Goal: Information Seeking & Learning: Compare options

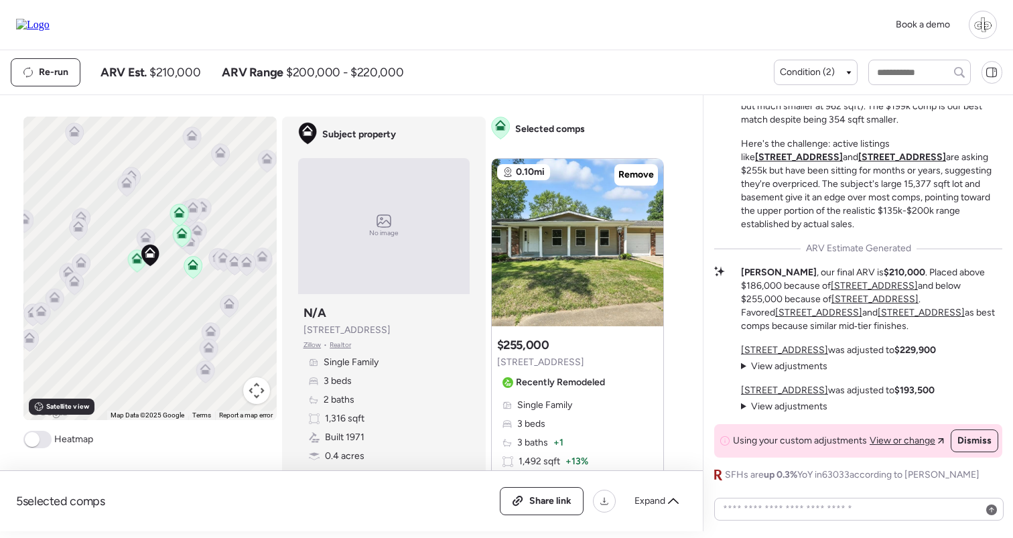
click at [831, 291] on u "[STREET_ADDRESS]" at bounding box center [874, 285] width 87 height 11
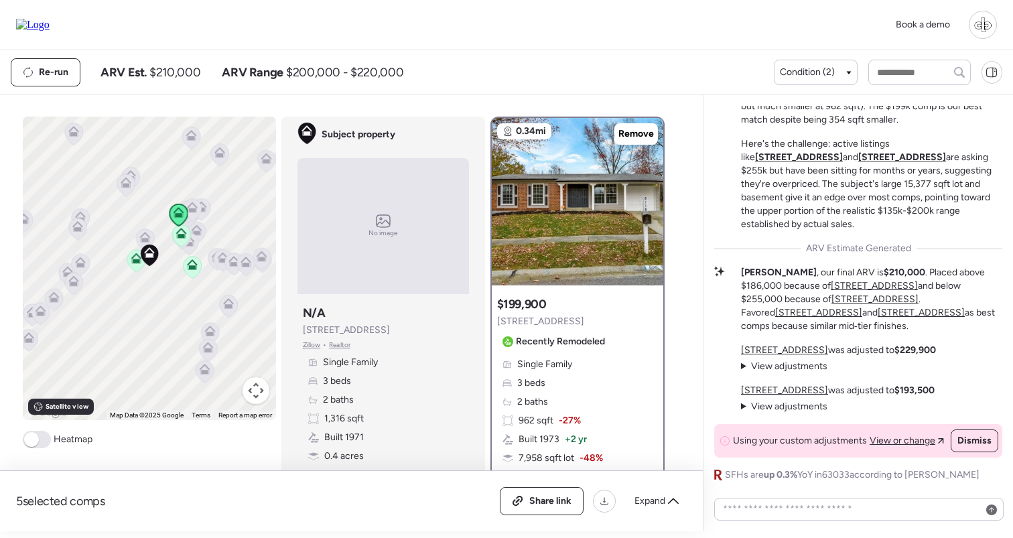
click at [837, 291] on u "[STREET_ADDRESS]" at bounding box center [874, 285] width 87 height 11
click at [831, 305] on u "[STREET_ADDRESS]" at bounding box center [874, 298] width 87 height 11
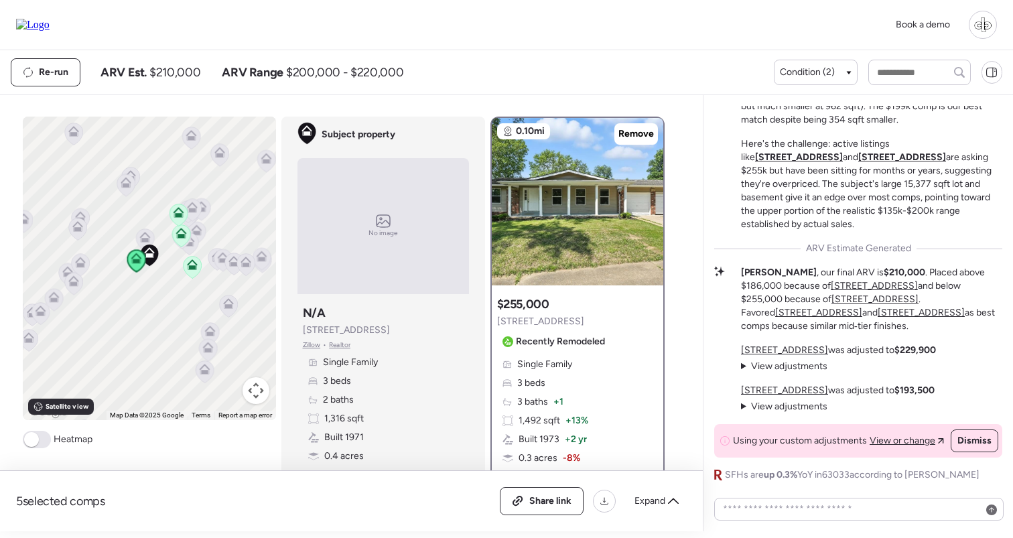
click at [784, 403] on span "View adjustments" at bounding box center [789, 406] width 76 height 11
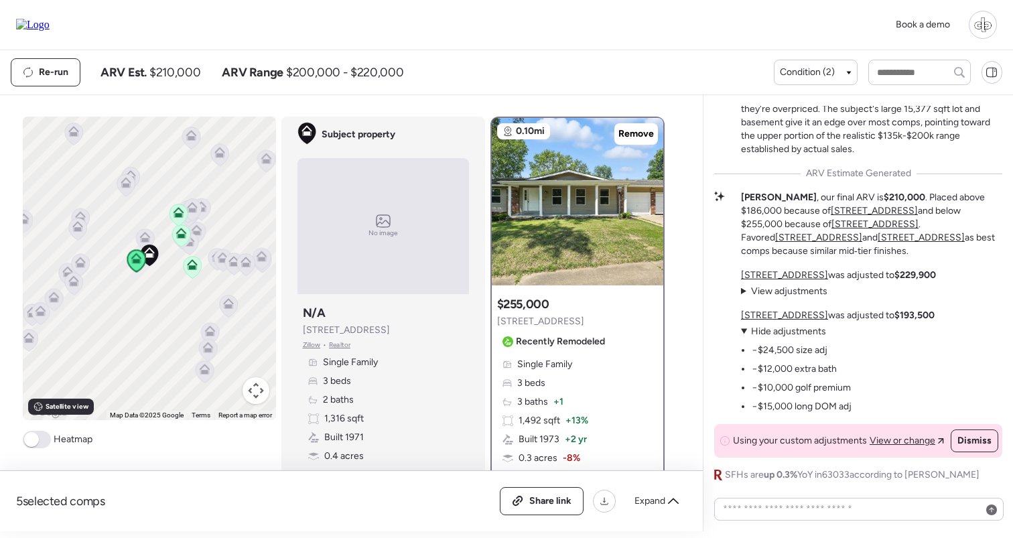
click at [785, 330] on span "Hide adjustments" at bounding box center [788, 331] width 75 height 11
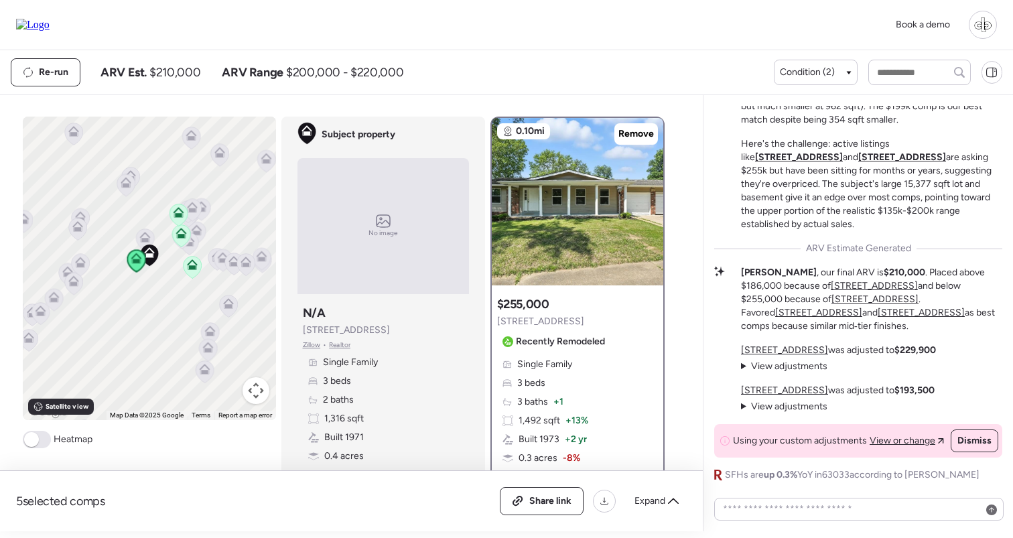
click at [788, 350] on u "[STREET_ADDRESS]" at bounding box center [784, 349] width 87 height 11
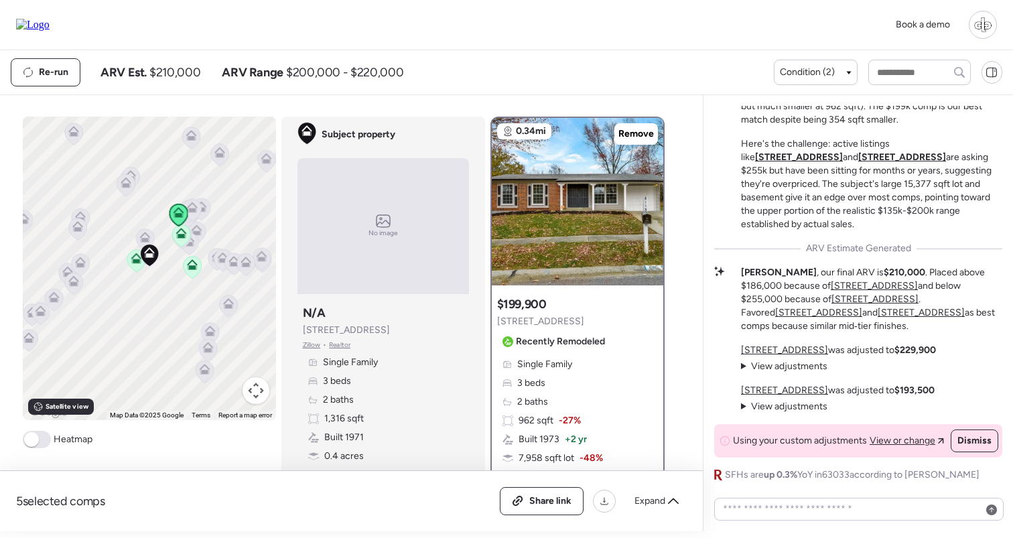
click at [784, 392] on u "[STREET_ADDRESS]" at bounding box center [784, 390] width 87 height 11
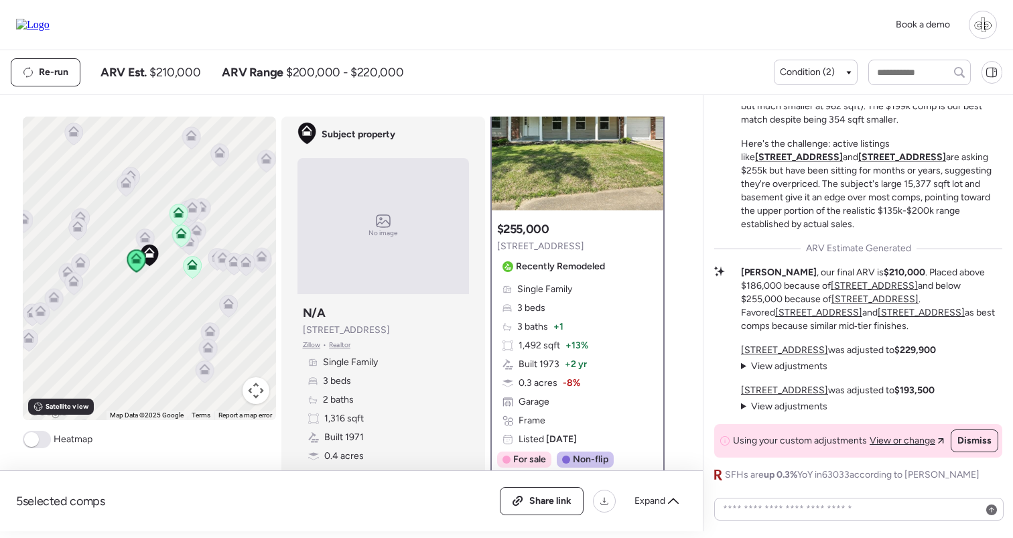
scroll to position [92, 0]
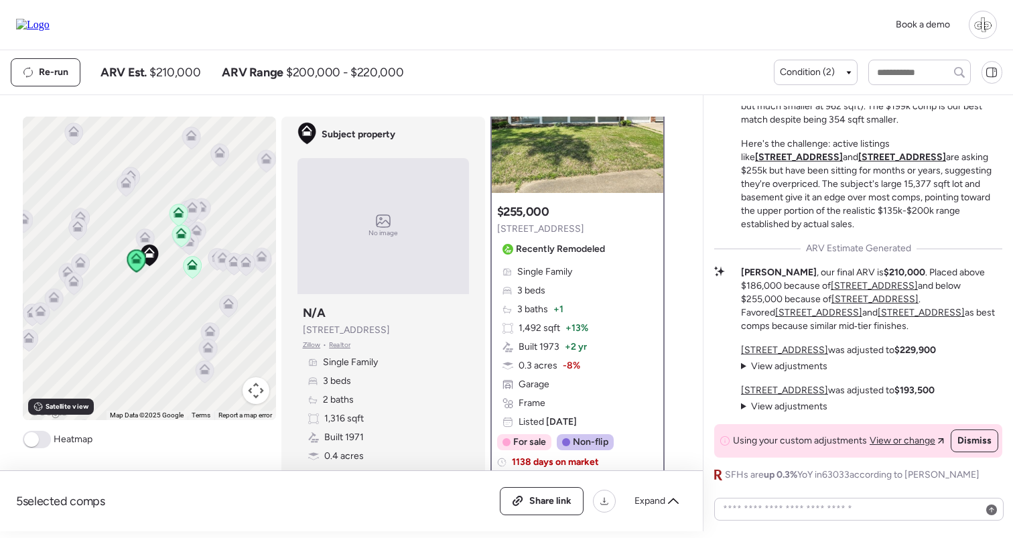
click at [762, 405] on span "View adjustments" at bounding box center [789, 406] width 76 height 11
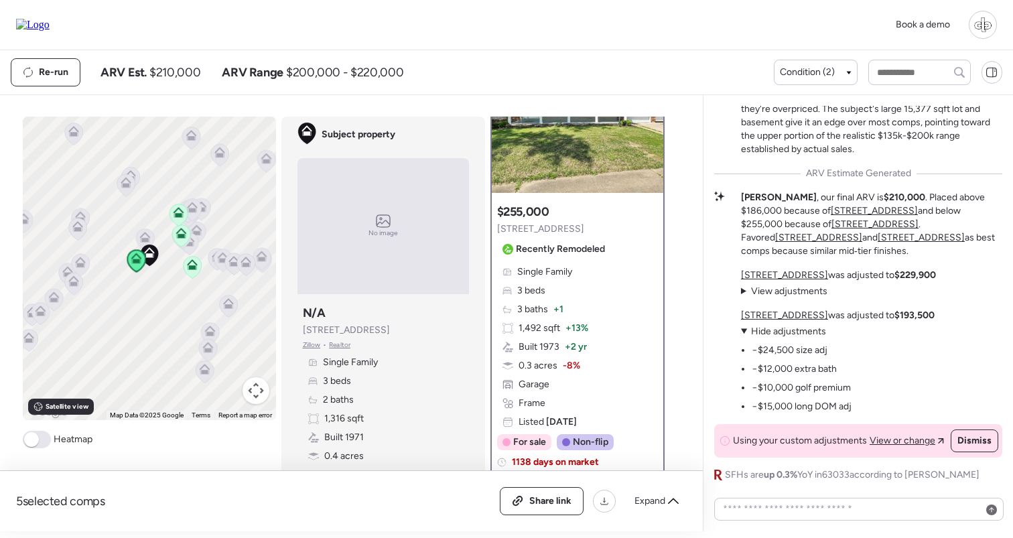
drag, startPoint x: 762, startPoint y: 396, endPoint x: 813, endPoint y: 396, distance: 50.9
click at [813, 396] on ul "−$24,500 size adj −$12,000 extra bath −$10,000 golf premium −$15,000 long DOM a…" at bounding box center [796, 375] width 111 height 75
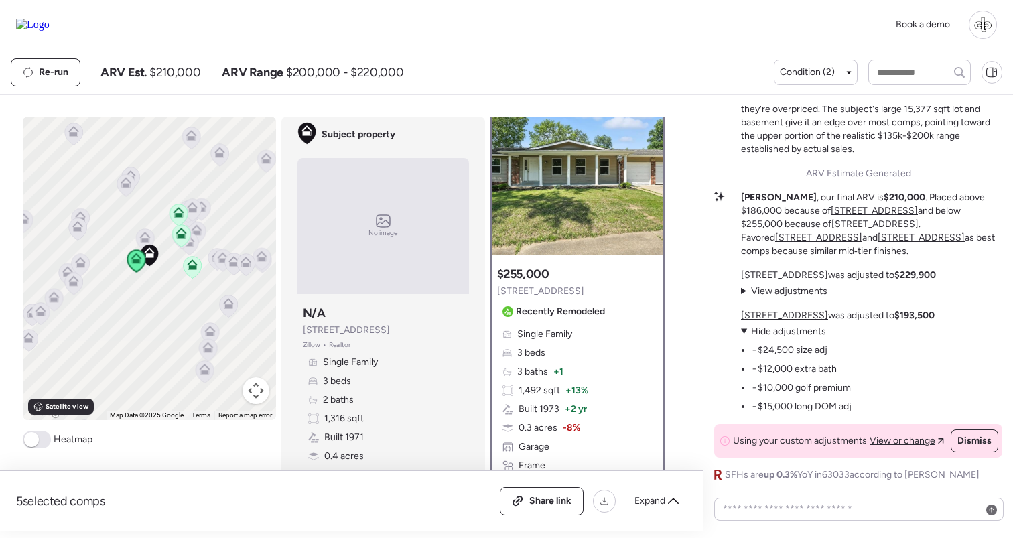
scroll to position [25, 0]
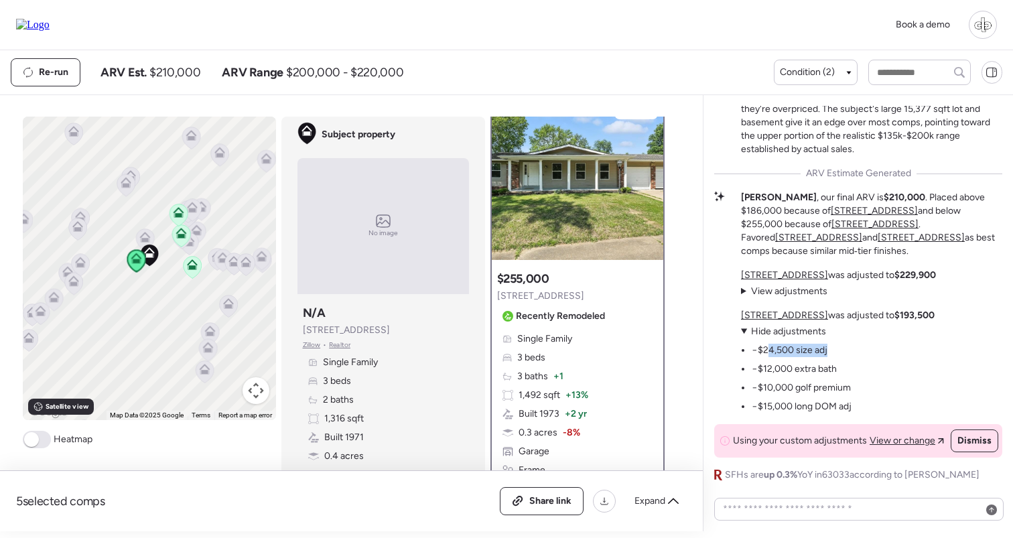
drag, startPoint x: 768, startPoint y: 356, endPoint x: 803, endPoint y: 384, distance: 44.9
click at [803, 384] on ul "−$24,500 size adj −$12,000 extra bath −$10,000 golf premium −$15,000 long DOM a…" at bounding box center [796, 375] width 111 height 75
click at [803, 384] on li "−$10,000 golf premium" at bounding box center [801, 387] width 99 height 13
drag, startPoint x: 758, startPoint y: 346, endPoint x: 843, endPoint y: 401, distance: 101.8
click at [843, 401] on ul "−$24,500 size adj −$12,000 extra bath −$10,000 golf premium −$15,000 long DOM a…" at bounding box center [796, 375] width 111 height 75
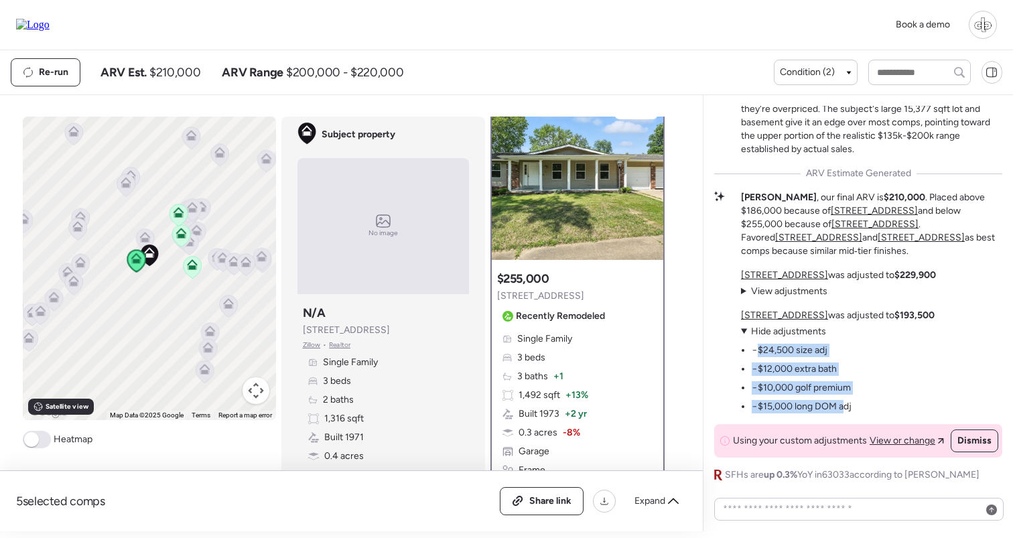
click at [843, 401] on li "−$15,000 long DOM adj" at bounding box center [802, 406] width 100 height 13
click at [793, 331] on span "Hide adjustments" at bounding box center [788, 331] width 75 height 11
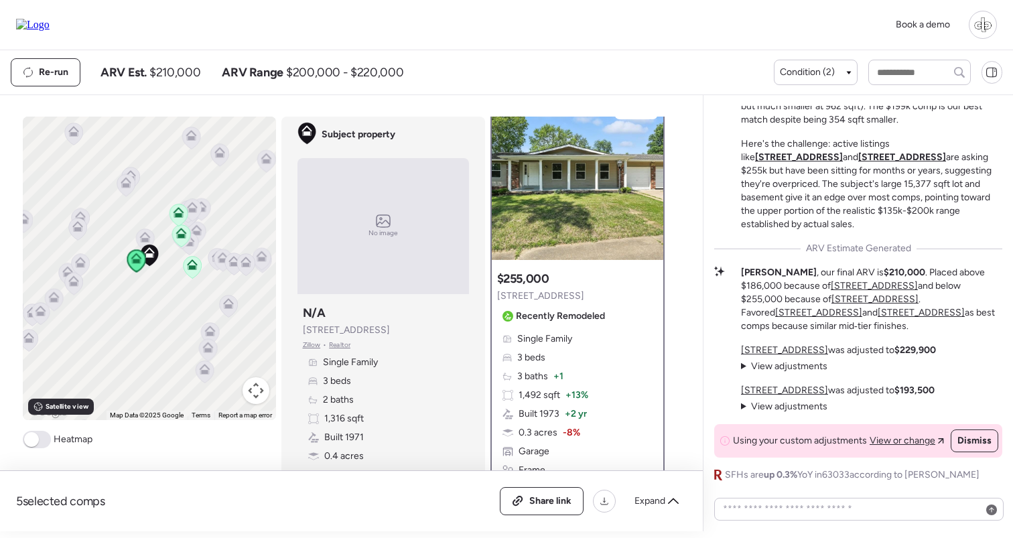
click at [785, 403] on span "View adjustments" at bounding box center [789, 406] width 76 height 11
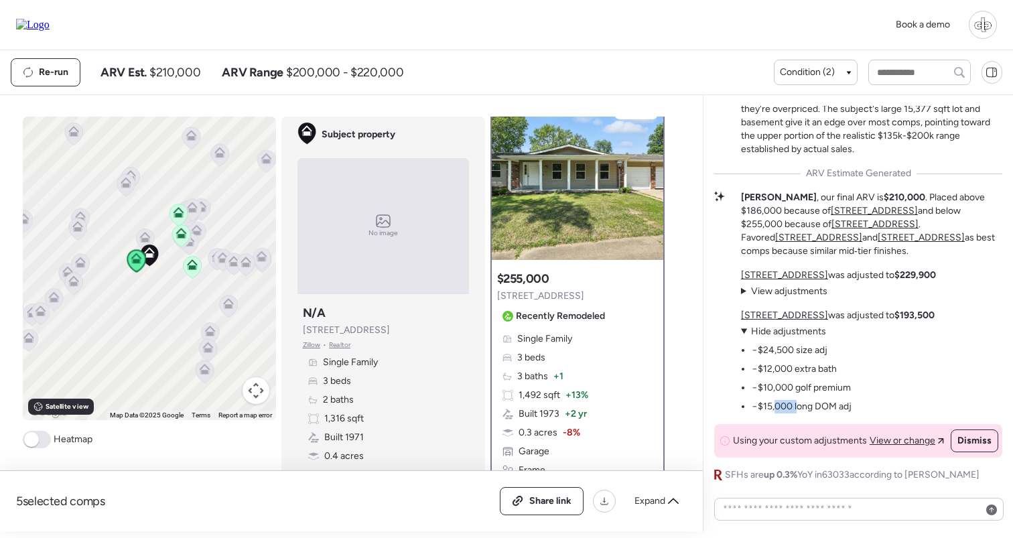
drag, startPoint x: 774, startPoint y: 403, endPoint x: 809, endPoint y: 403, distance: 34.8
click at [809, 403] on li "−$15,000 long DOM adj" at bounding box center [802, 406] width 100 height 13
click at [782, 315] on u "[STREET_ADDRESS]" at bounding box center [784, 314] width 87 height 11
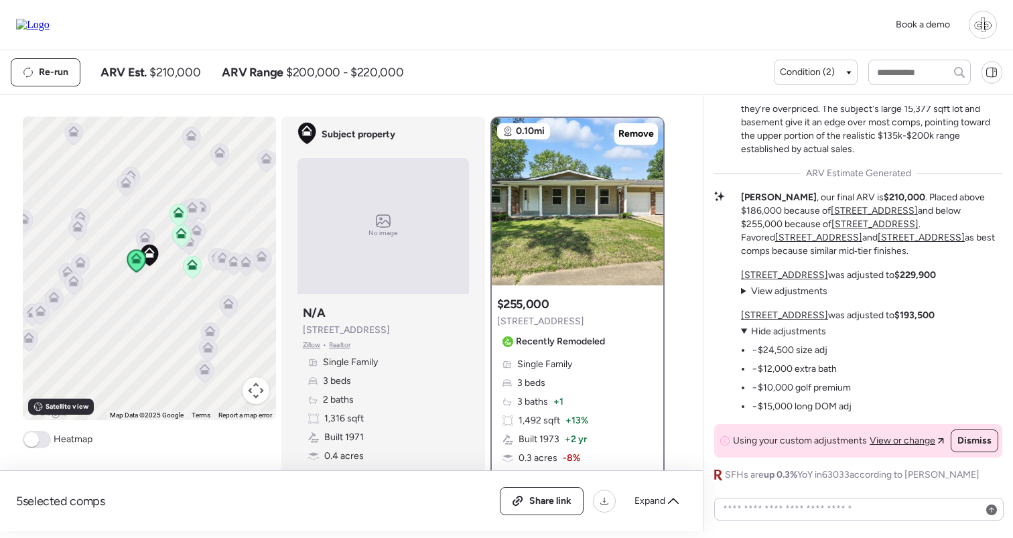
click at [570, 321] on div "Suggested comp $255,000 11951 Jerries Ln Recently Remodeled" at bounding box center [553, 324] width 113 height 56
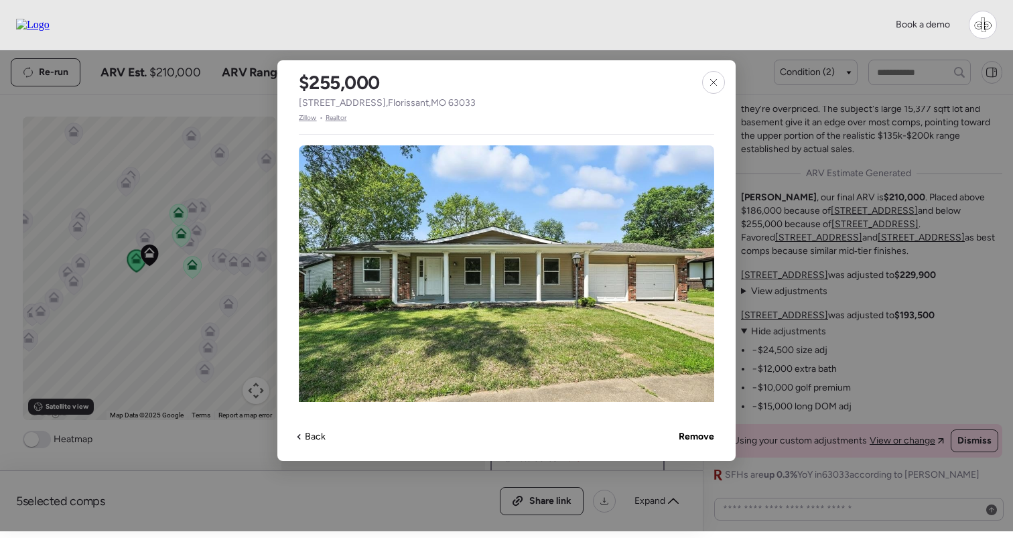
click at [310, 121] on span "Zillow" at bounding box center [308, 118] width 18 height 11
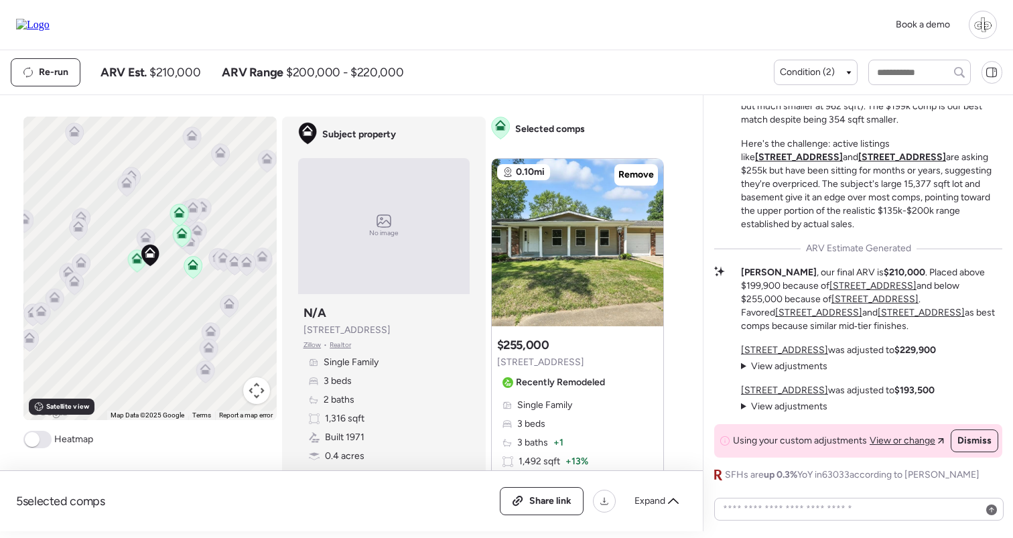
click at [843, 163] on u "[STREET_ADDRESS]" at bounding box center [799, 156] width 88 height 11
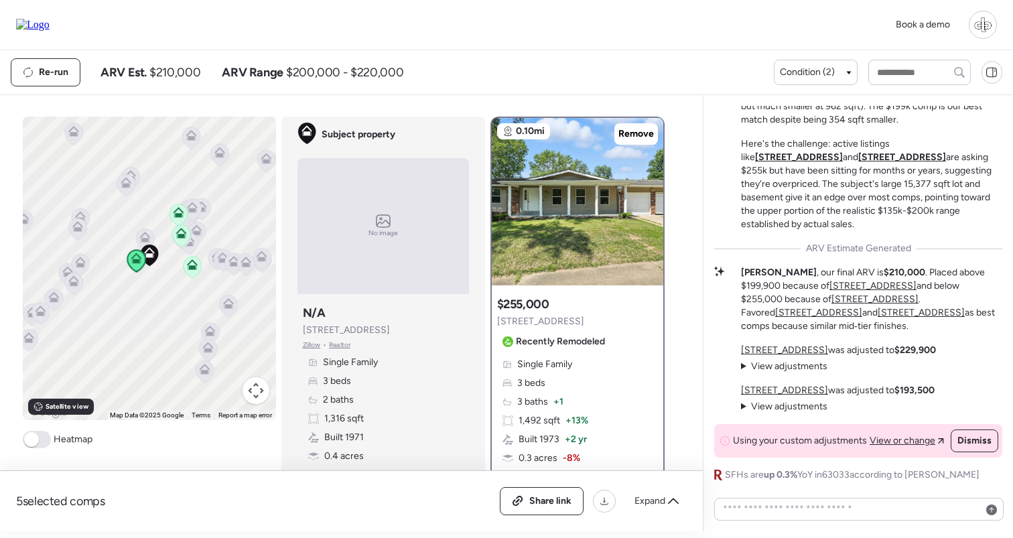
click at [579, 340] on span "Recently Remodeled" at bounding box center [560, 341] width 89 height 13
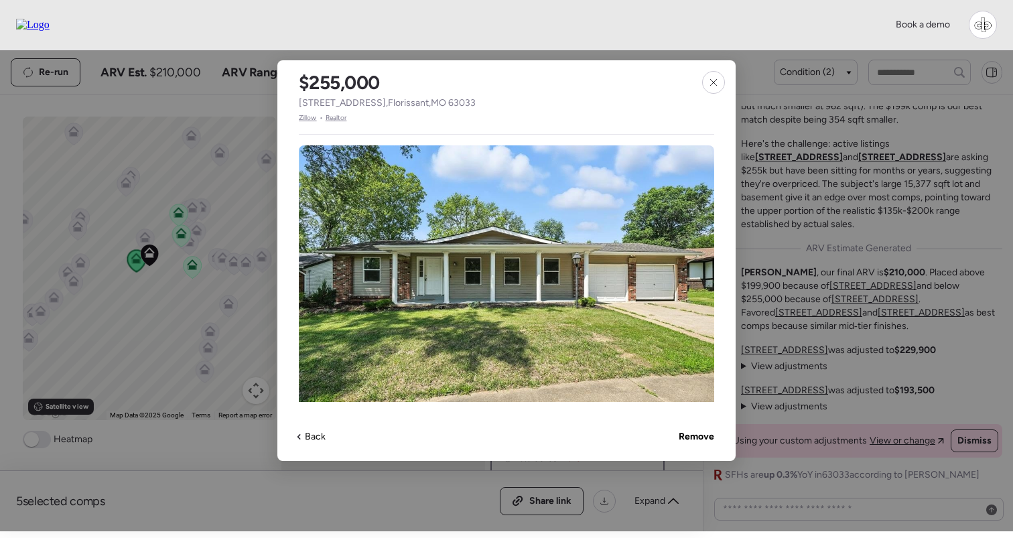
click at [309, 119] on span "Zillow" at bounding box center [308, 118] width 18 height 11
click at [715, 87] on icon at bounding box center [713, 82] width 11 height 11
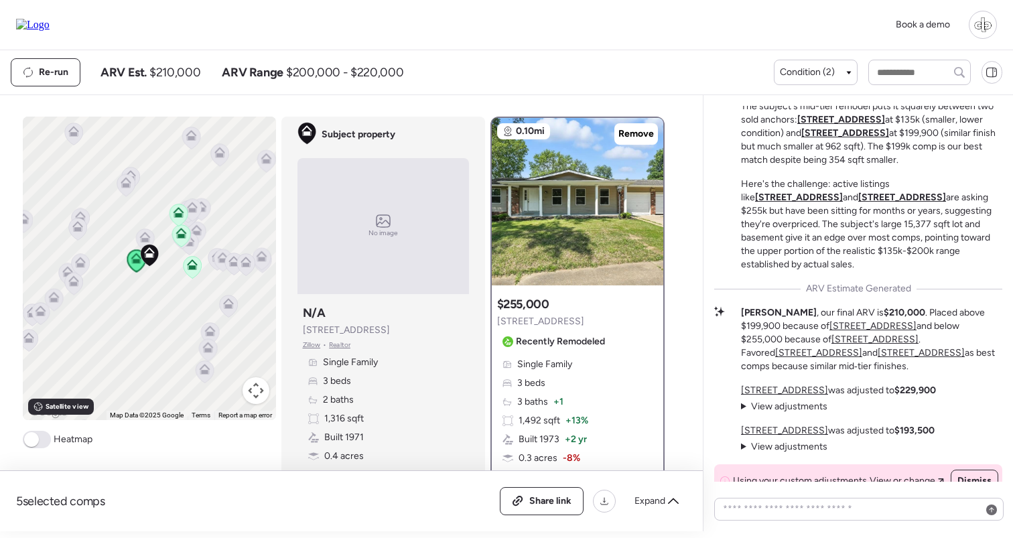
scroll to position [-44, 0]
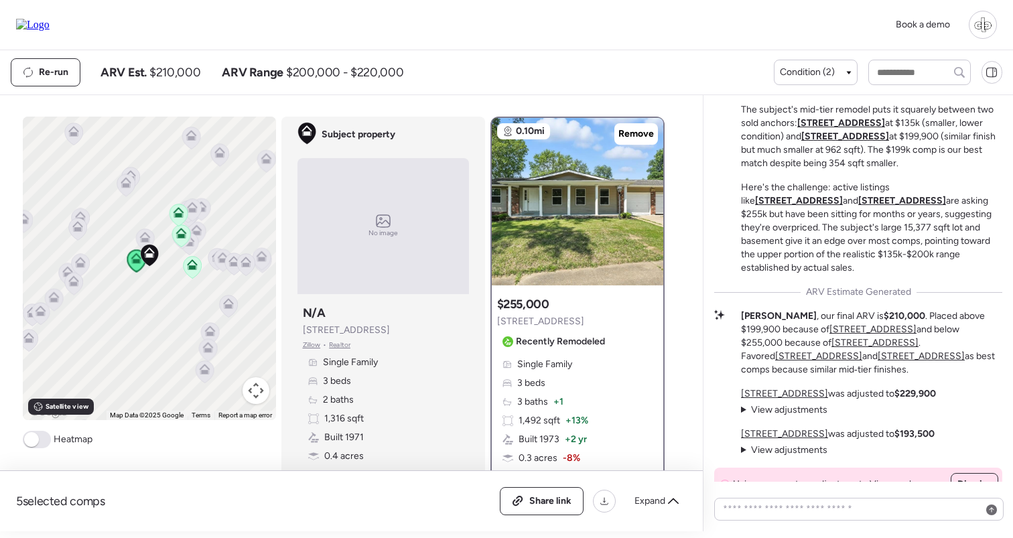
click at [843, 206] on u "[STREET_ADDRESS]" at bounding box center [799, 200] width 88 height 11
click at [858, 206] on u "[STREET_ADDRESS]" at bounding box center [902, 200] width 88 height 11
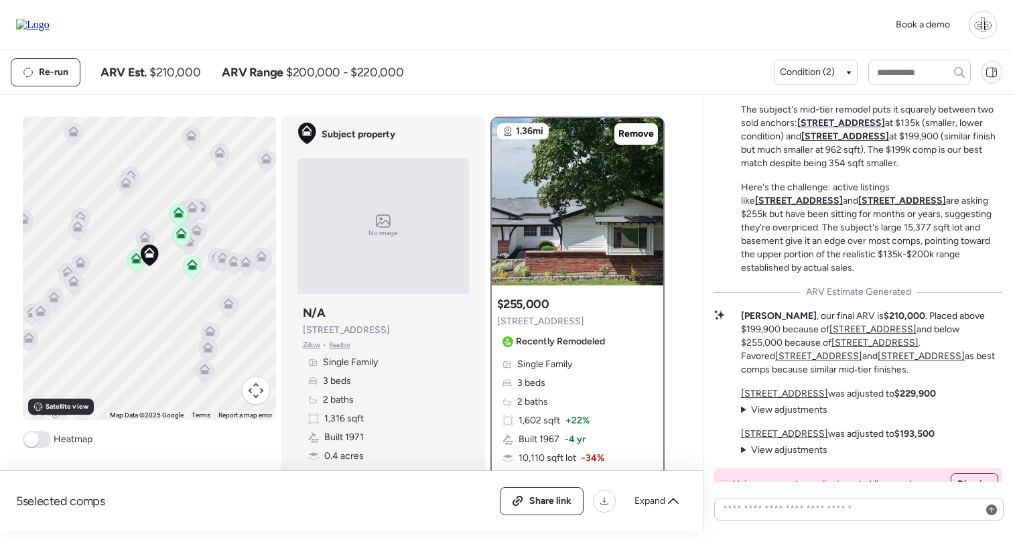
click at [843, 206] on u "[STREET_ADDRESS]" at bounding box center [799, 200] width 88 height 11
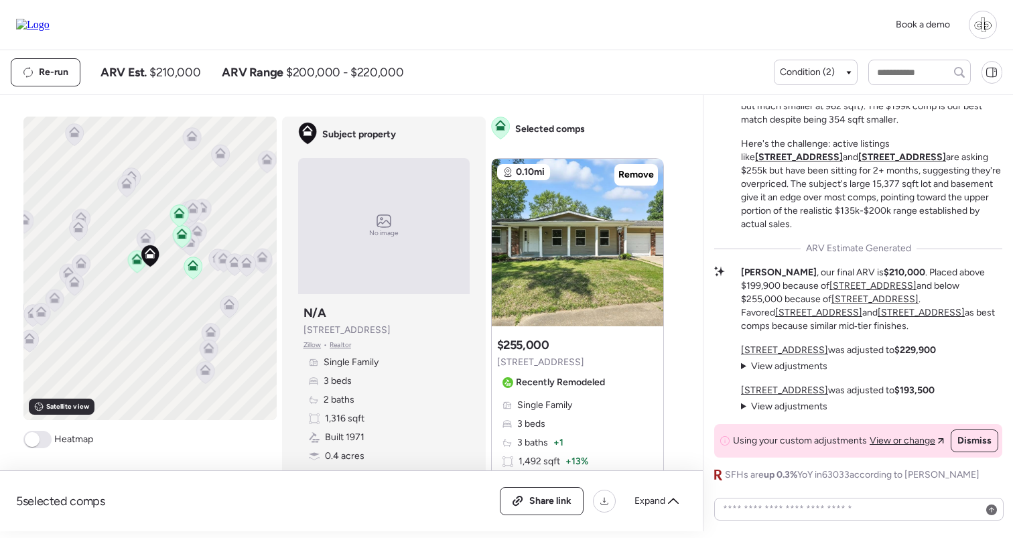
scroll to position [-44, 0]
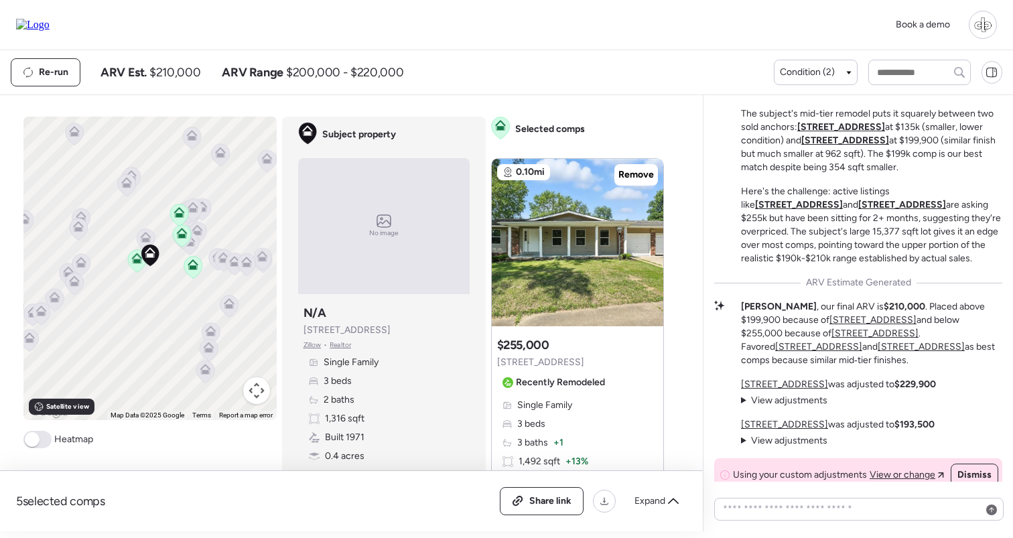
scroll to position [-44, 0]
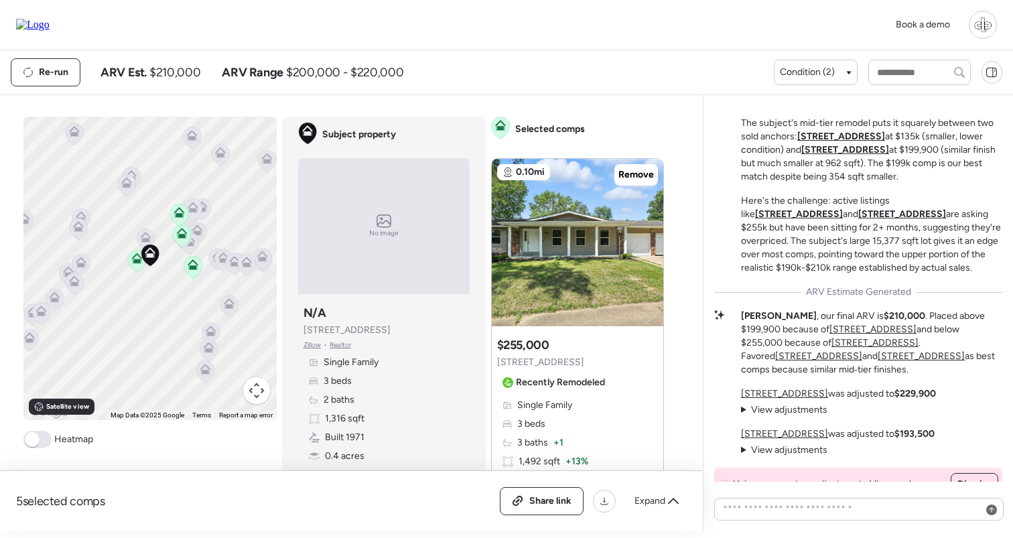
click at [843, 155] on u "[STREET_ADDRESS]" at bounding box center [845, 149] width 88 height 11
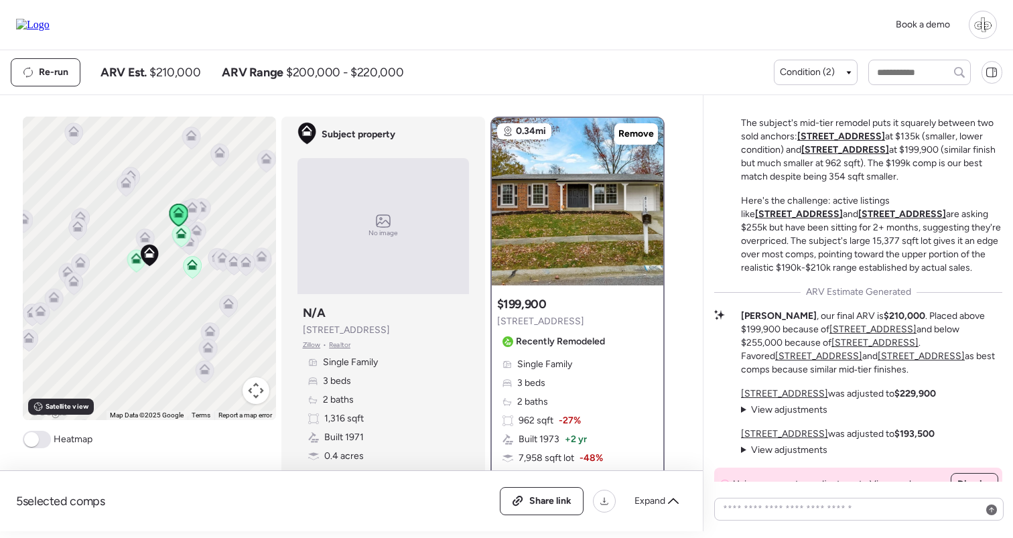
click at [851, 142] on u "[STREET_ADDRESS]" at bounding box center [841, 136] width 88 height 11
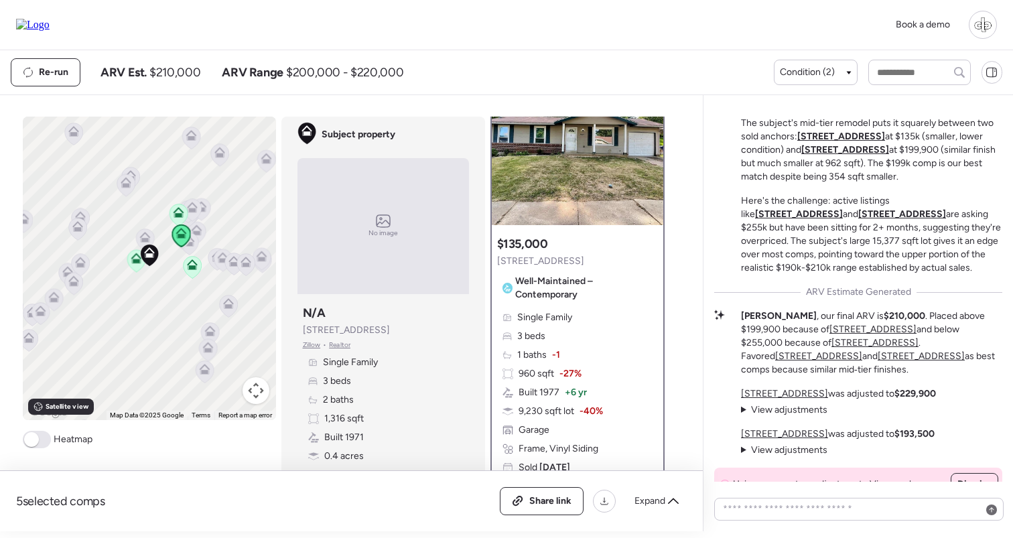
scroll to position [3, 0]
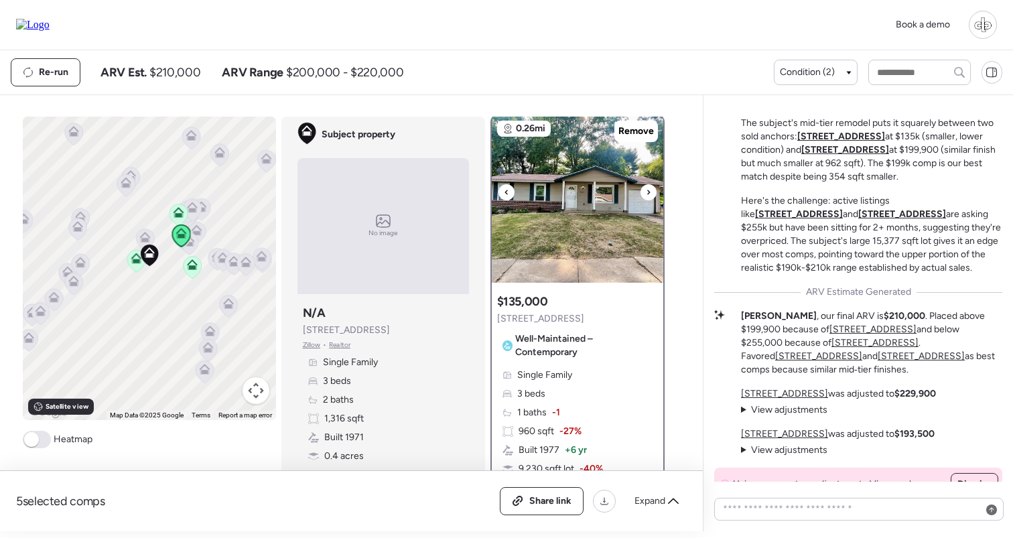
click at [607, 267] on img at bounding box center [577, 198] width 171 height 167
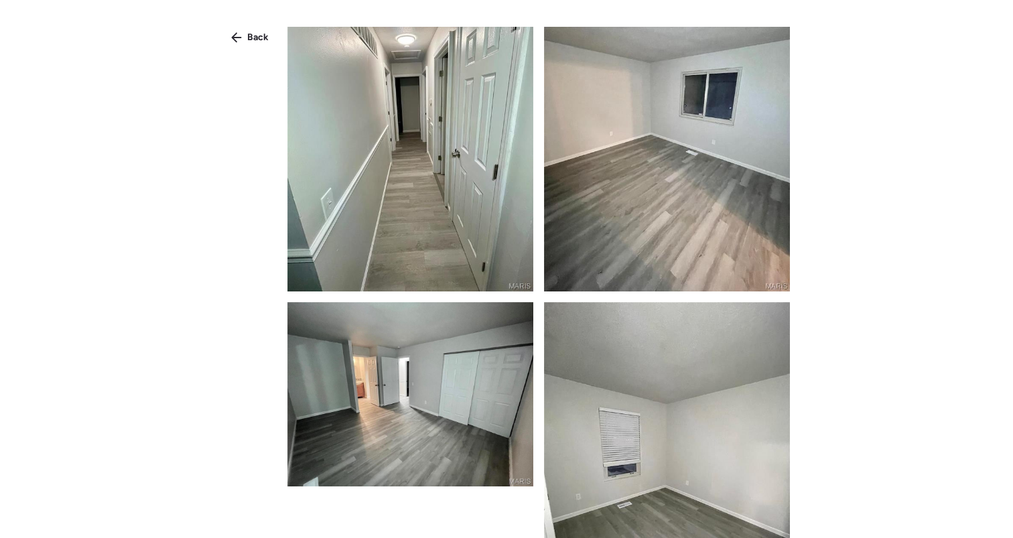
scroll to position [1815, 0]
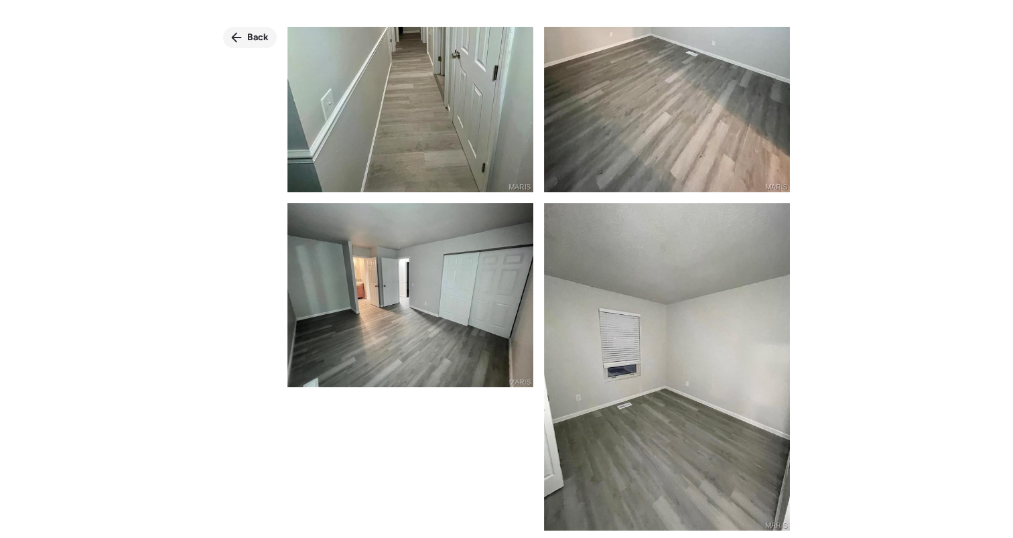
click at [243, 38] on div "Back" at bounding box center [250, 37] width 54 height 21
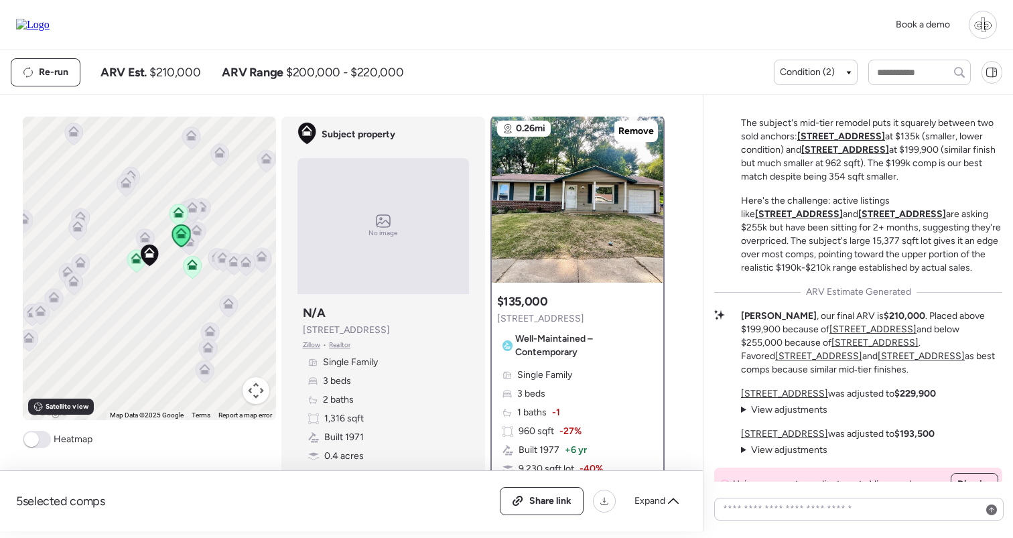
click at [843, 215] on u "[STREET_ADDRESS]" at bounding box center [799, 213] width 88 height 11
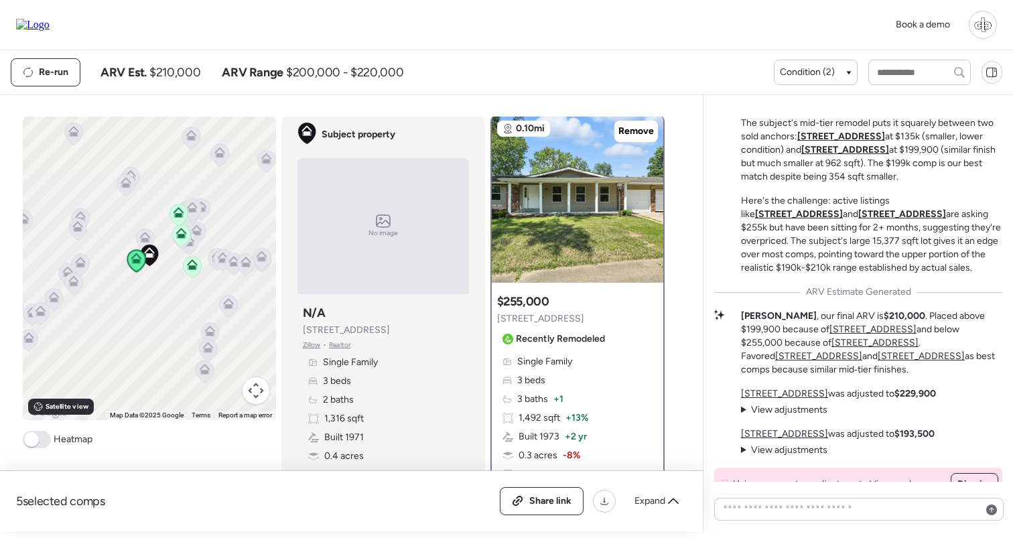
scroll to position [0, 0]
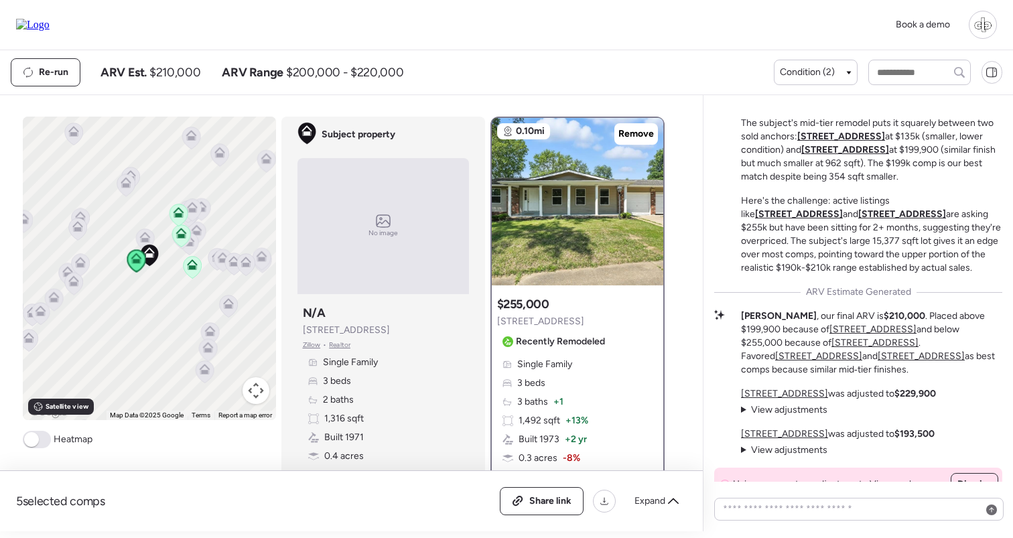
click at [766, 395] on u "[STREET_ADDRESS]" at bounding box center [784, 393] width 87 height 11
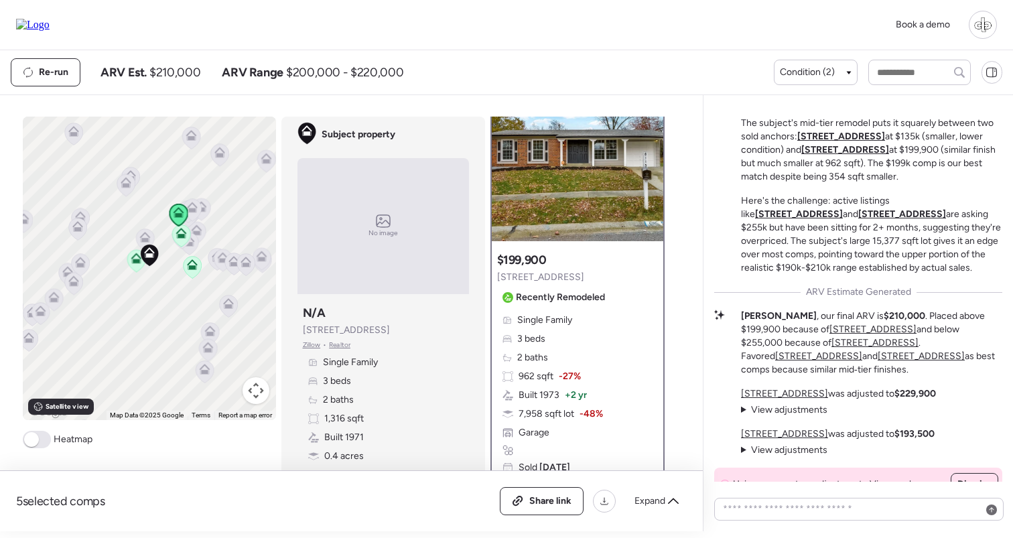
scroll to position [45, 0]
click at [591, 173] on img at bounding box center [577, 156] width 171 height 167
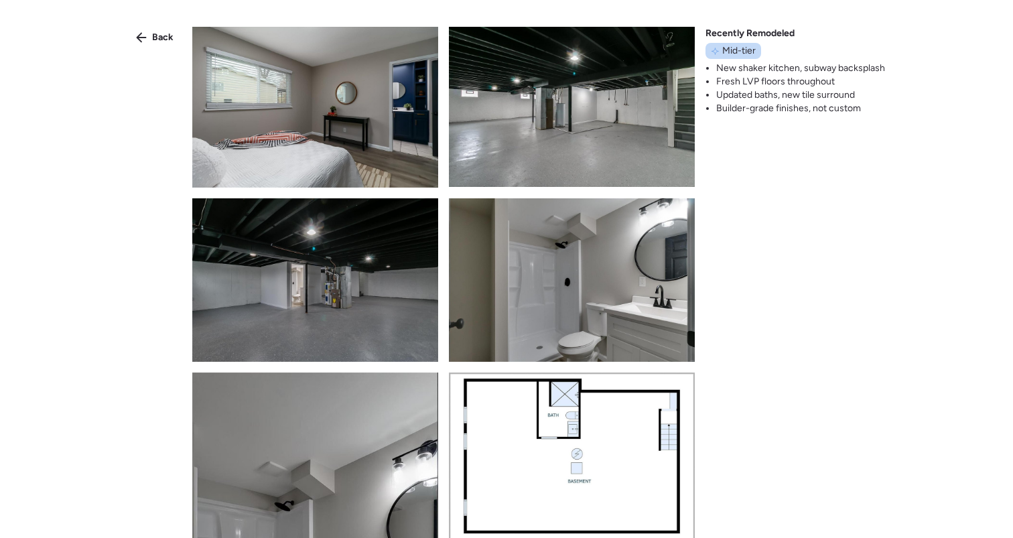
scroll to position [3655, 0]
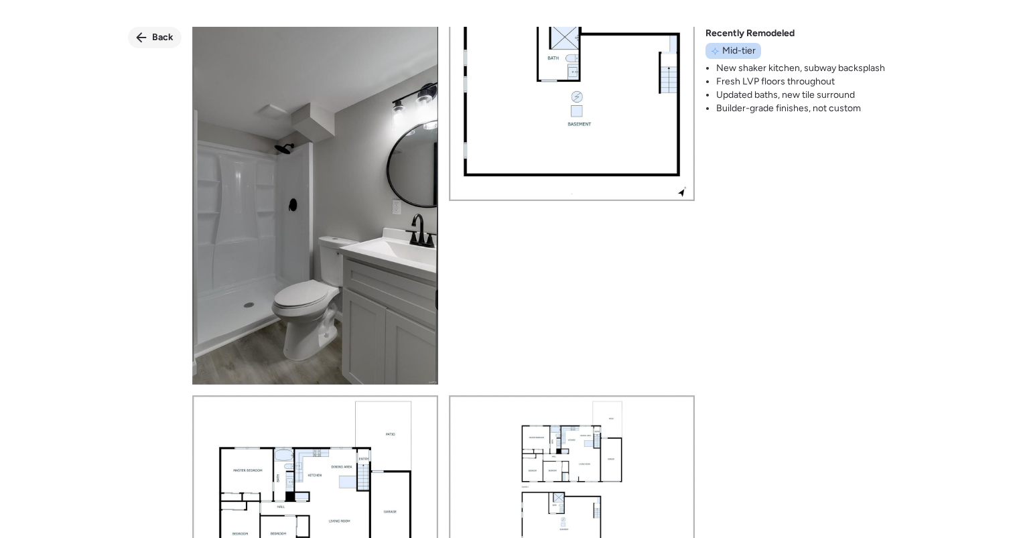
click at [151, 31] on div "Back" at bounding box center [155, 37] width 54 height 21
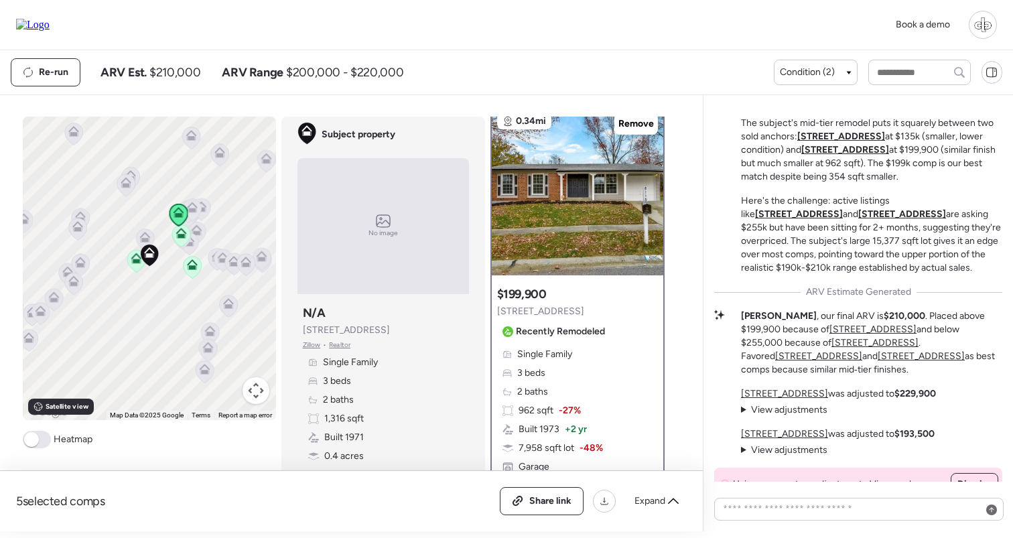
scroll to position [11, 0]
click at [792, 412] on span "View adjustments" at bounding box center [789, 409] width 76 height 11
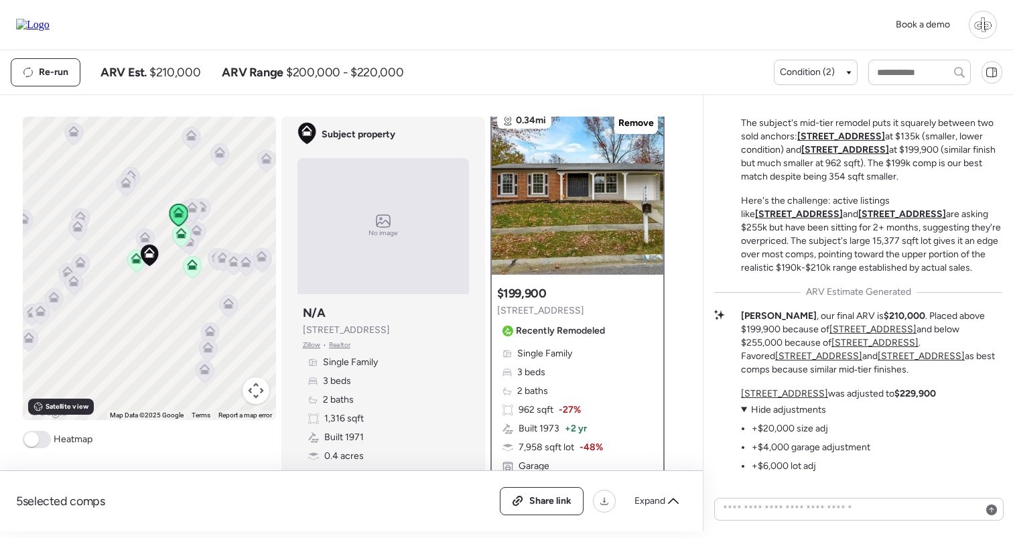
click at [803, 415] on span "Hide adjustments" at bounding box center [788, 409] width 75 height 11
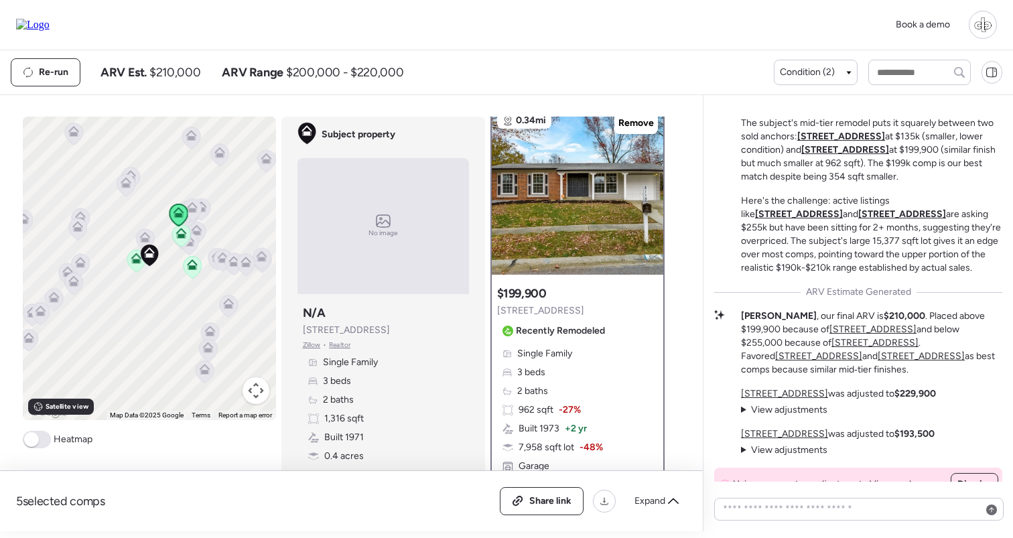
click at [762, 427] on p "11951 Jerries Ln was adjusted to $193,500" at bounding box center [838, 433] width 194 height 13
click at [762, 430] on u "[STREET_ADDRESS]" at bounding box center [784, 433] width 87 height 11
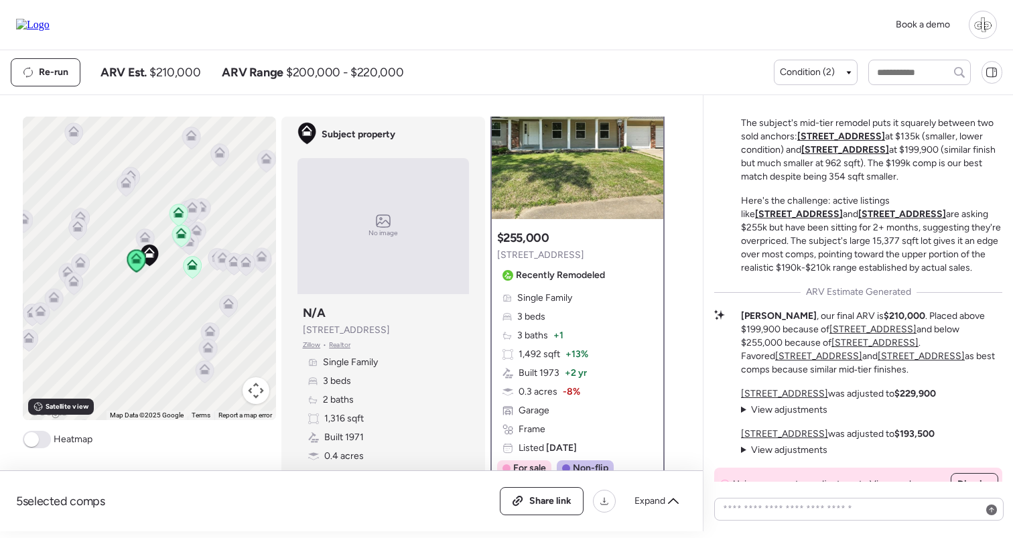
scroll to position [0, 0]
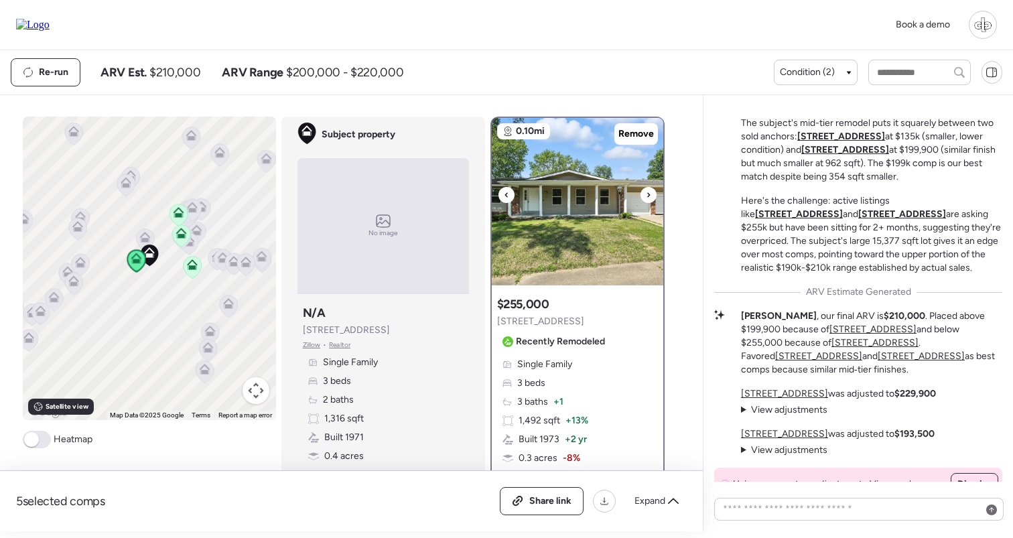
click at [553, 240] on img at bounding box center [577, 201] width 171 height 167
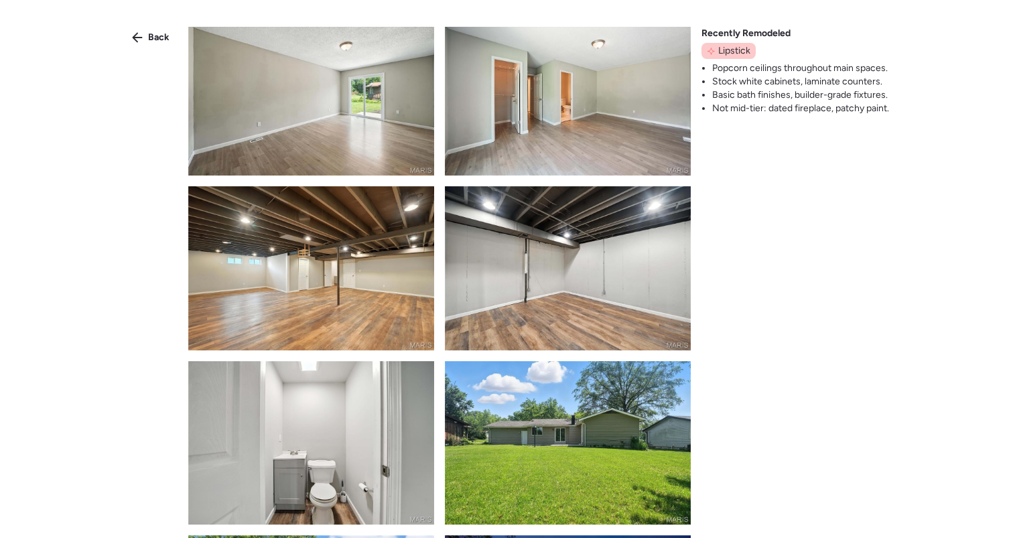
scroll to position [874, 0]
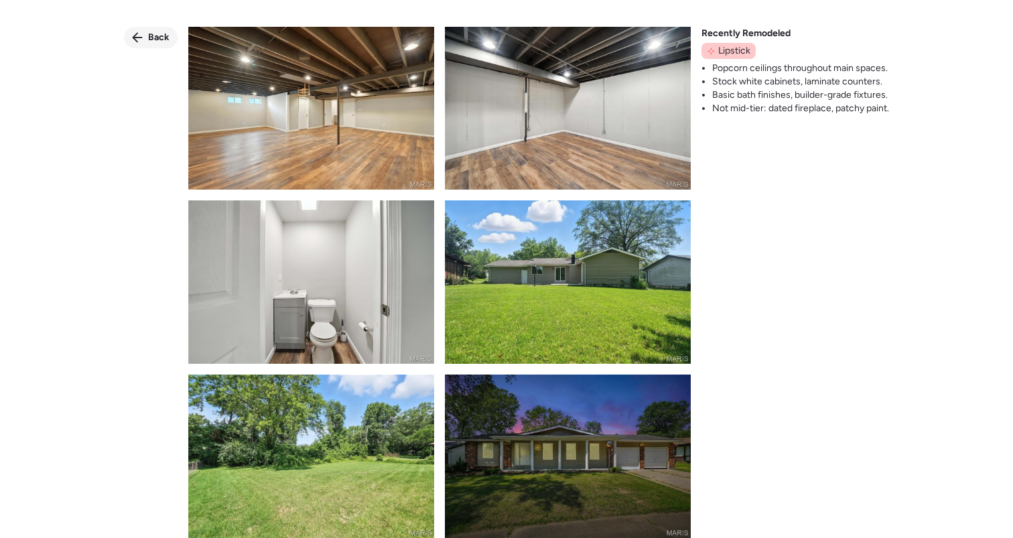
click at [147, 40] on div "Back" at bounding box center [151, 37] width 54 height 21
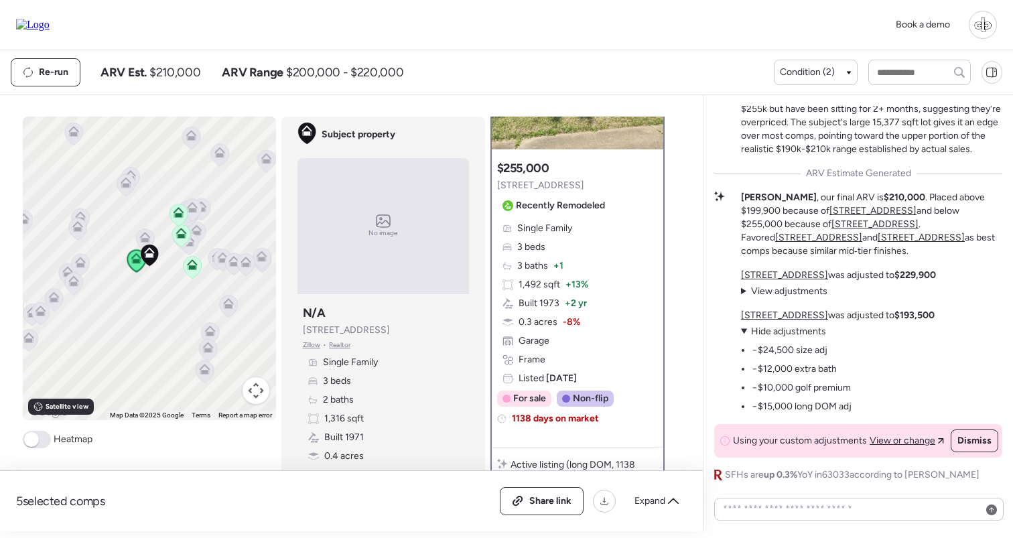
scroll to position [0, 0]
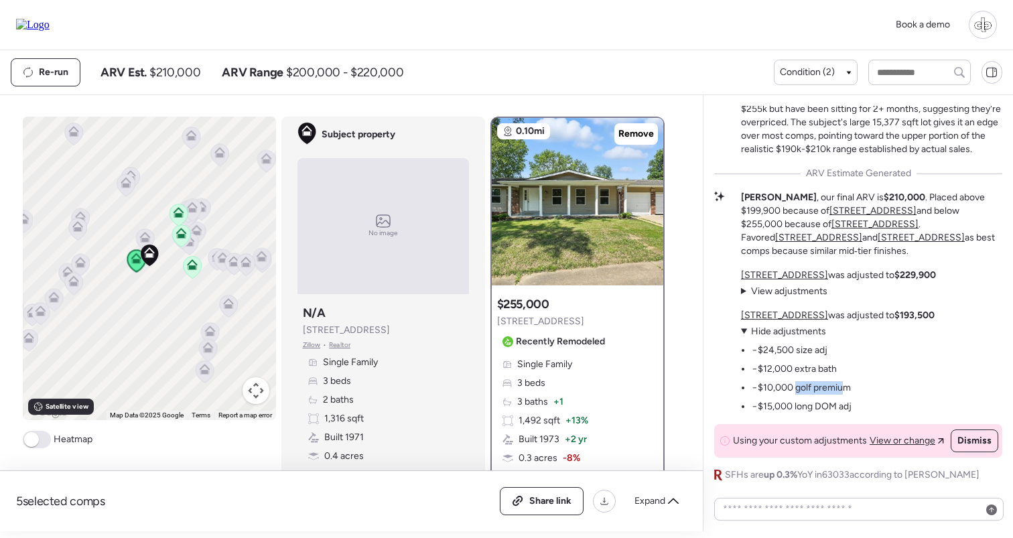
drag, startPoint x: 794, startPoint y: 393, endPoint x: 844, endPoint y: 393, distance: 49.6
click at [843, 393] on li "−$10,000 golf premium" at bounding box center [801, 387] width 99 height 13
click at [844, 393] on li "−$10,000 golf premium" at bounding box center [801, 387] width 99 height 13
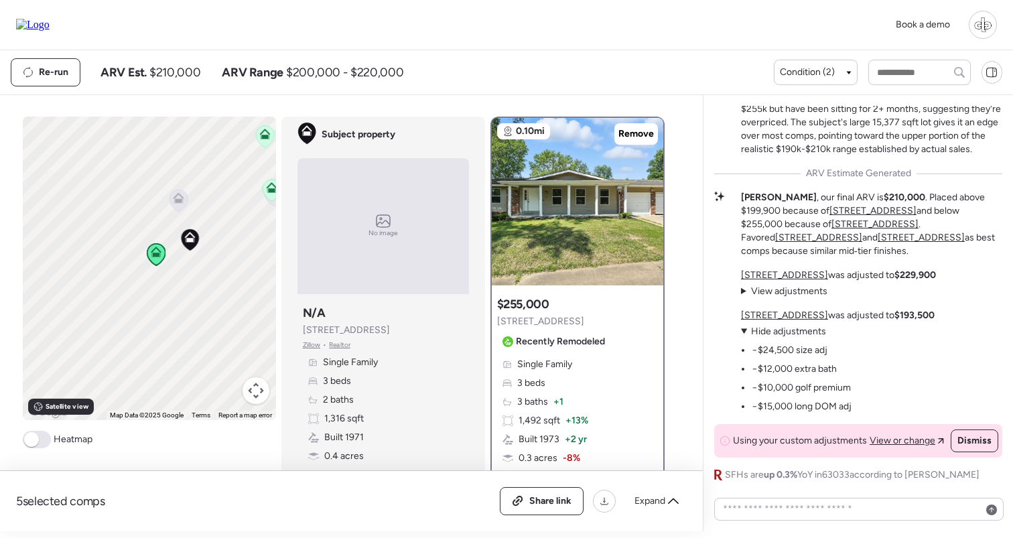
click at [62, 410] on span "Satellite view" at bounding box center [67, 406] width 43 height 11
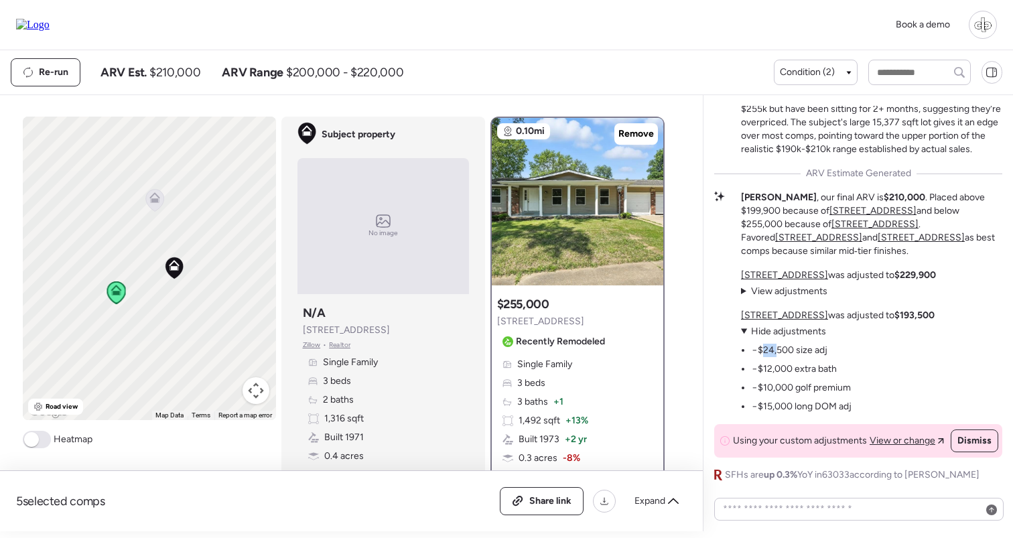
drag, startPoint x: 760, startPoint y: 354, endPoint x: 780, endPoint y: 354, distance: 20.1
click at [780, 354] on li "−$24,500 size adj" at bounding box center [790, 350] width 76 height 13
drag, startPoint x: 765, startPoint y: 373, endPoint x: 784, endPoint y: 373, distance: 18.8
click at [784, 373] on li "−$12,000 extra bath" at bounding box center [794, 368] width 85 height 13
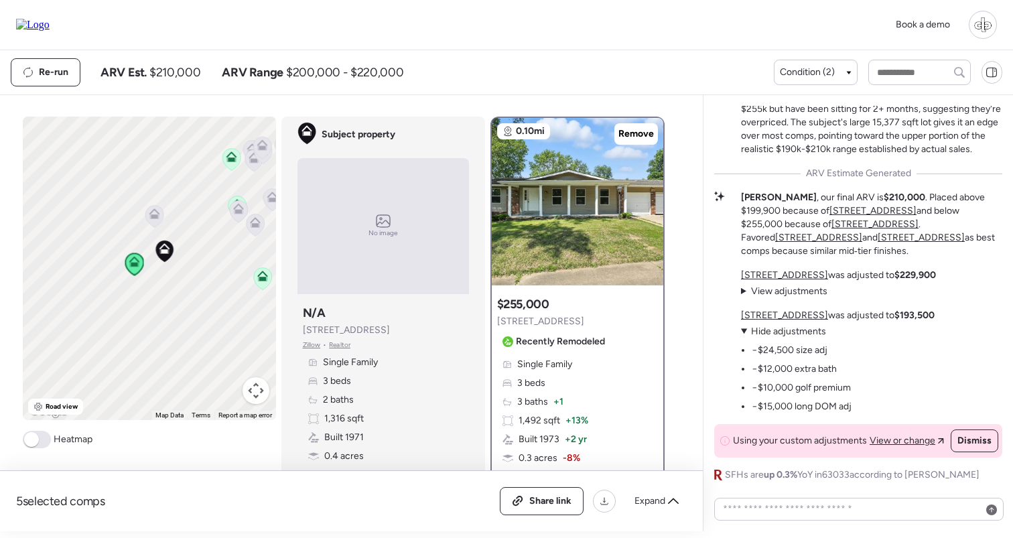
drag, startPoint x: 212, startPoint y: 194, endPoint x: 172, endPoint y: 208, distance: 42.2
click at [172, 208] on div "To activate drag with keyboard, press Alt + Enter. Once in keyboard drag state,…" at bounding box center [149, 268] width 253 height 303
drag, startPoint x: 60, startPoint y: 406, endPoint x: 148, endPoint y: 308, distance: 131.8
click at [60, 406] on span "Road view" at bounding box center [62, 406] width 33 height 11
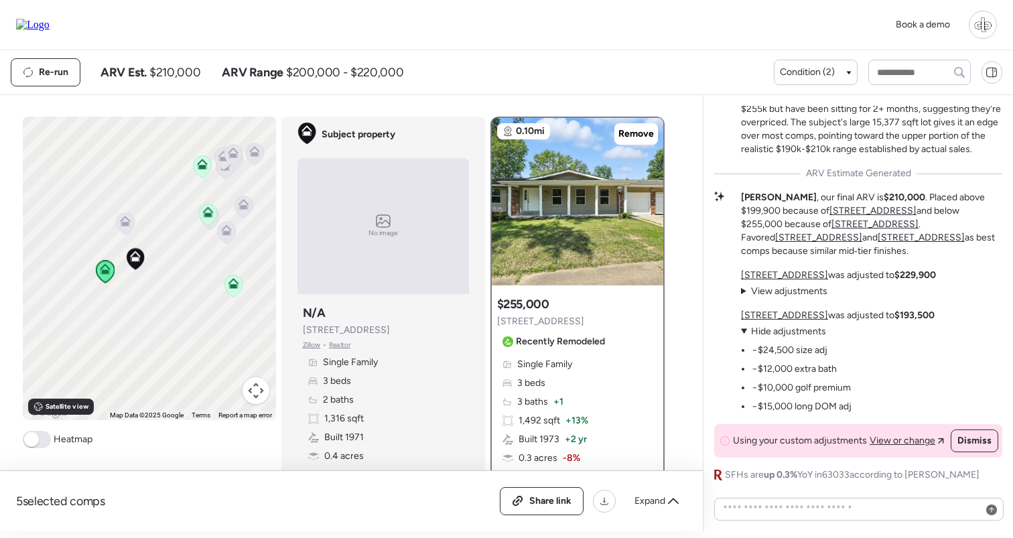
click at [209, 219] on icon at bounding box center [208, 215] width 18 height 22
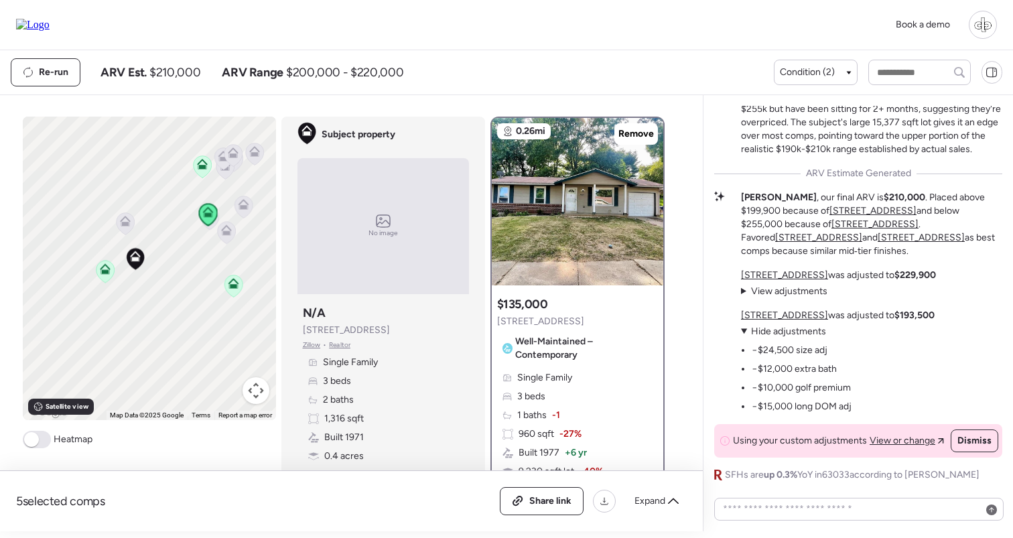
click at [205, 165] on icon at bounding box center [202, 164] width 11 height 11
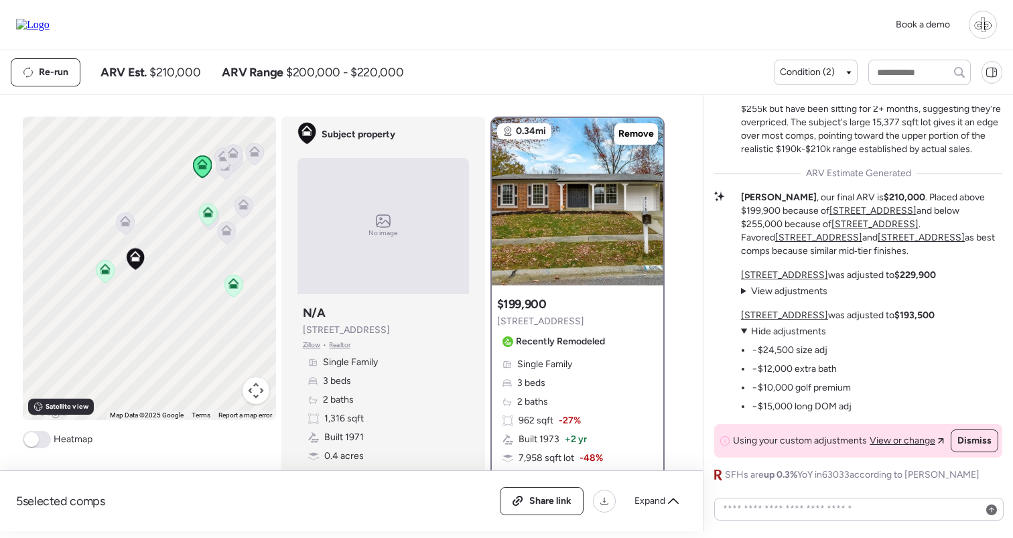
click at [218, 160] on icon at bounding box center [223, 156] width 11 height 11
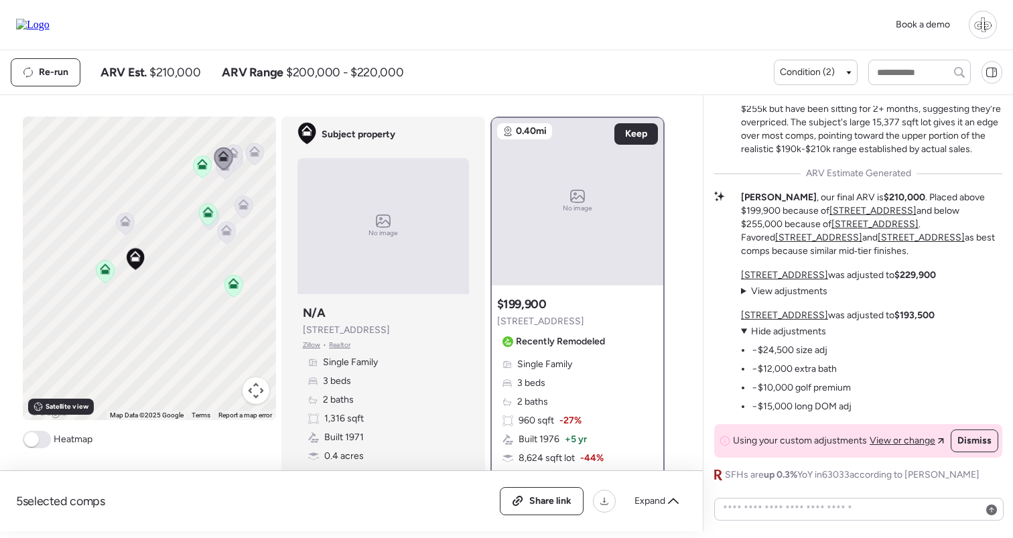
click at [224, 180] on icon at bounding box center [225, 168] width 19 height 23
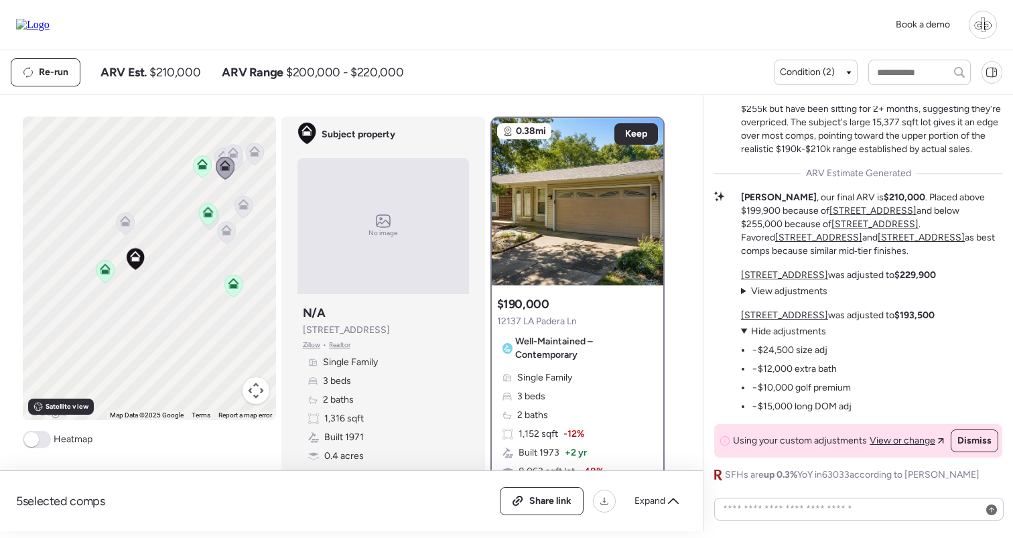
click at [221, 154] on icon at bounding box center [223, 154] width 10 height 6
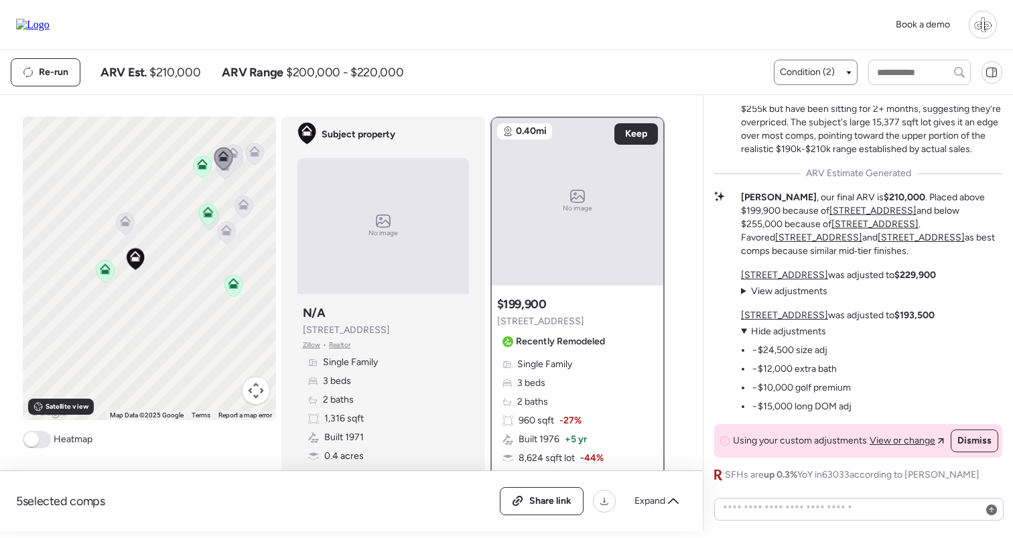
click at [817, 66] on span "Condition (2)" at bounding box center [807, 72] width 55 height 13
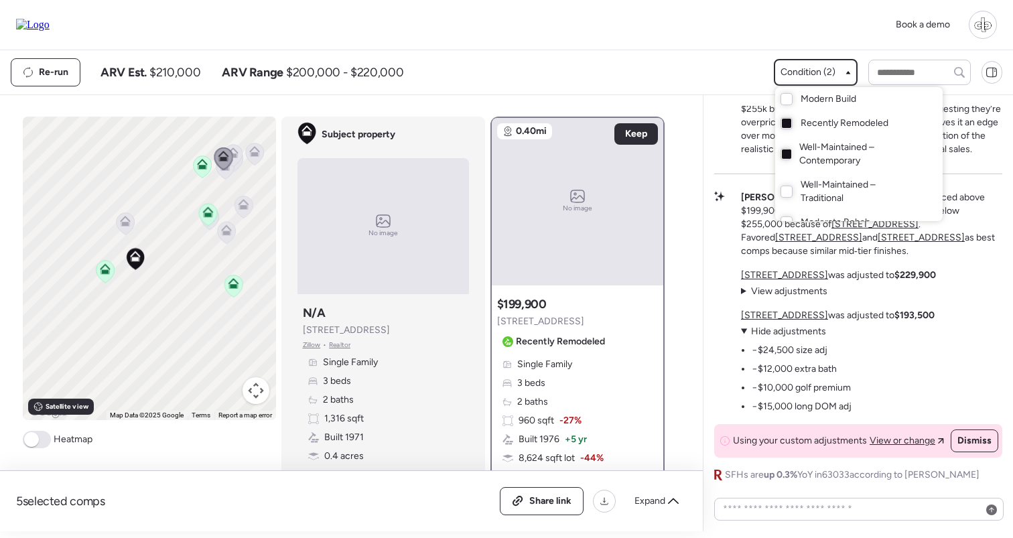
click at [809, 153] on span "Well-Maintained – Contemporary" at bounding box center [857, 154] width 117 height 27
click at [590, 78] on div at bounding box center [506, 231] width 1013 height 538
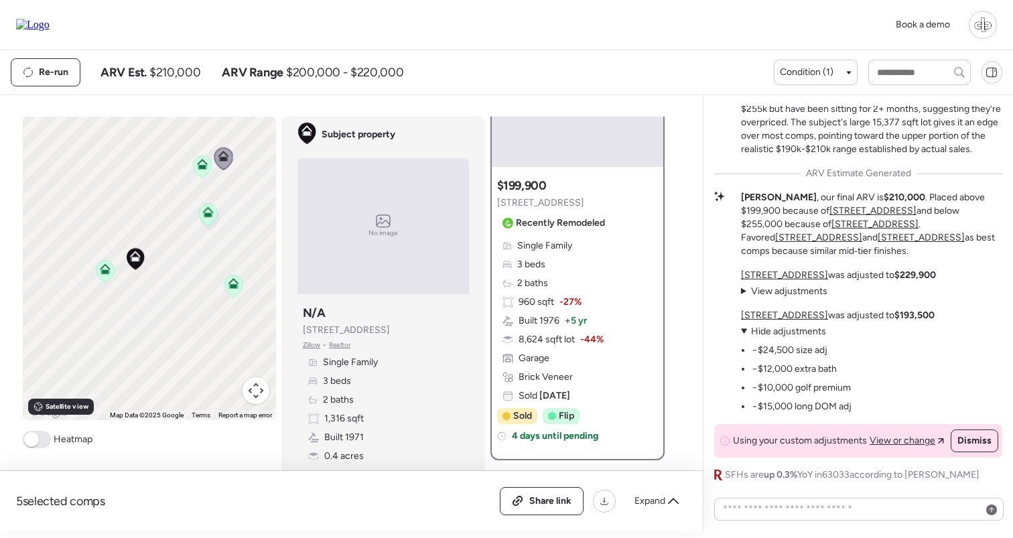
scroll to position [238, 0]
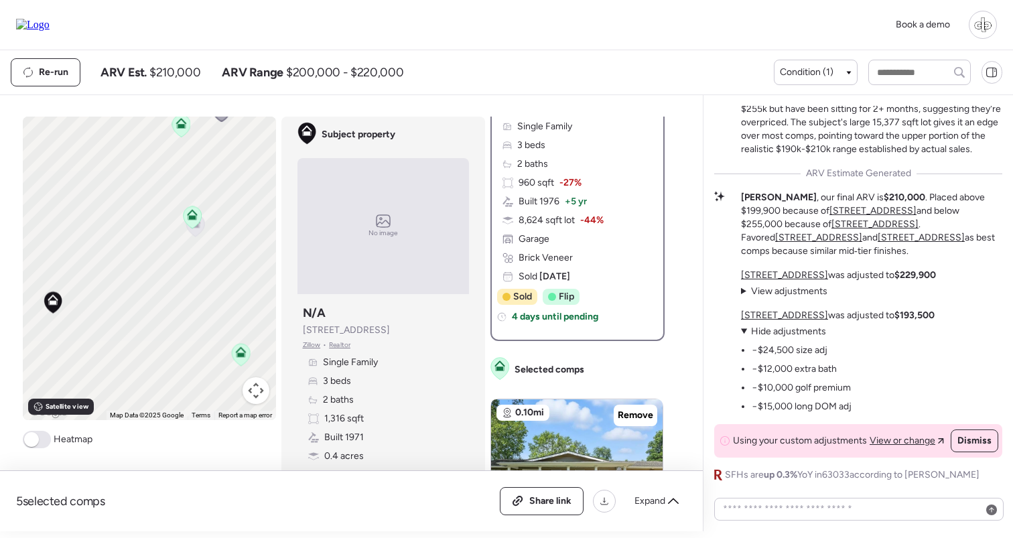
click at [196, 234] on icon at bounding box center [195, 225] width 18 height 22
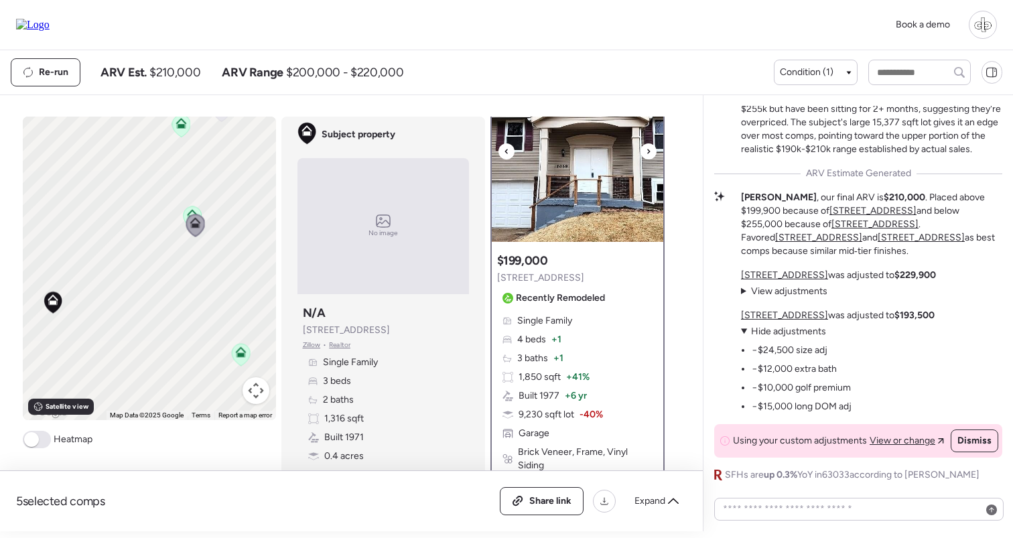
scroll to position [0, 0]
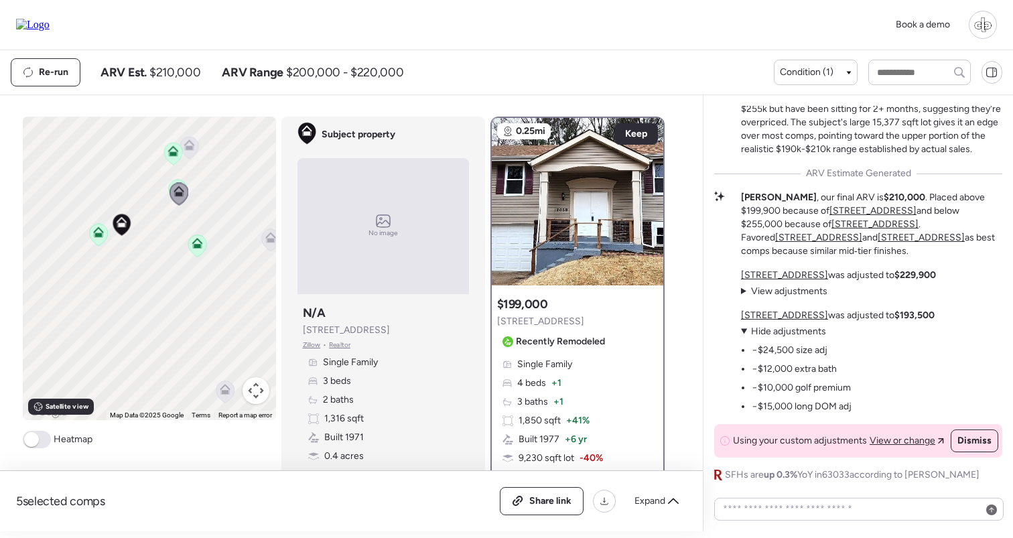
click at [173, 154] on icon at bounding box center [172, 153] width 9 height 4
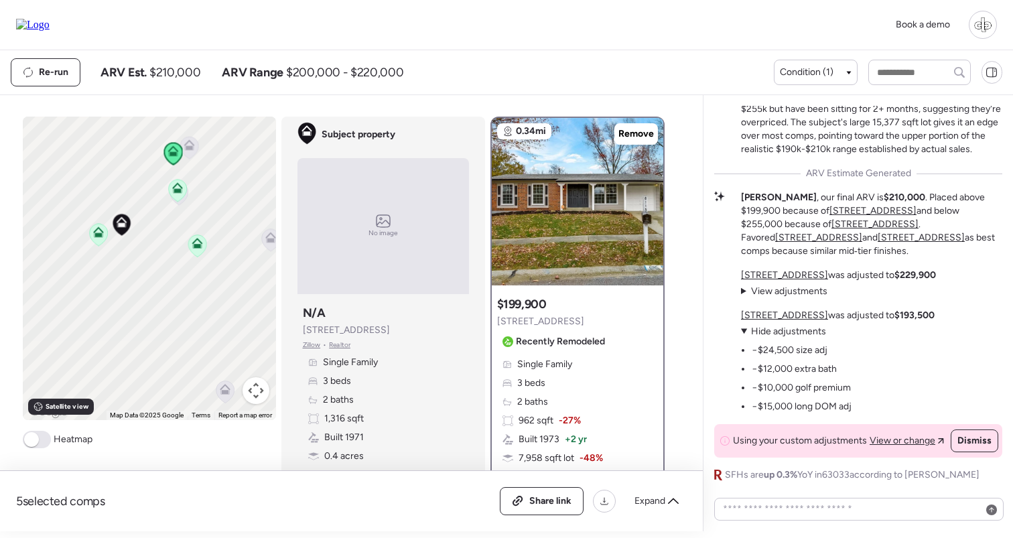
click at [194, 147] on icon at bounding box center [189, 144] width 11 height 11
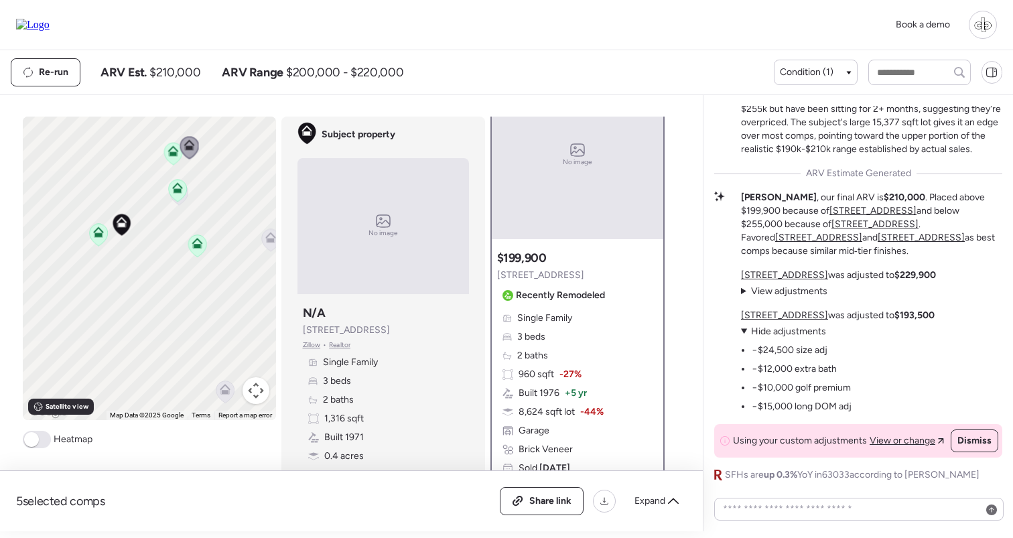
scroll to position [56, 0]
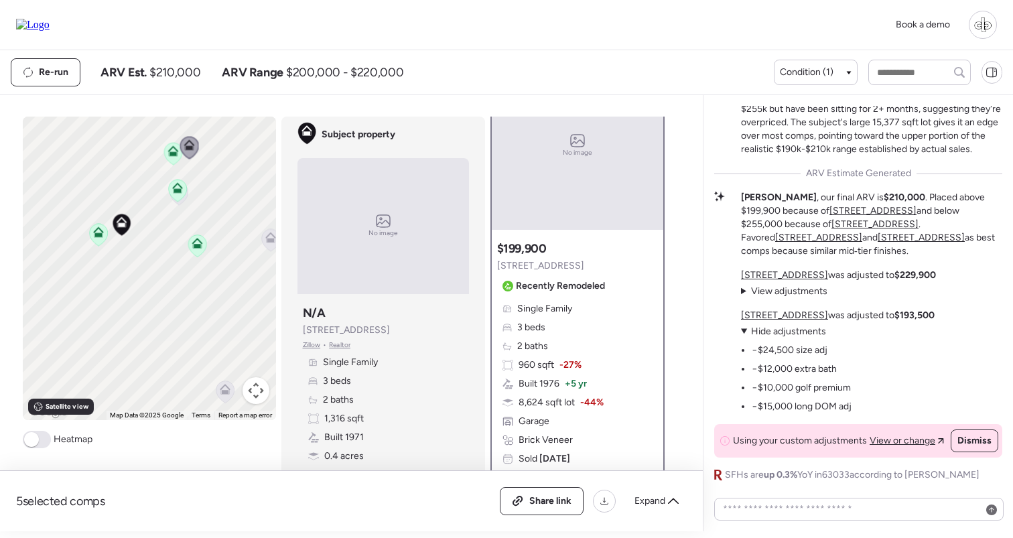
click at [555, 325] on div "Single Family 3 beds 2 baths 960 sqft -27% Built 1976 + 5 yr 8,624 sqft lot -44…" at bounding box center [577, 383] width 161 height 163
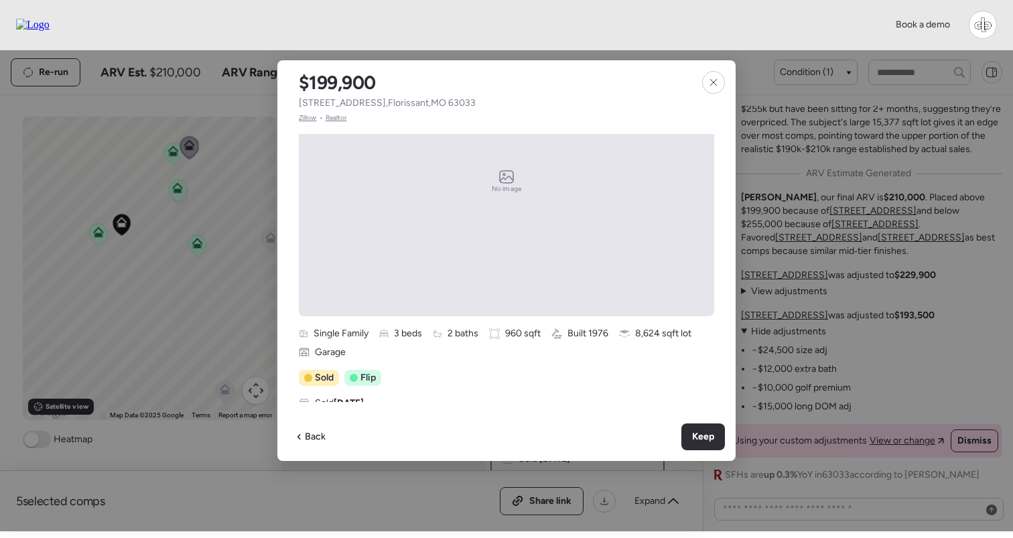
scroll to position [204, 0]
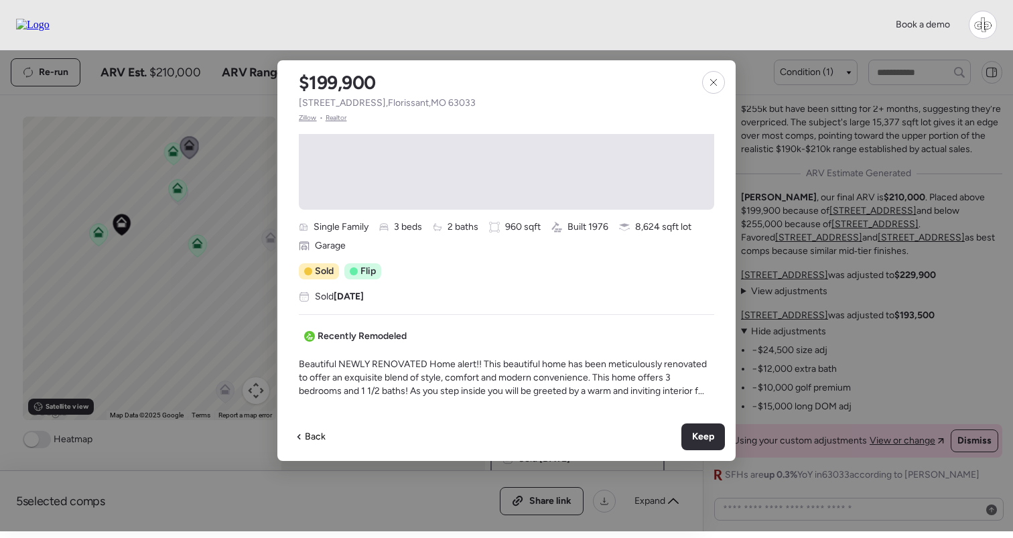
click at [336, 119] on span "Realtor" at bounding box center [336, 118] width 21 height 11
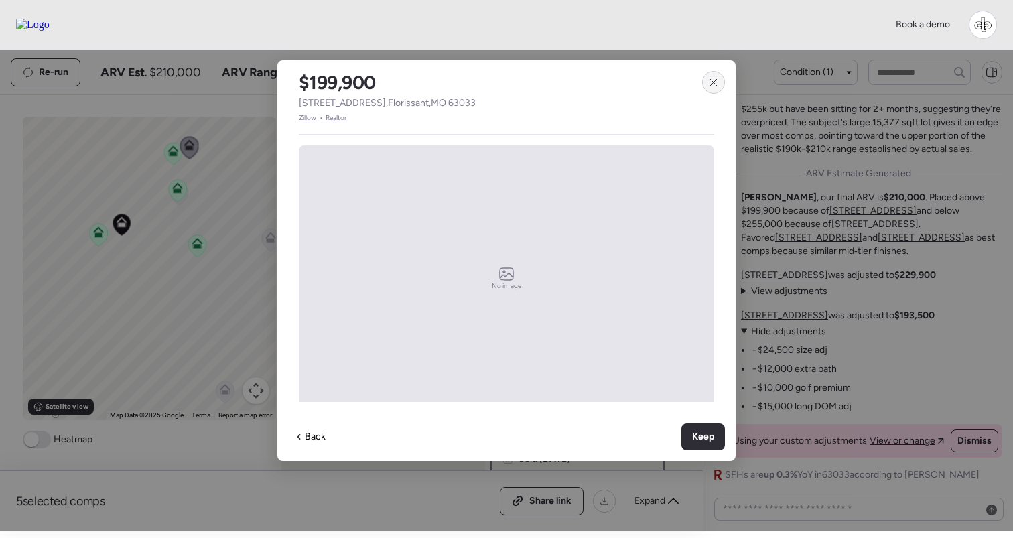
click at [713, 88] on div at bounding box center [713, 82] width 23 height 23
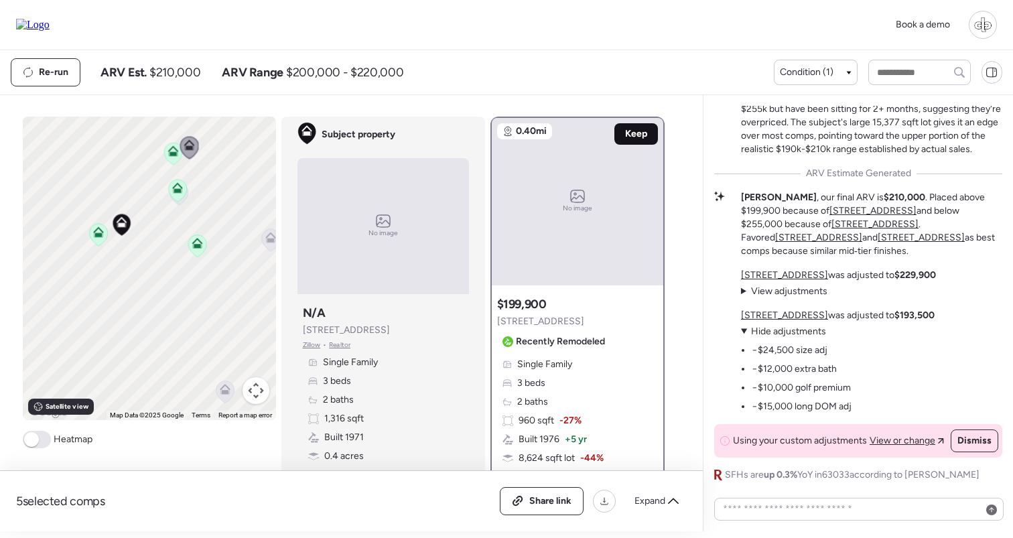
click at [642, 141] on div "Keep" at bounding box center [636, 133] width 44 height 21
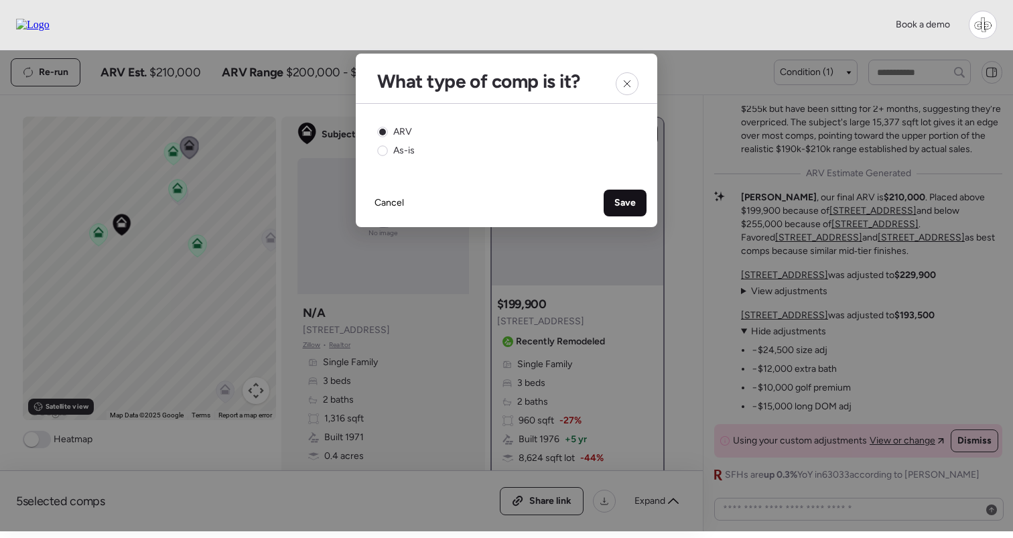
click at [631, 207] on span "Save" at bounding box center [624, 202] width 21 height 13
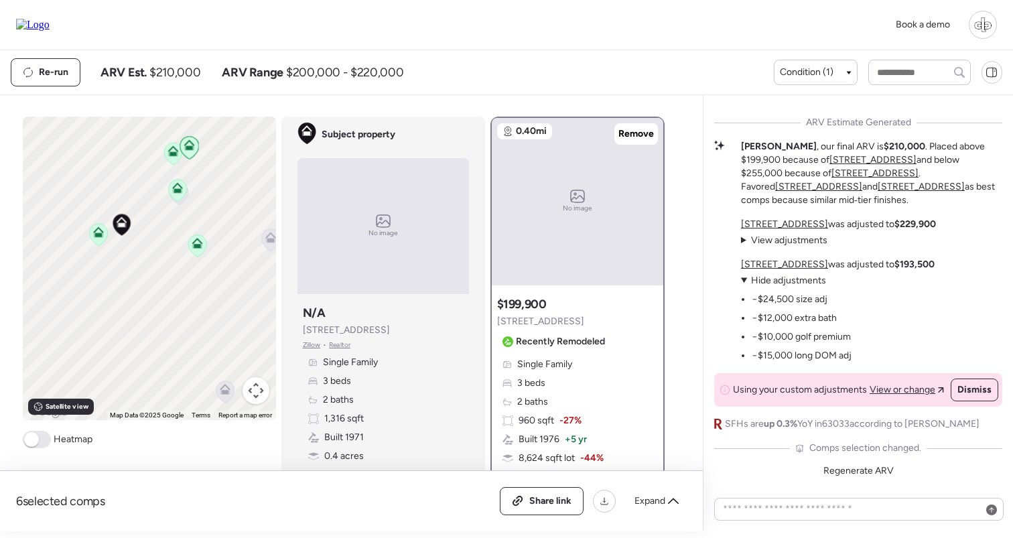
click at [266, 242] on icon at bounding box center [270, 237] width 11 height 11
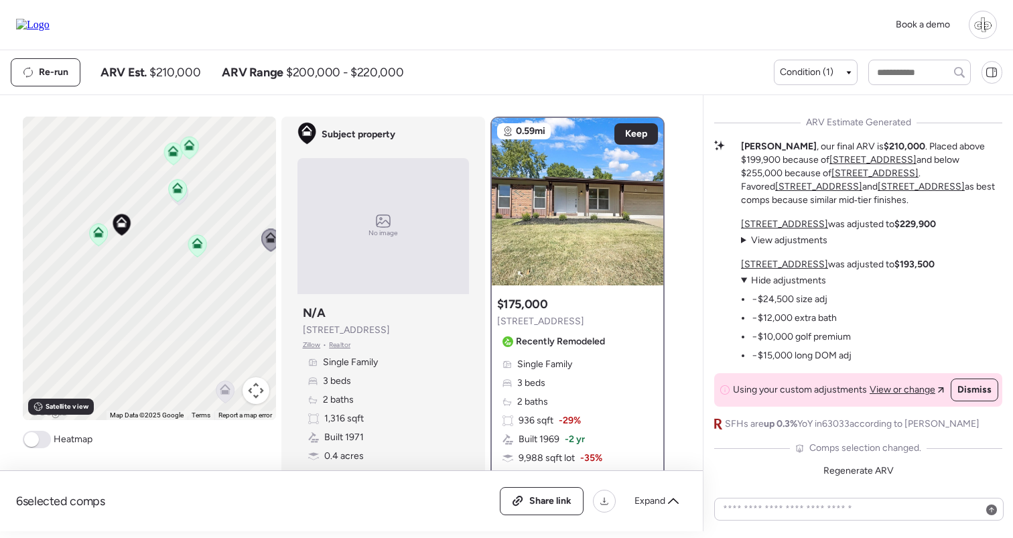
click at [192, 151] on icon at bounding box center [189, 148] width 18 height 22
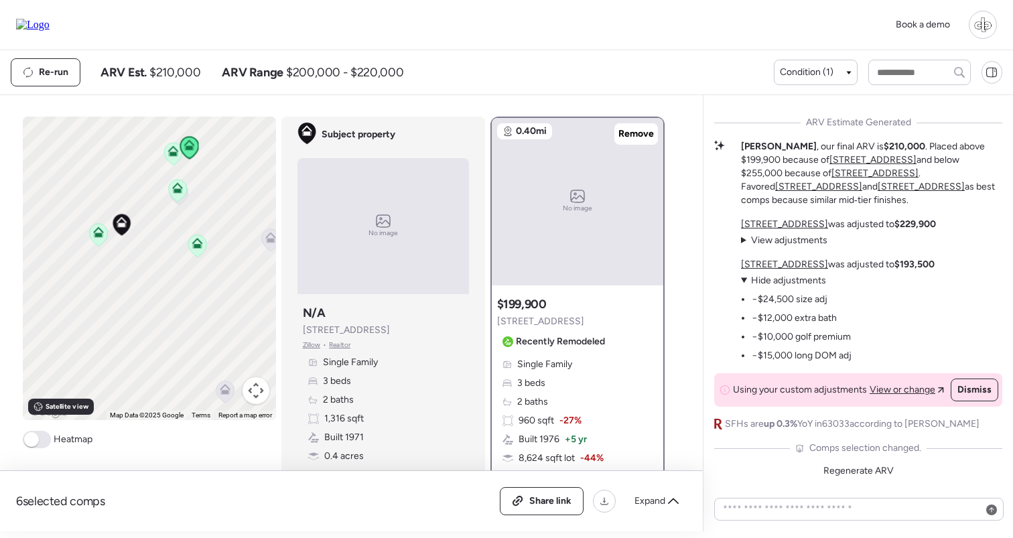
click at [771, 287] on summary "View adjustments Hide adjustments" at bounding box center [796, 280] width 111 height 13
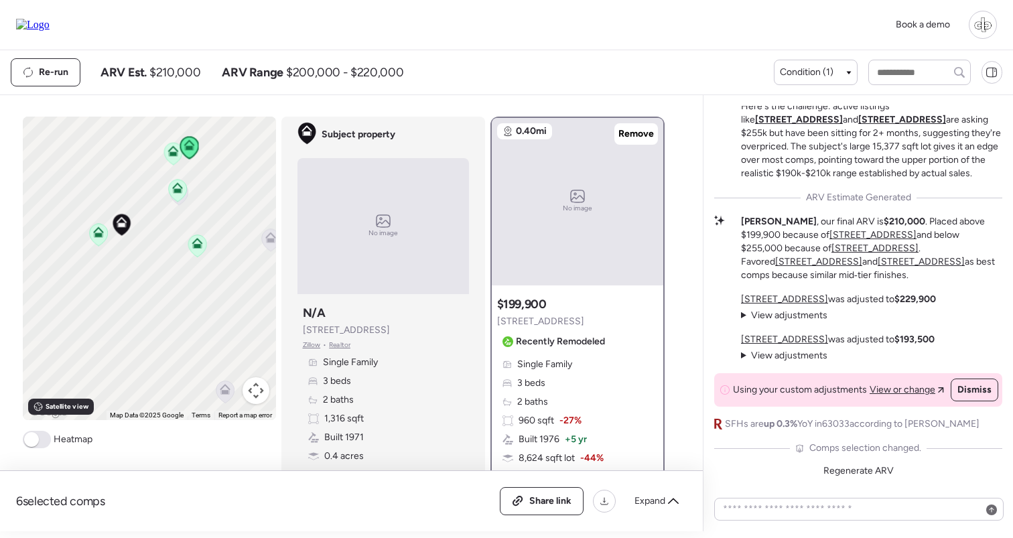
click at [179, 190] on icon at bounding box center [177, 190] width 9 height 4
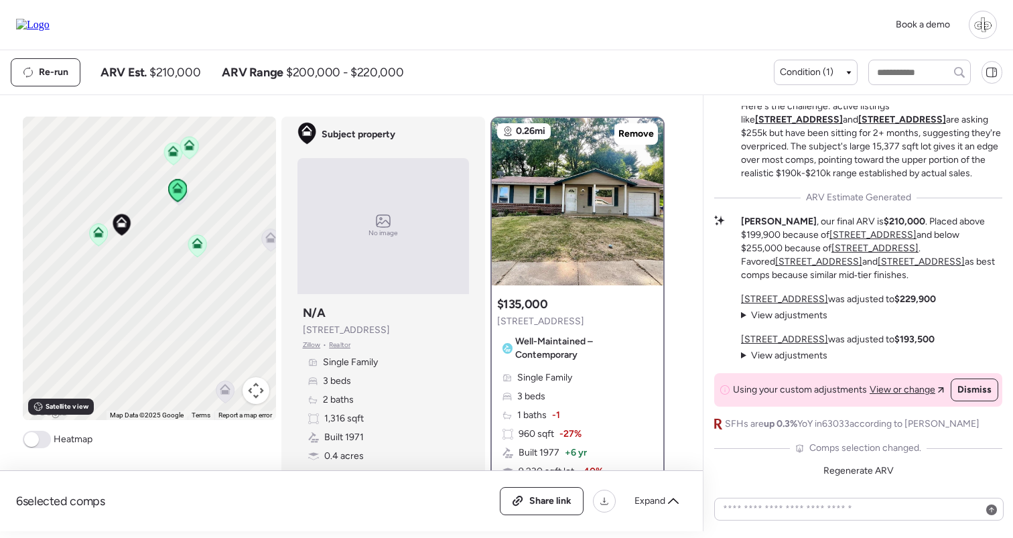
click at [204, 251] on icon at bounding box center [197, 245] width 19 height 23
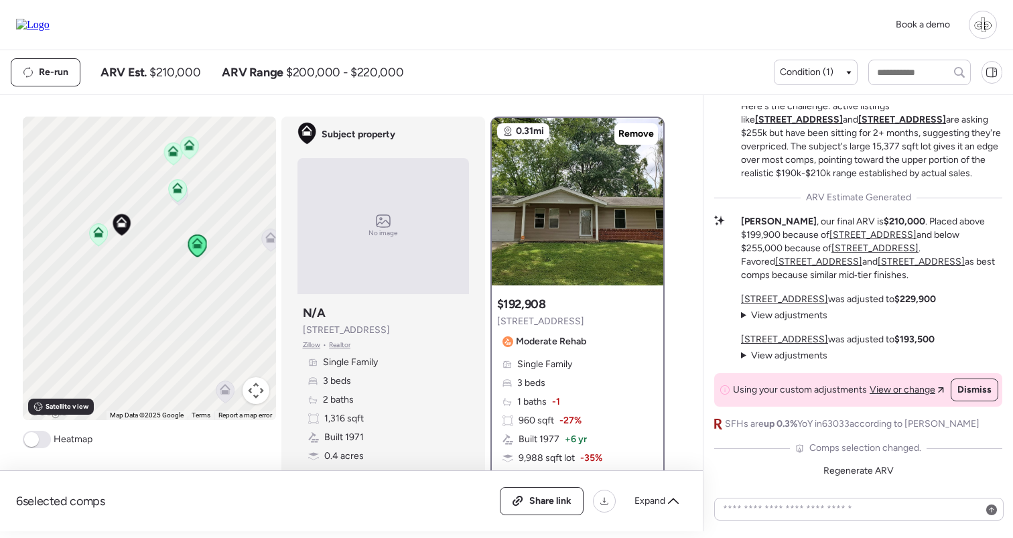
click at [90, 235] on icon at bounding box center [98, 235] width 18 height 22
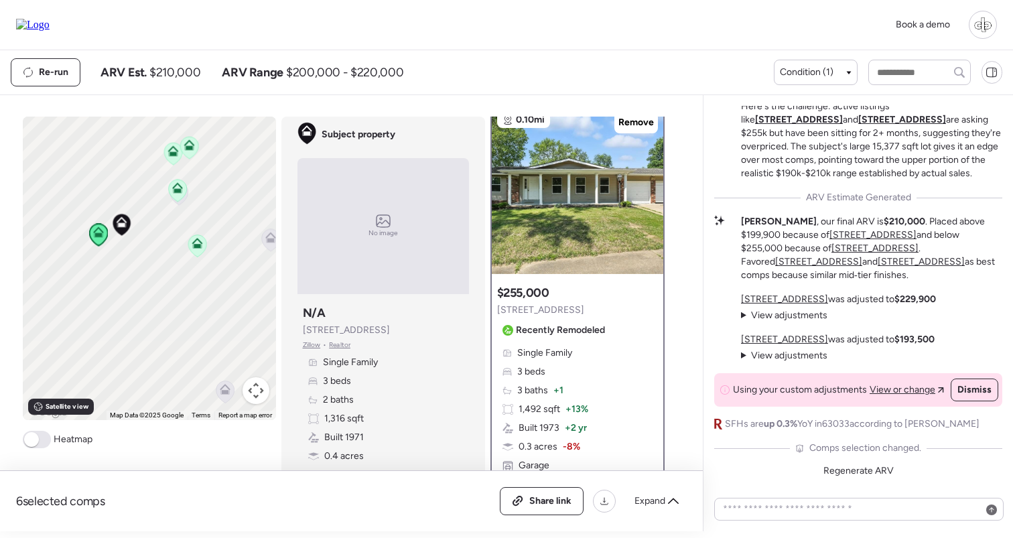
scroll to position [10, 0]
click at [576, 217] on img at bounding box center [577, 191] width 171 height 167
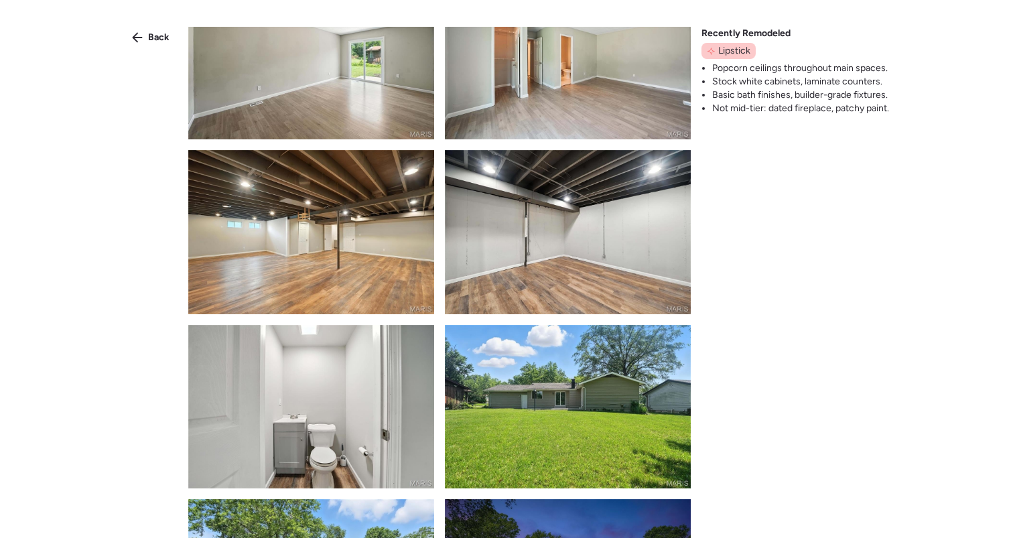
scroll to position [874, 0]
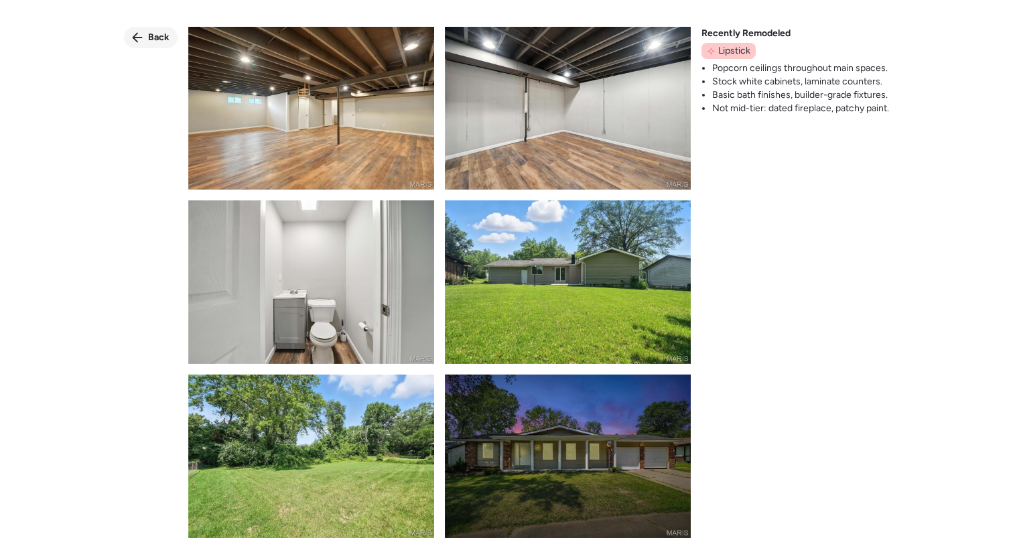
click at [159, 35] on span "Back" at bounding box center [158, 37] width 21 height 13
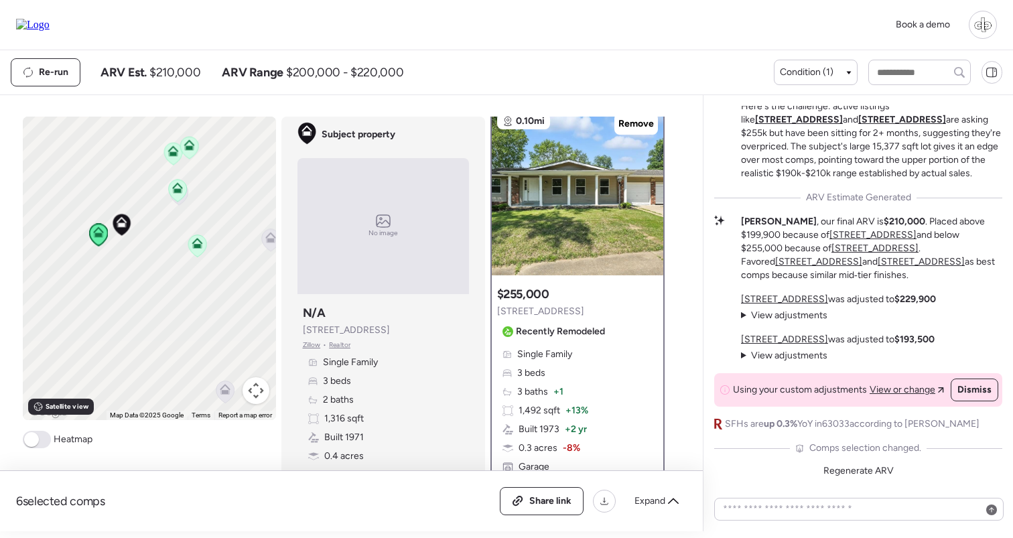
click at [172, 199] on icon at bounding box center [177, 190] width 19 height 23
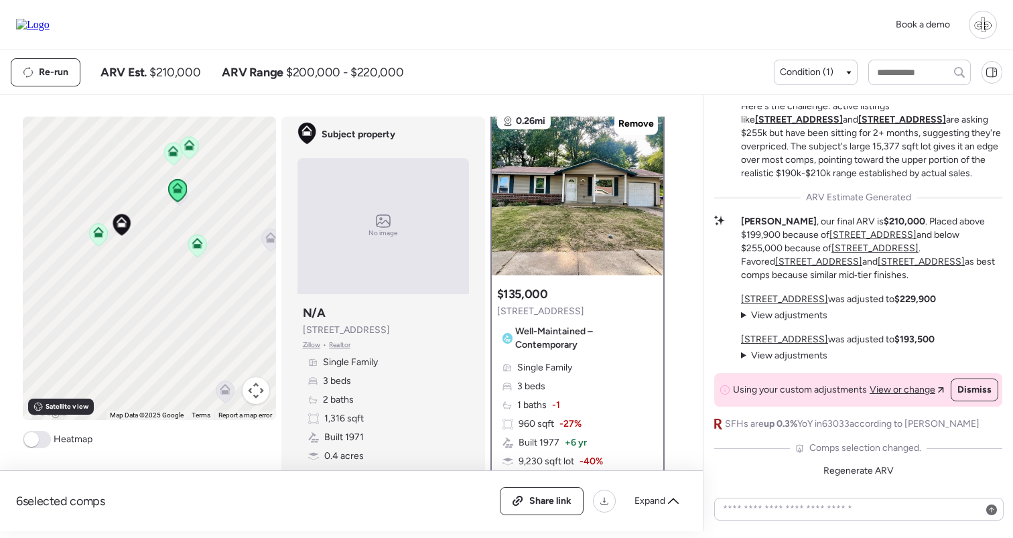
scroll to position [0, 0]
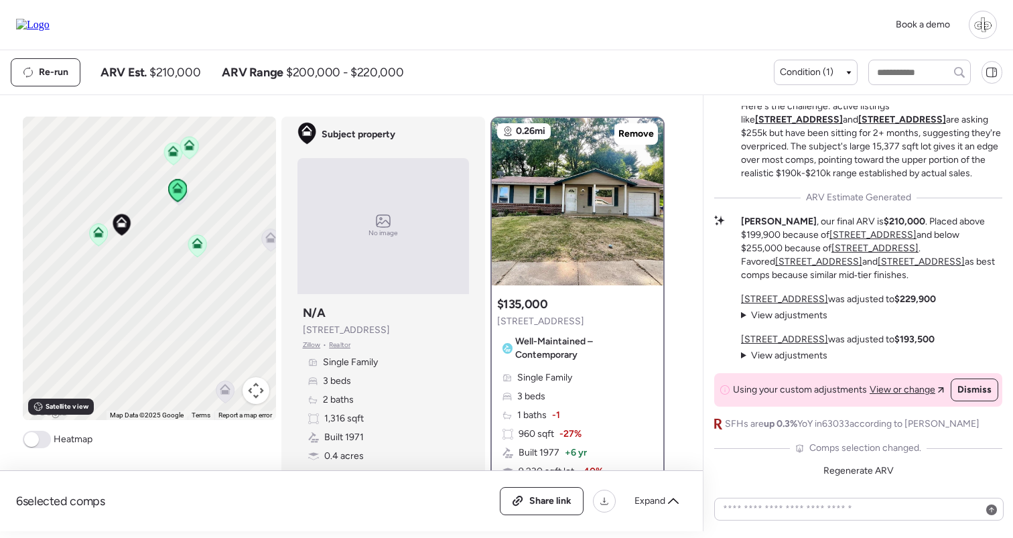
click at [198, 245] on icon at bounding box center [196, 246] width 9 height 4
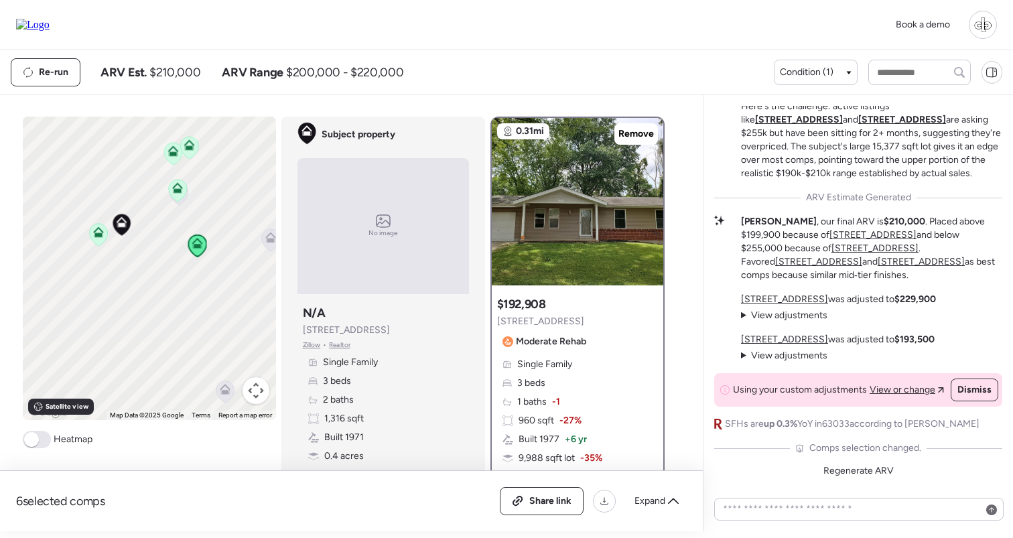
click at [176, 160] on icon at bounding box center [173, 154] width 18 height 22
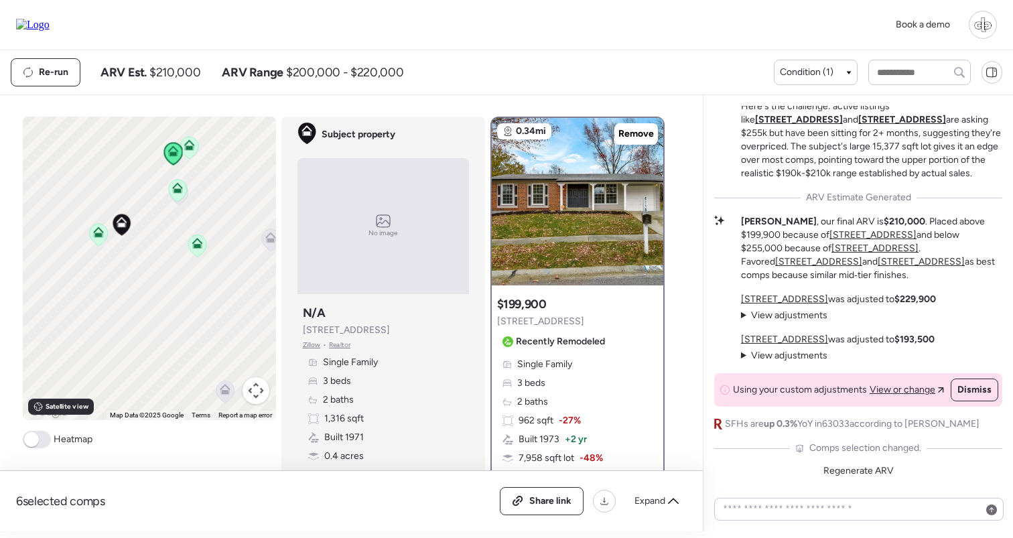
click at [198, 152] on icon at bounding box center [189, 147] width 19 height 23
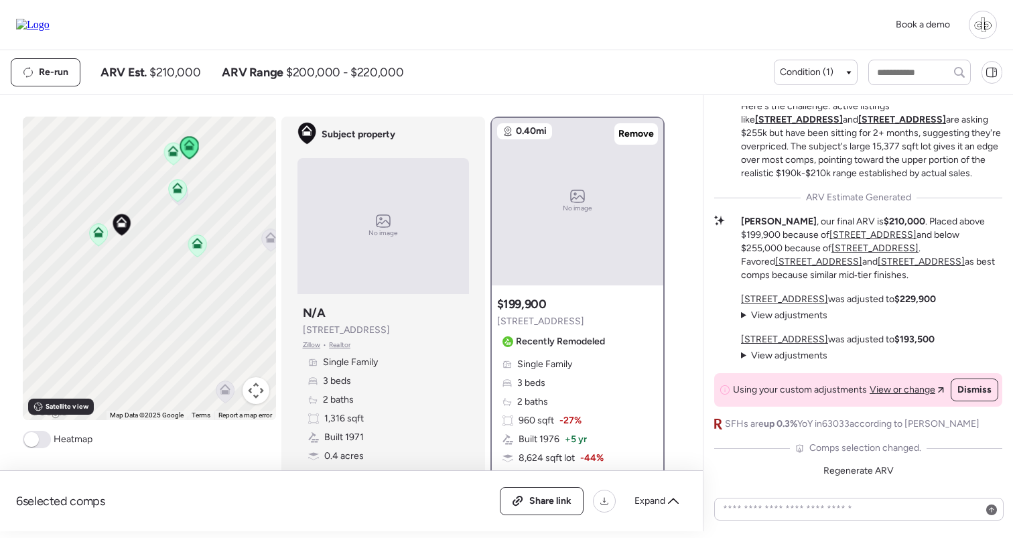
click at [171, 151] on icon at bounding box center [172, 150] width 11 height 11
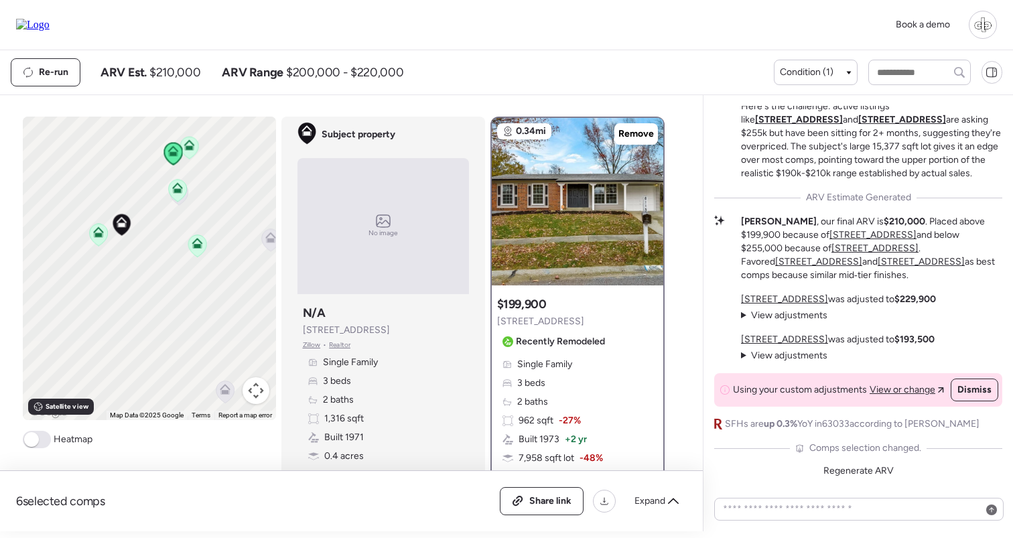
click at [186, 149] on icon at bounding box center [188, 147] width 9 height 4
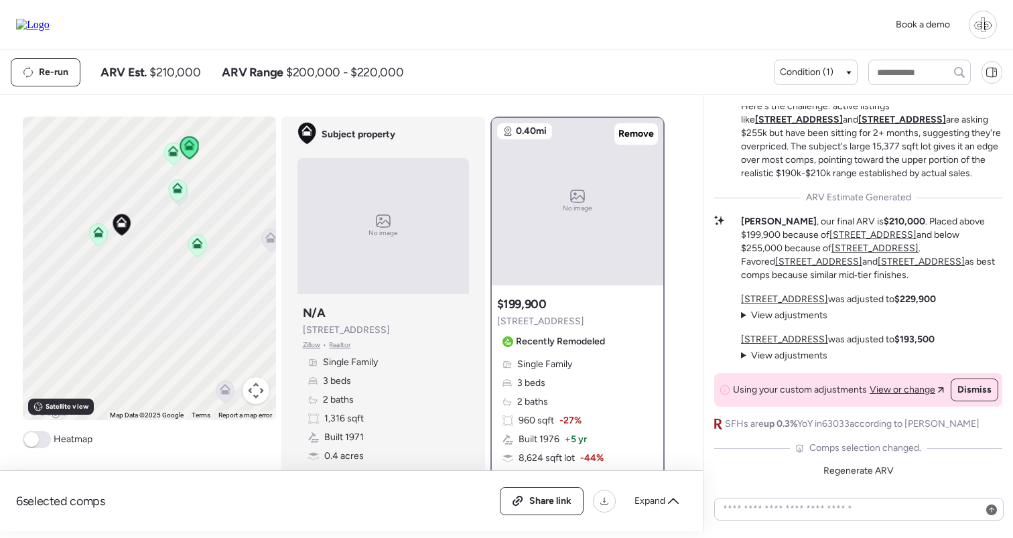
click at [171, 155] on icon at bounding box center [172, 153] width 9 height 4
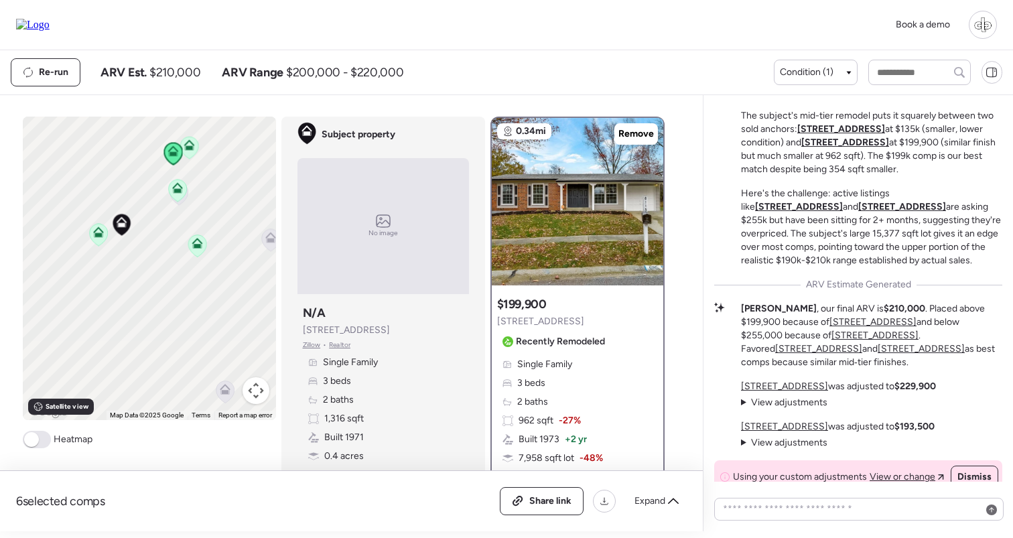
scroll to position [-94, 0]
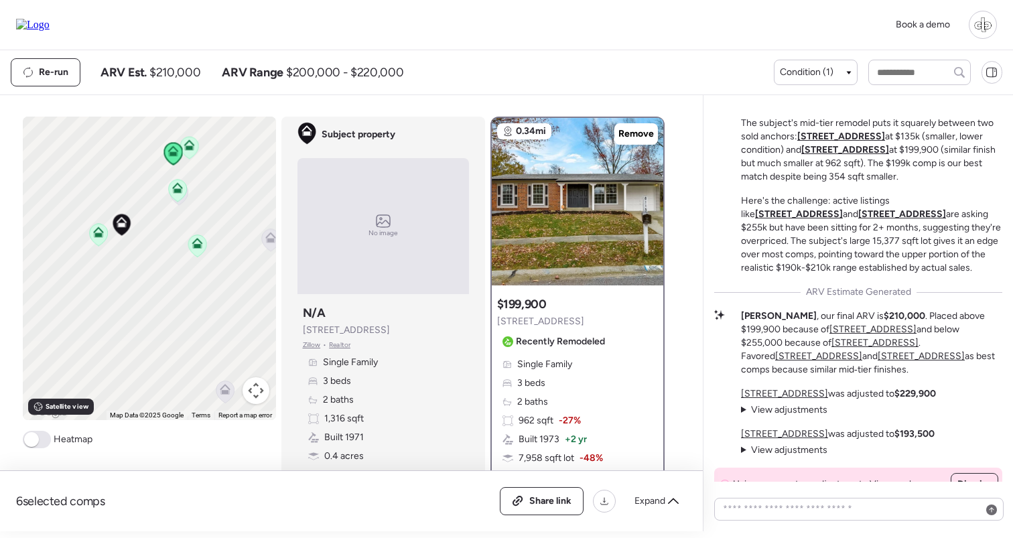
click at [198, 154] on div "To activate drag with keyboard, press Alt + Enter. Once in keyboard drag state,…" at bounding box center [149, 268] width 253 height 303
click at [193, 151] on icon at bounding box center [189, 148] width 18 height 22
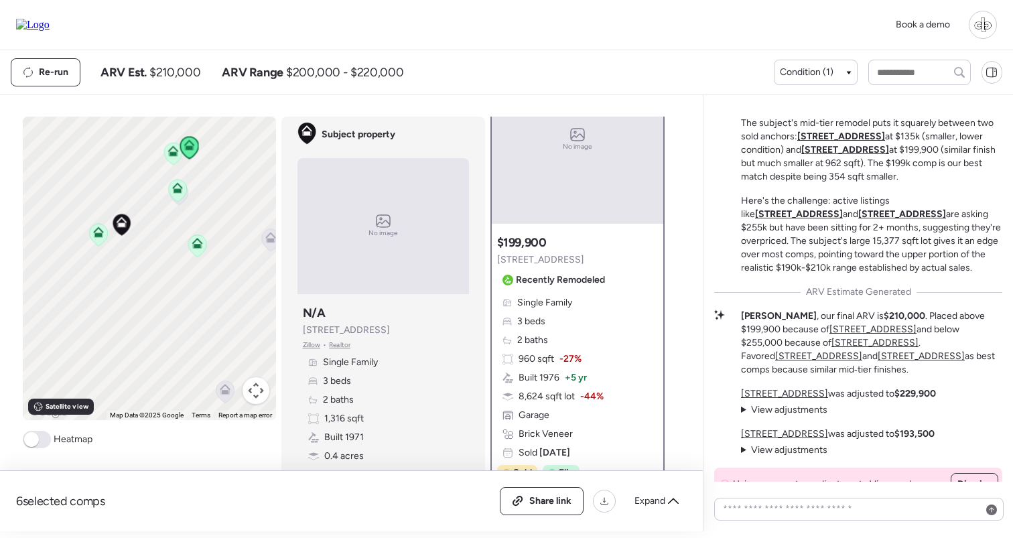
scroll to position [68, 0]
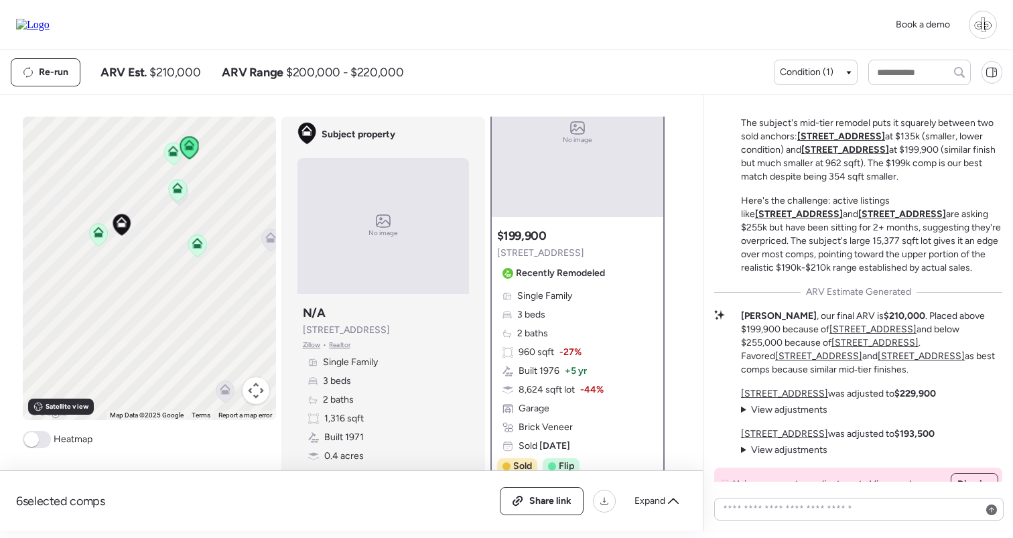
click at [560, 313] on div "Single Family 3 beds 2 baths 960 sqft -27% Built 1976 + 5 yr 8,624 sqft lot -44…" at bounding box center [577, 370] width 161 height 163
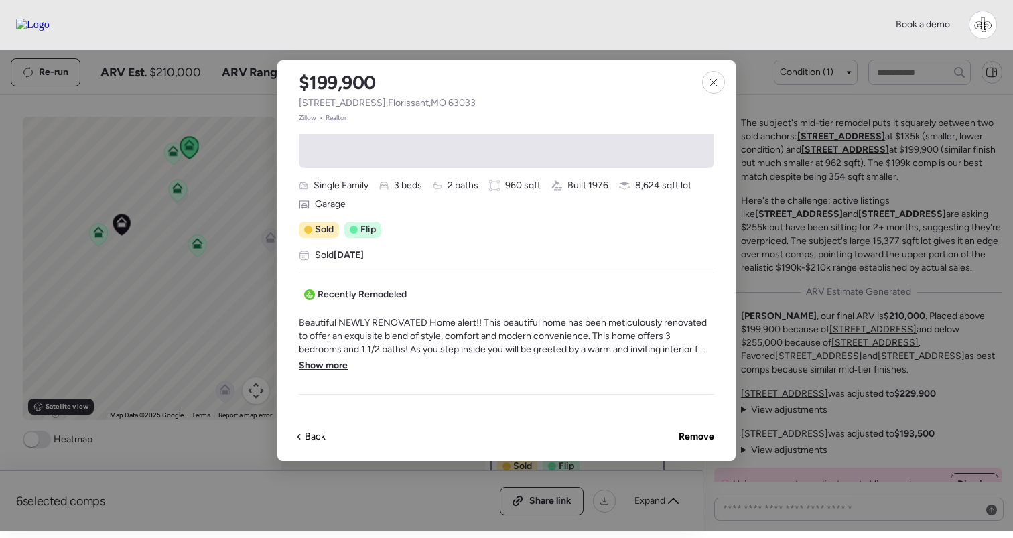
scroll to position [354, 0]
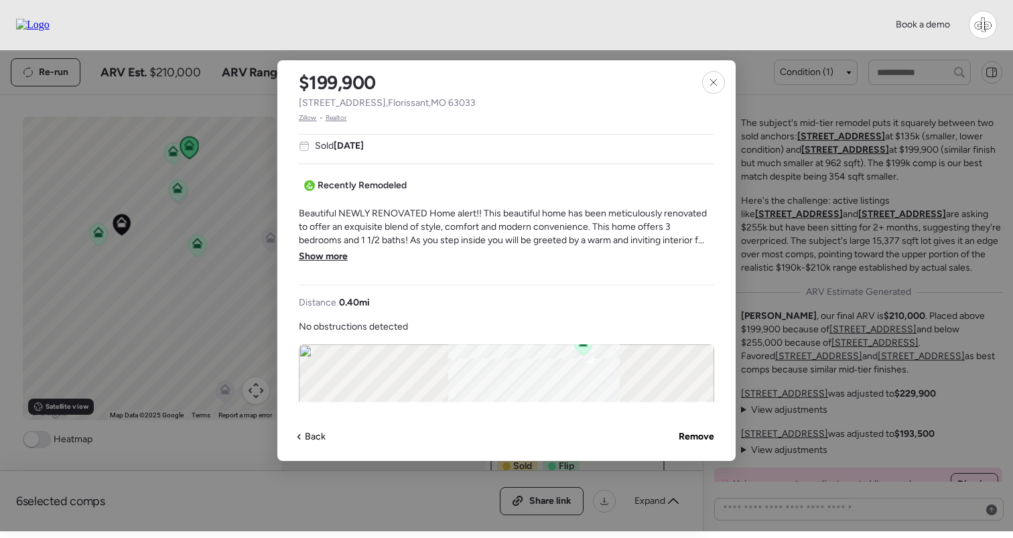
click at [329, 261] on span "Show more" at bounding box center [323, 256] width 49 height 13
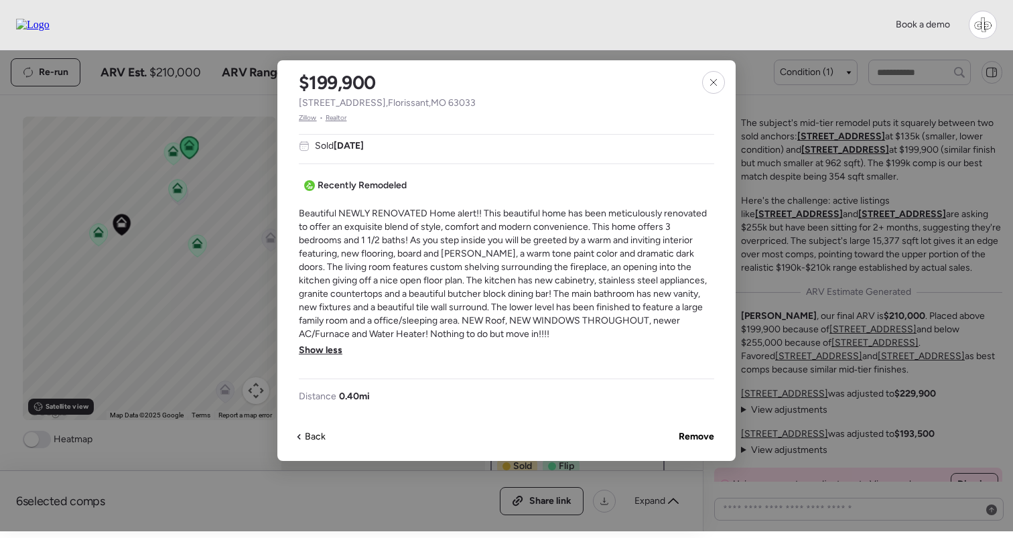
scroll to position [378, 0]
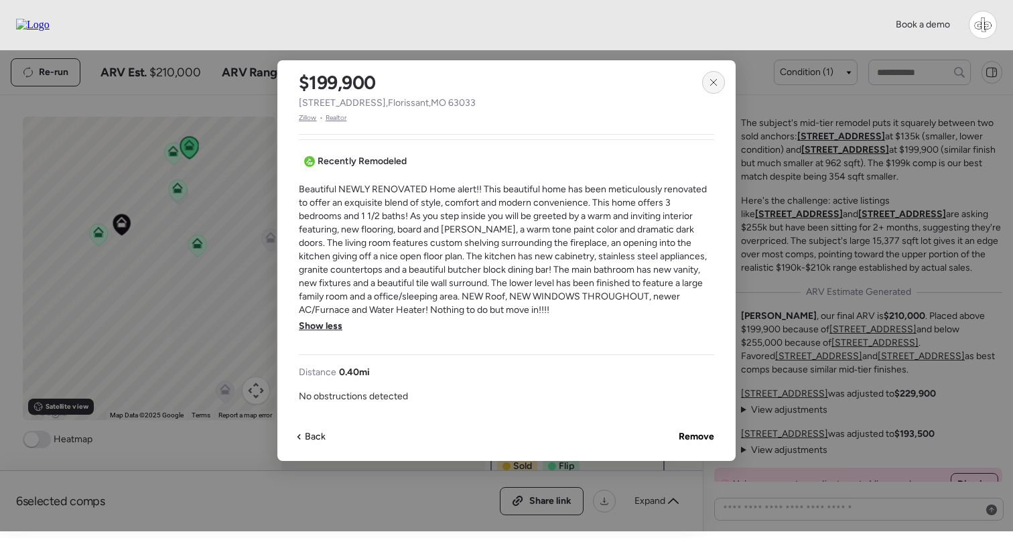
click at [712, 86] on icon at bounding box center [713, 82] width 11 height 11
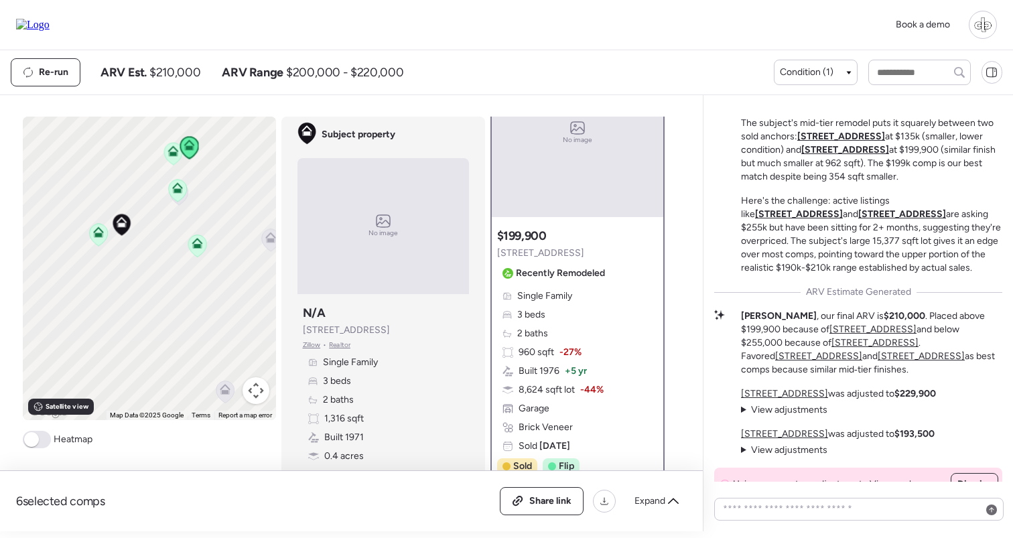
scroll to position [0, 0]
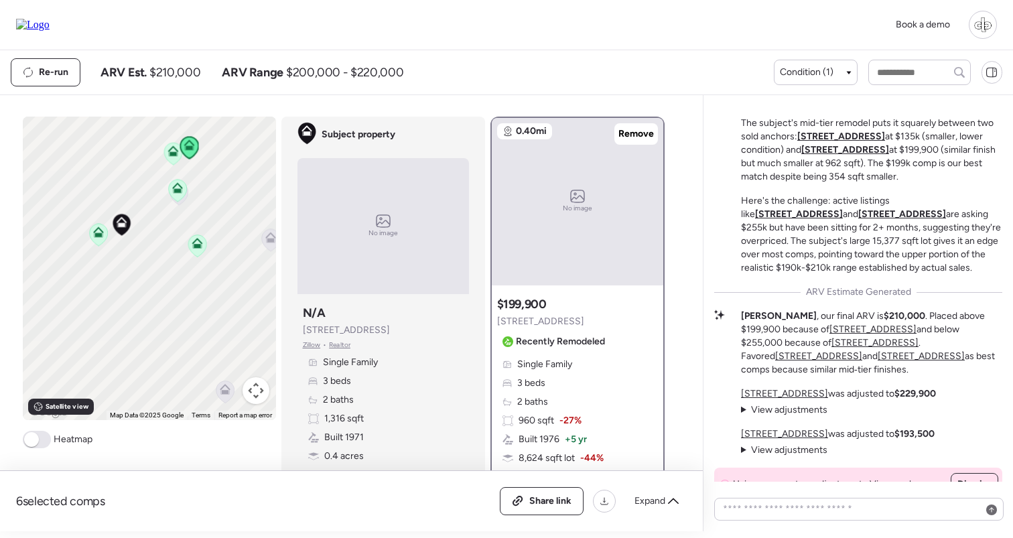
click at [173, 159] on icon at bounding box center [173, 154] width 18 height 22
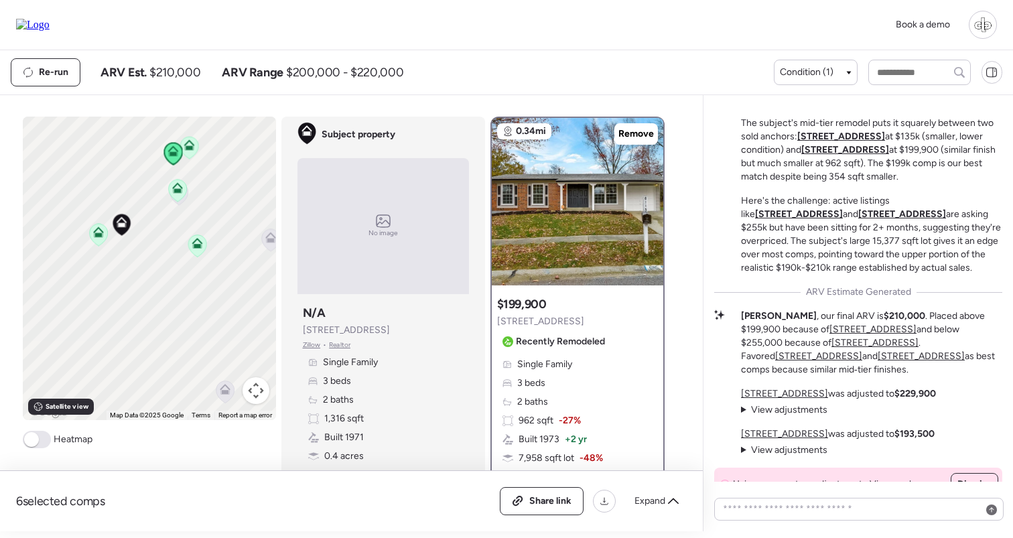
click at [189, 153] on icon at bounding box center [189, 148] width 18 height 22
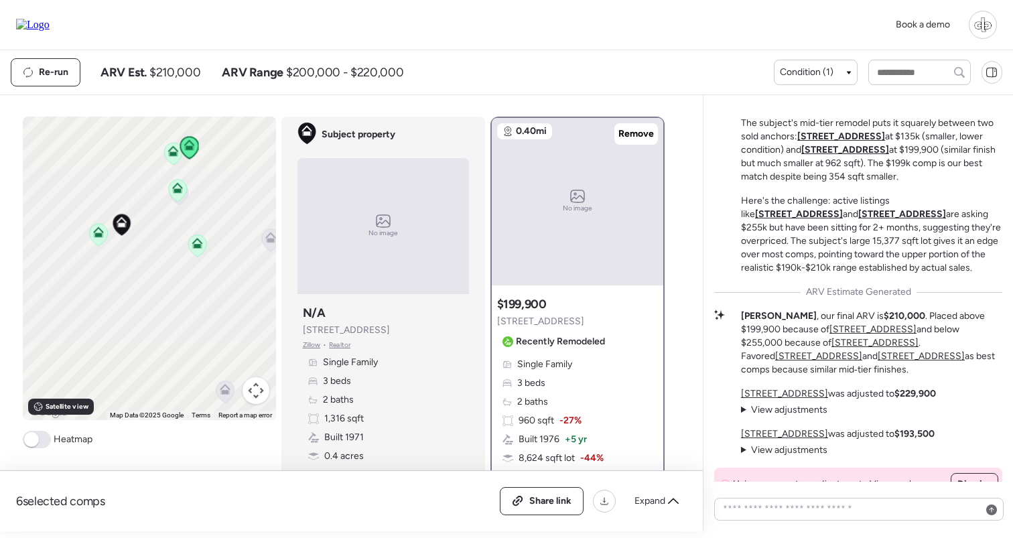
click at [161, 153] on div "To activate drag with keyboard, press Alt + Enter. Once in keyboard drag state,…" at bounding box center [149, 268] width 253 height 303
click at [171, 158] on icon at bounding box center [173, 154] width 18 height 22
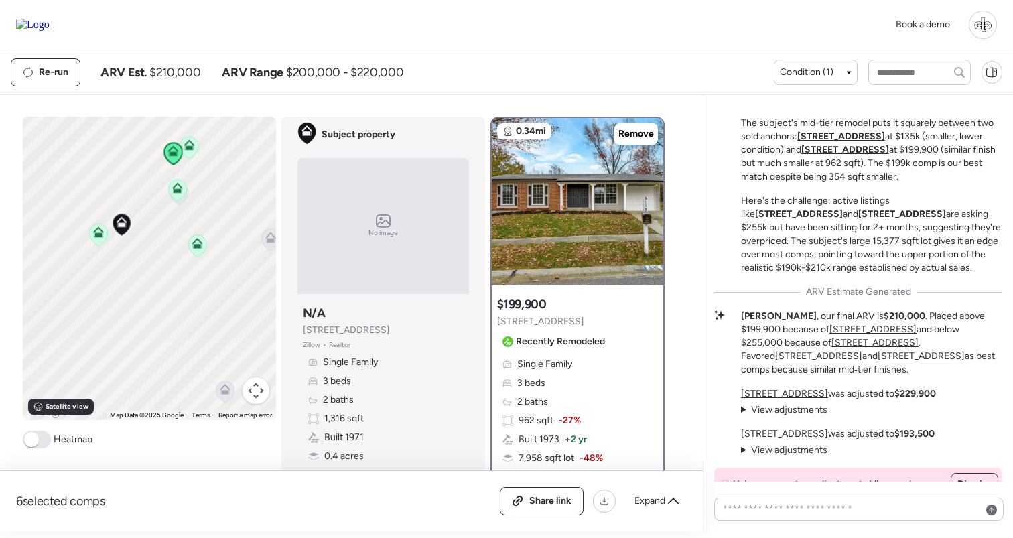
click at [192, 150] on icon at bounding box center [189, 144] width 11 height 11
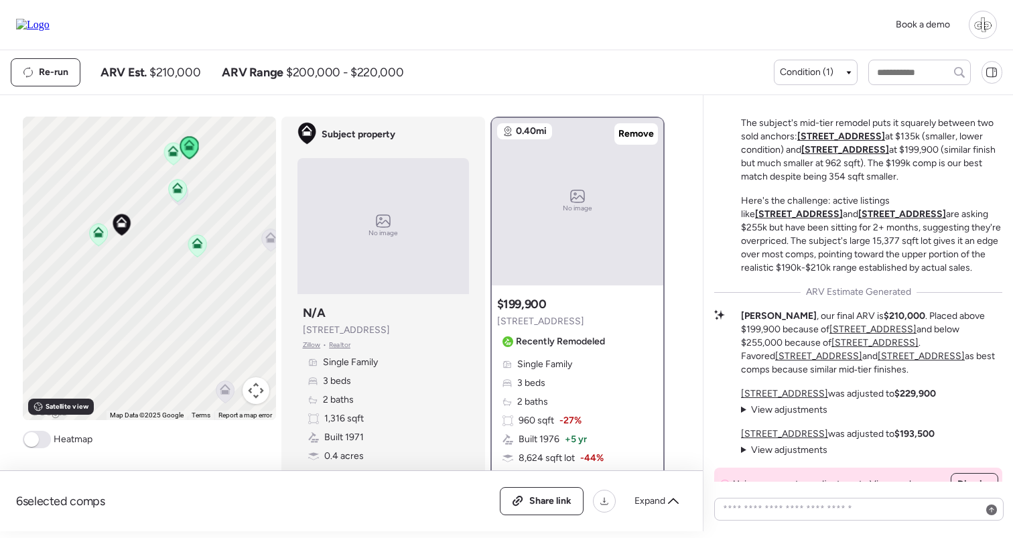
click at [176, 152] on icon at bounding box center [172, 150] width 11 height 11
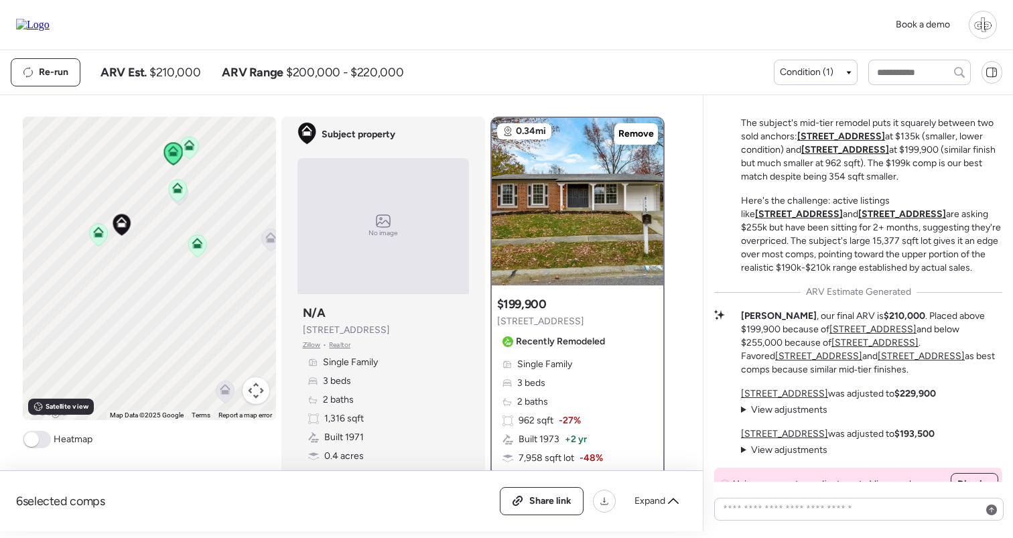
click at [194, 147] on icon at bounding box center [189, 144] width 11 height 11
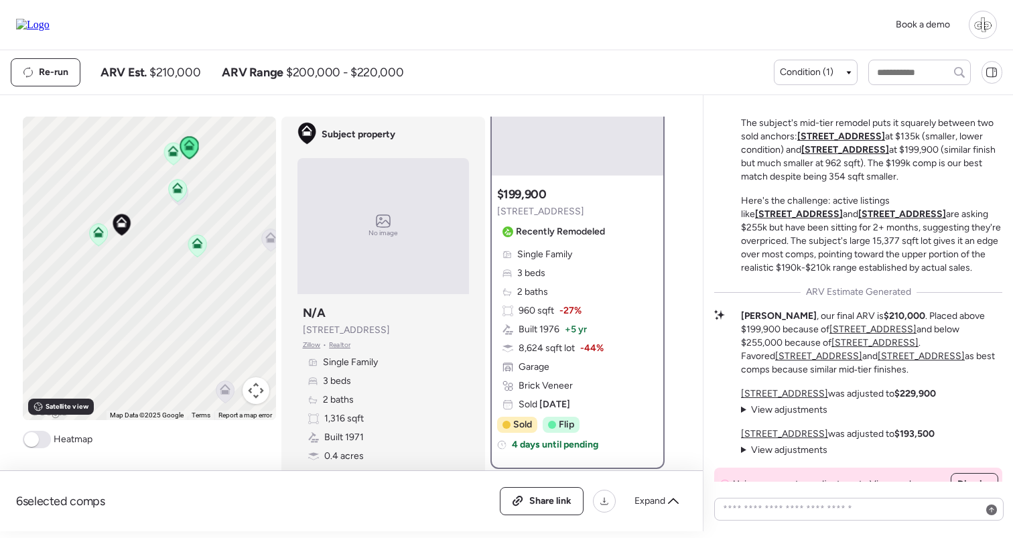
scroll to position [111, 0]
click at [612, 358] on div "Single Family 3 beds 2 baths 960 sqft -27% Built 1976 + 5 yr 8,624 sqft lot -44…" at bounding box center [577, 328] width 161 height 163
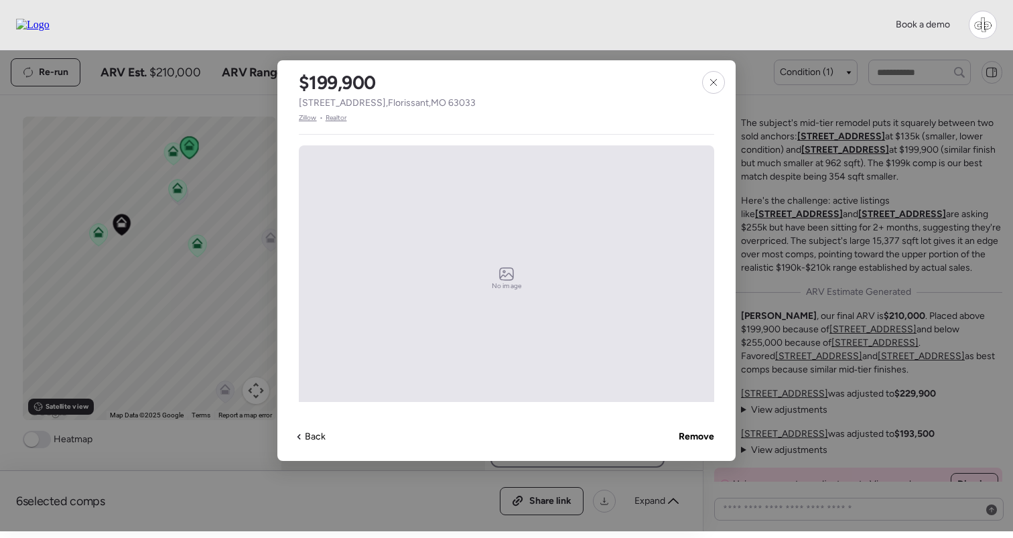
click at [338, 115] on span "Realtor" at bounding box center [336, 118] width 21 height 11
click at [714, 85] on icon at bounding box center [713, 82] width 11 height 11
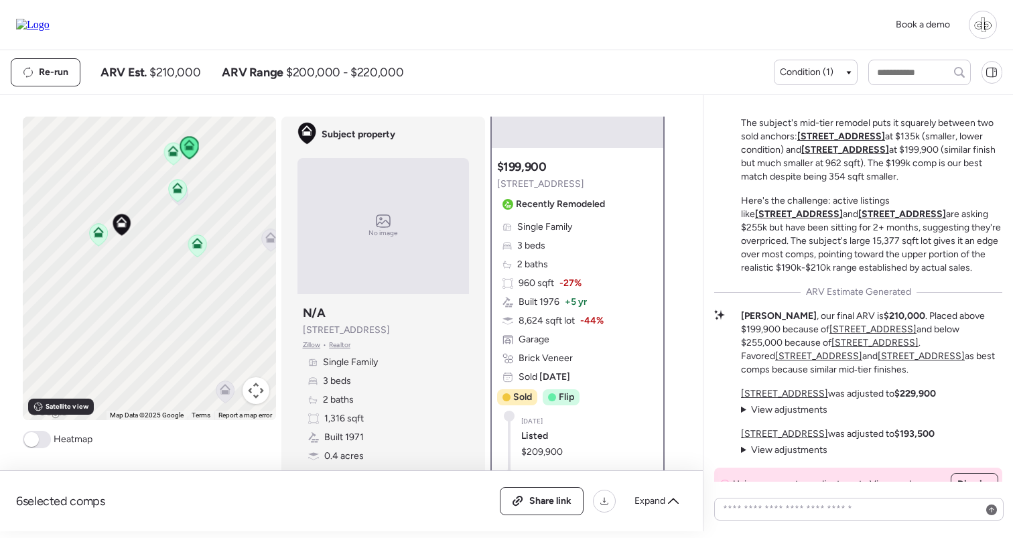
scroll to position [0, 0]
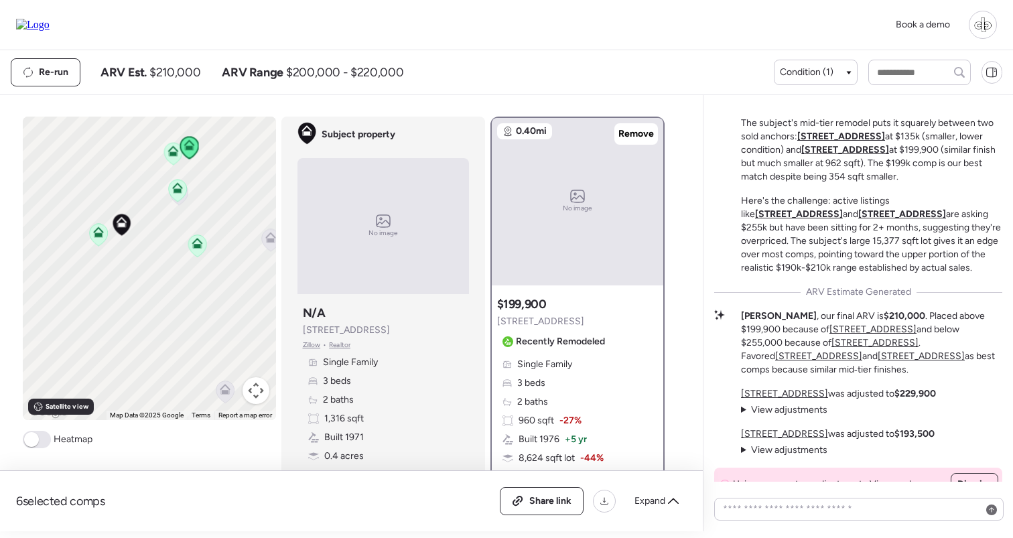
click at [101, 240] on icon at bounding box center [98, 235] width 18 height 22
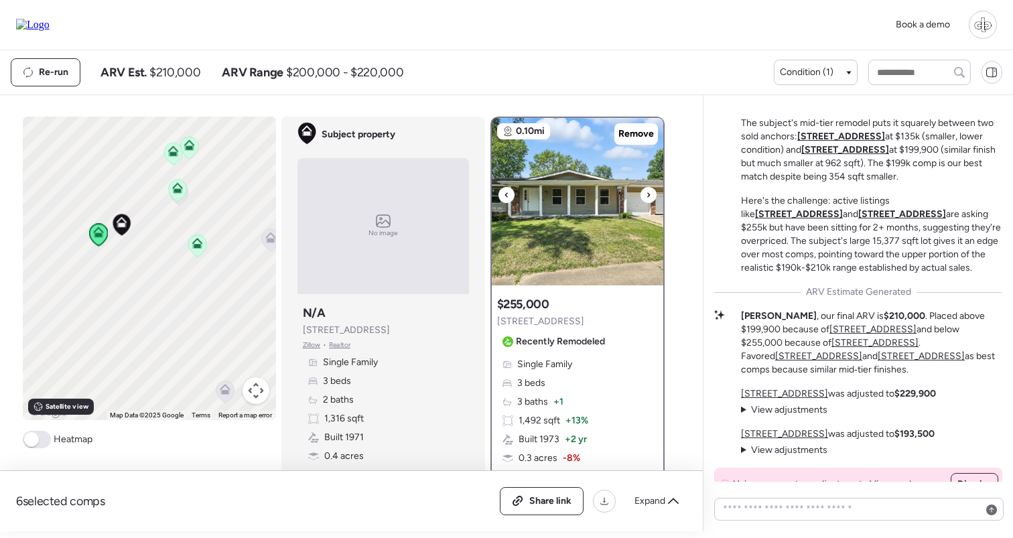
click at [572, 198] on img at bounding box center [577, 201] width 171 height 167
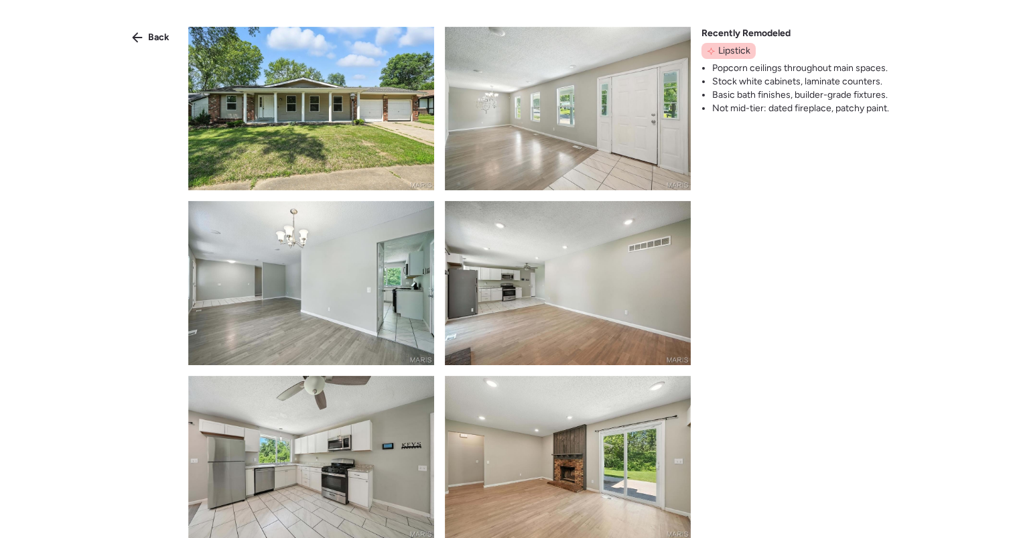
click at [291, 107] on img at bounding box center [311, 108] width 246 height 163
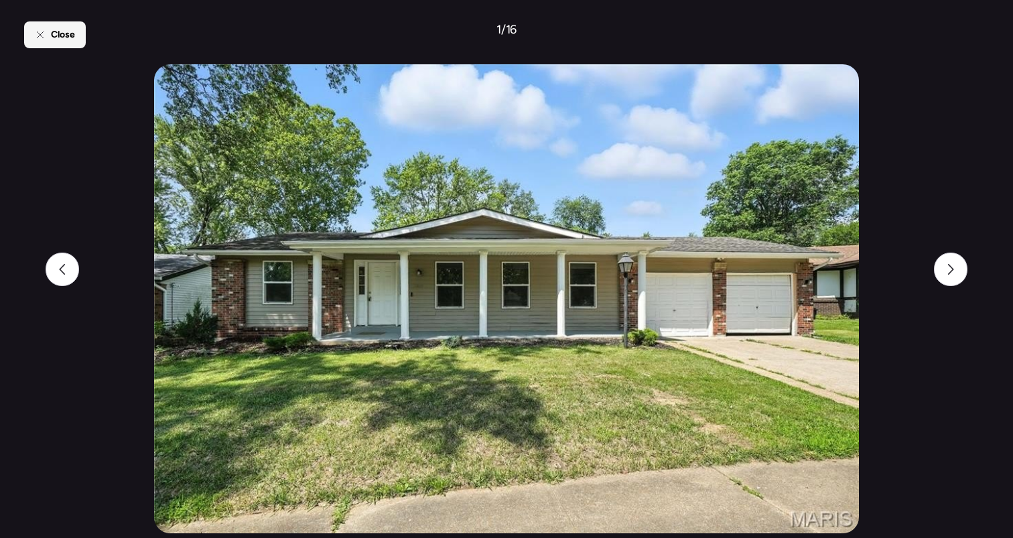
click at [78, 44] on div "Close" at bounding box center [55, 34] width 62 height 27
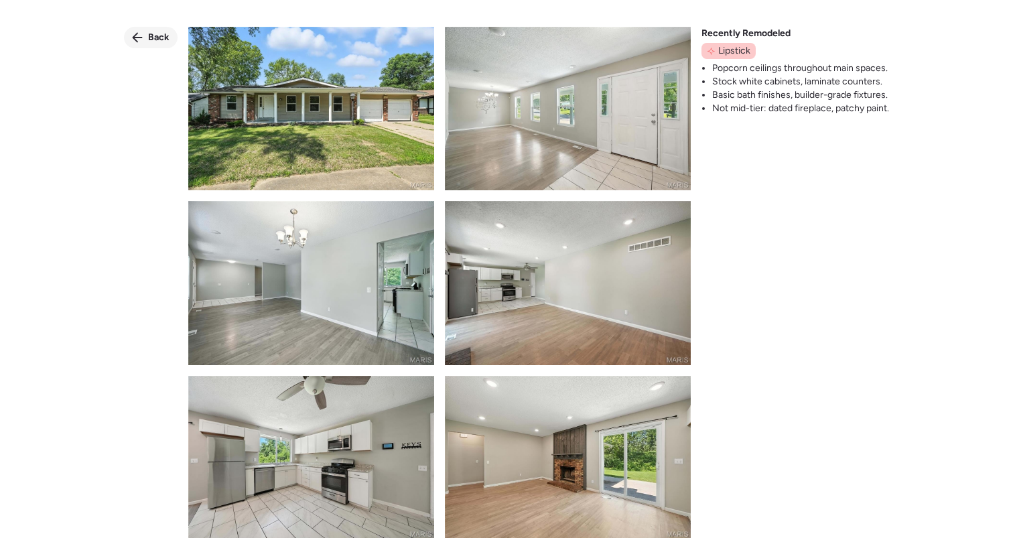
click at [155, 36] on span "Back" at bounding box center [158, 37] width 21 height 13
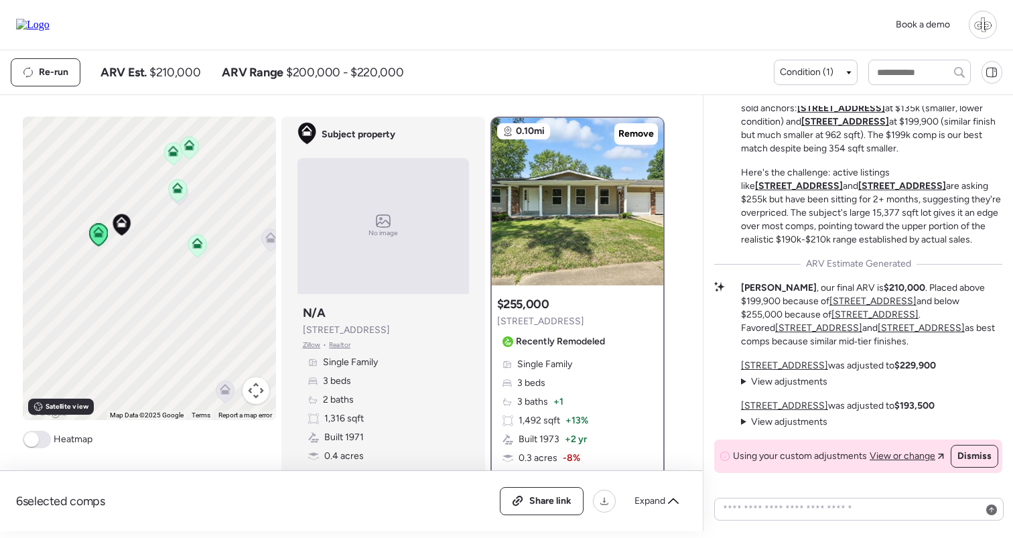
scroll to position [-48, 0]
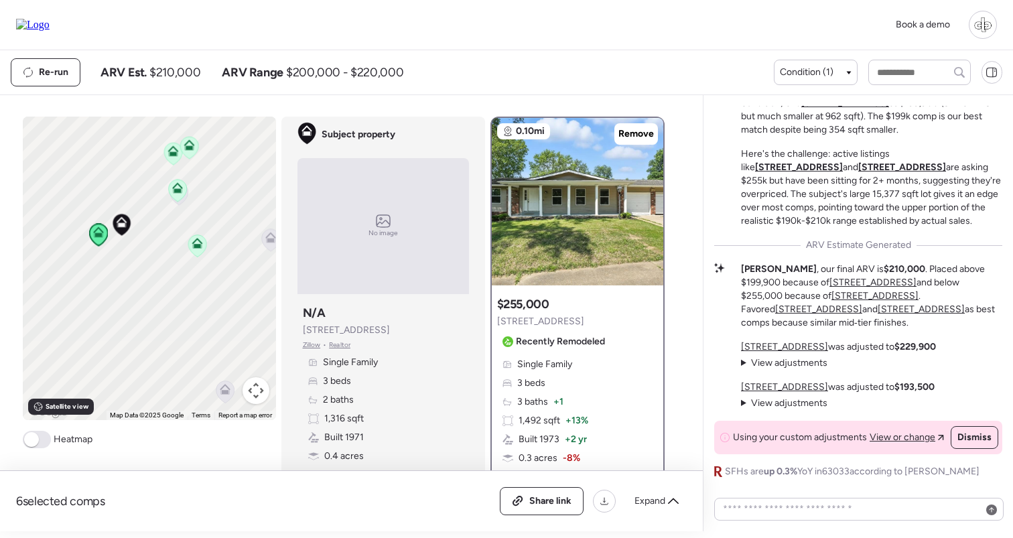
click at [773, 364] on span "View adjustments" at bounding box center [789, 362] width 76 height 11
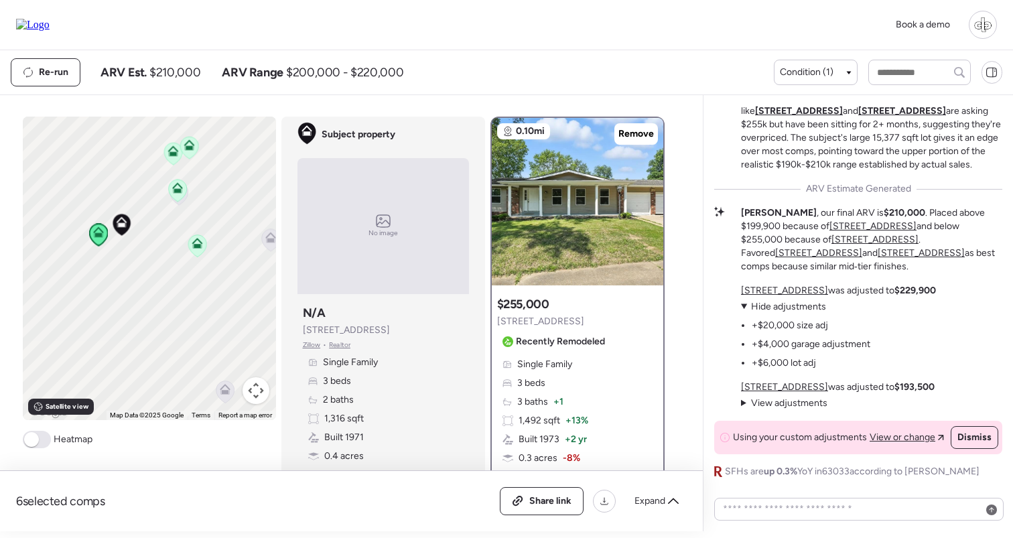
click at [777, 404] on span "View adjustments" at bounding box center [789, 402] width 76 height 11
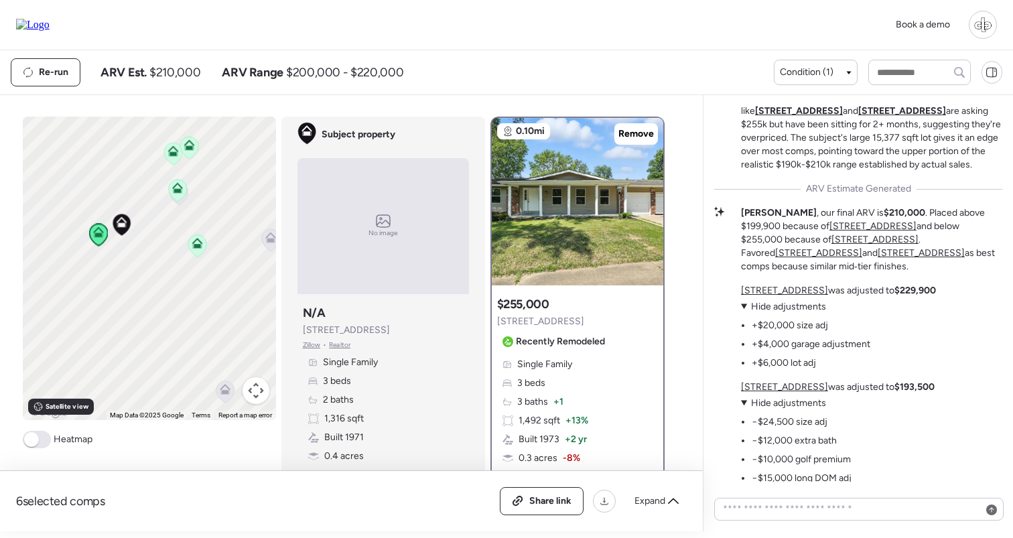
click at [780, 407] on span "Hide adjustments" at bounding box center [788, 402] width 75 height 11
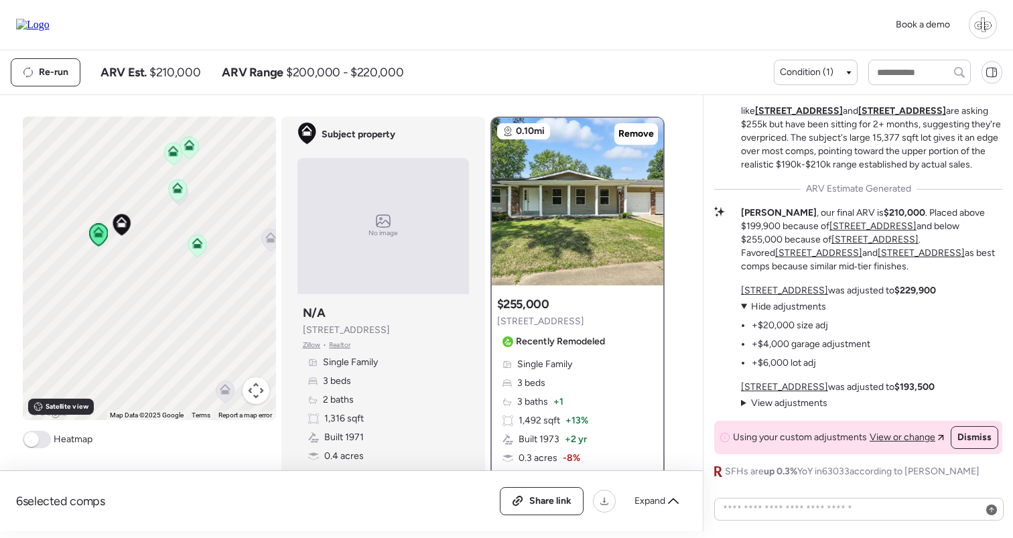
click at [788, 312] on span "Hide adjustments" at bounding box center [788, 306] width 75 height 11
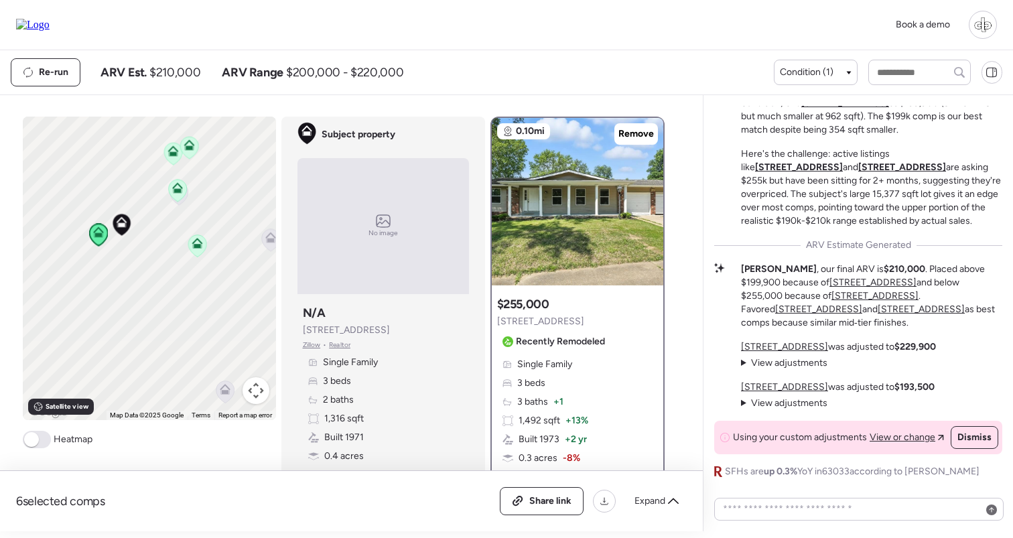
scroll to position [-94, 0]
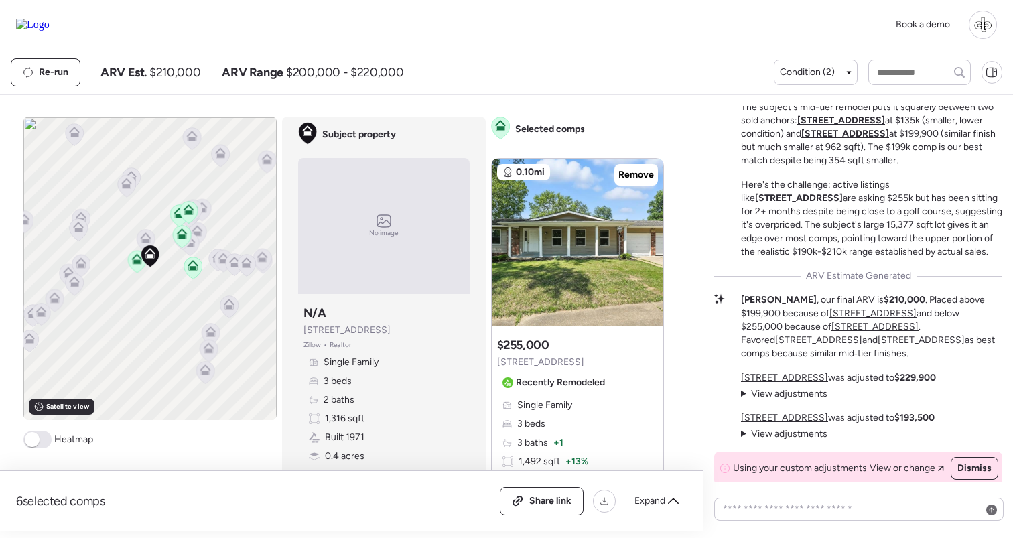
scroll to position [-94, 0]
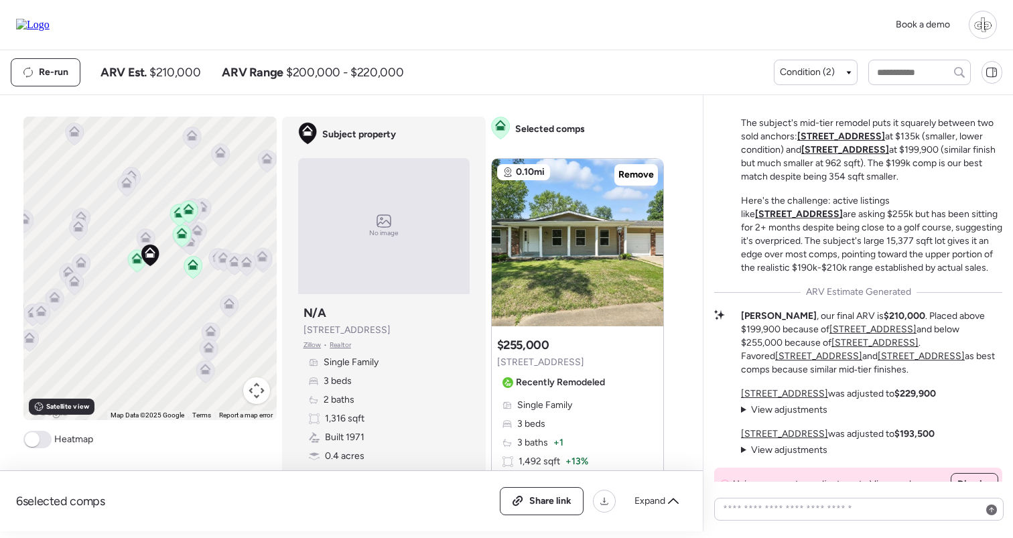
click at [843, 217] on u "[STREET_ADDRESS]" at bounding box center [799, 213] width 88 height 11
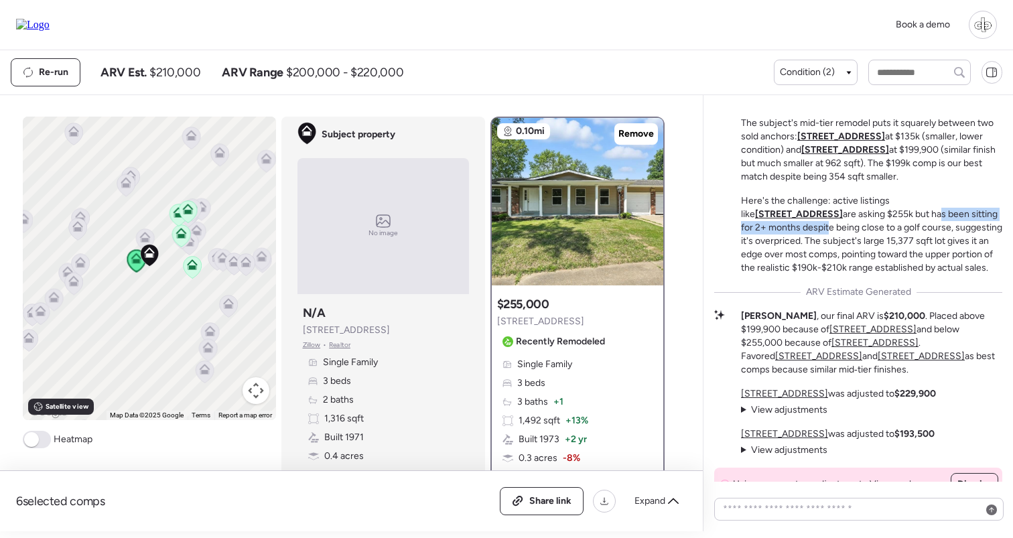
drag, startPoint x: 817, startPoint y: 232, endPoint x: 969, endPoint y: 231, distance: 151.4
click at [969, 232] on p "Here's the challenge: active listings like 11951 Jerries Ln are asking $255k bu…" at bounding box center [871, 234] width 261 height 80
click at [969, 231] on p "Here's the challenge: active listings like 11951 Jerries Ln are asking $255k bu…" at bounding box center [871, 234] width 261 height 80
drag, startPoint x: 786, startPoint y: 245, endPoint x: 847, endPoint y: 245, distance: 61.6
click at [847, 245] on p "Here's the challenge: active listings like 11951 Jerries Ln are asking $255k bu…" at bounding box center [871, 234] width 261 height 80
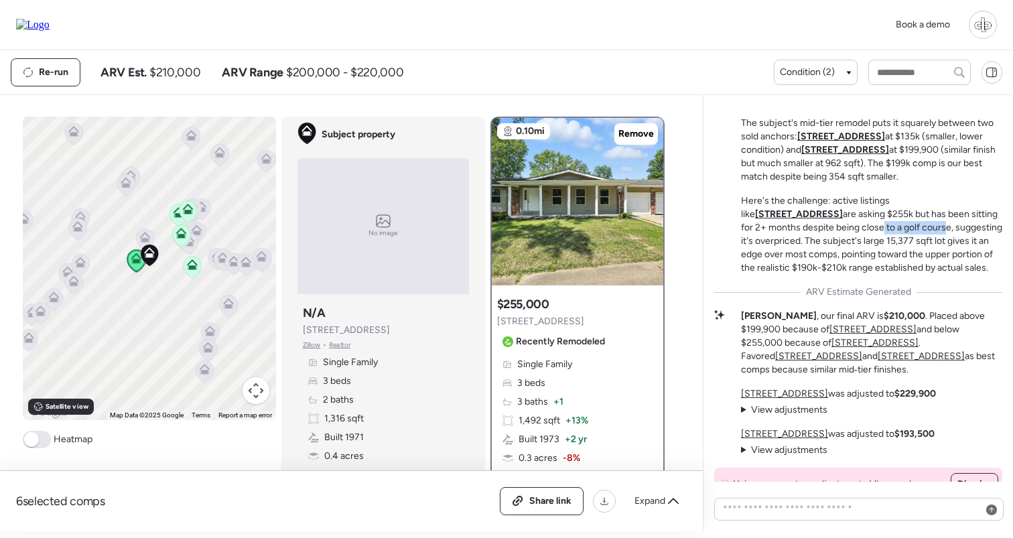
click at [847, 245] on p "Here's the challenge: active listings like 11951 Jerries Ln are asking $255k bu…" at bounding box center [871, 234] width 261 height 80
drag, startPoint x: 890, startPoint y: 245, endPoint x: 931, endPoint y: 245, distance: 41.5
click at [931, 245] on p "Here's the challenge: active listings like 11951 Jerries Ln are asking $255k bu…" at bounding box center [871, 234] width 261 height 80
click at [859, 155] on u "[STREET_ADDRESS]" at bounding box center [845, 149] width 88 height 11
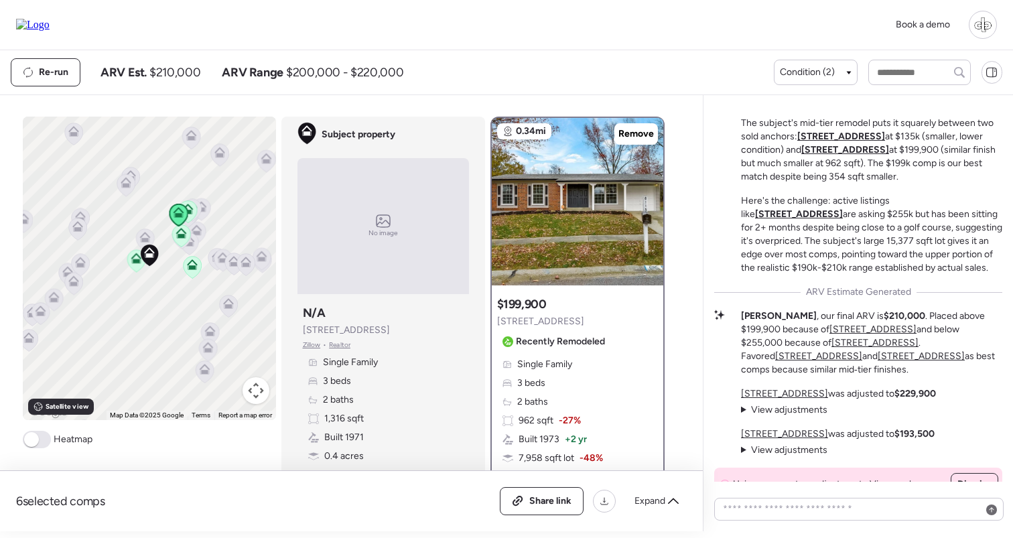
click at [184, 240] on icon at bounding box center [181, 235] width 18 height 22
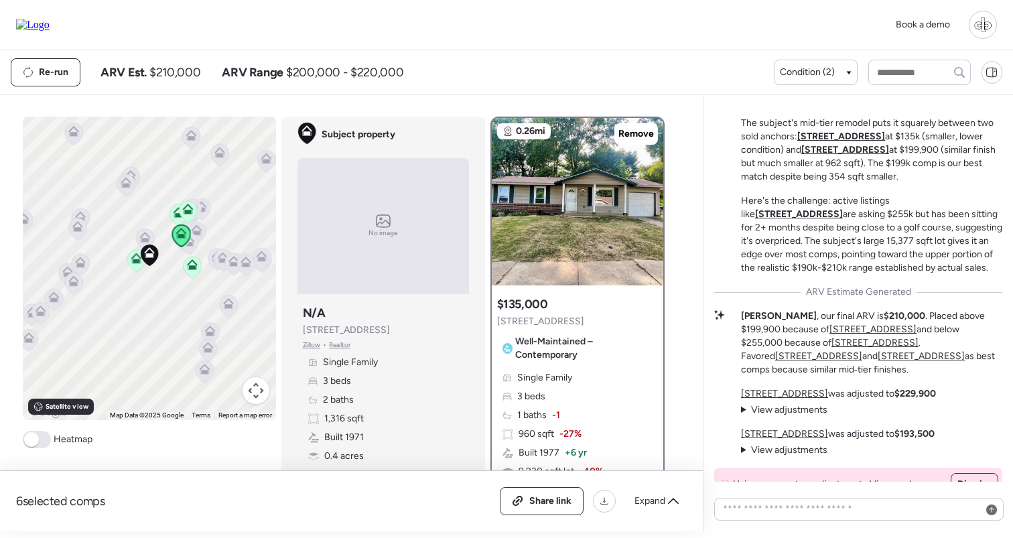
click at [190, 271] on icon at bounding box center [192, 267] width 18 height 22
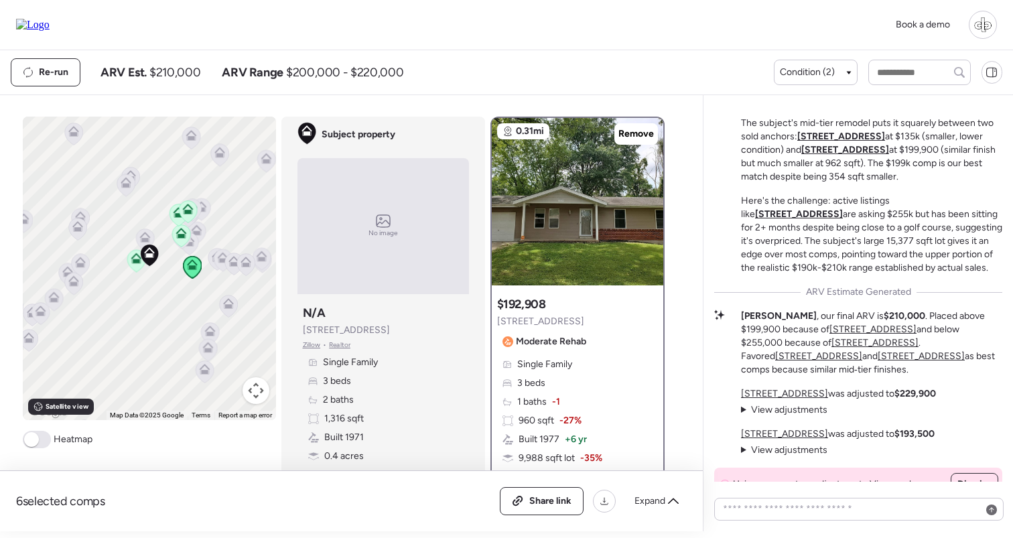
click at [182, 234] on icon at bounding box center [180, 236] width 9 height 4
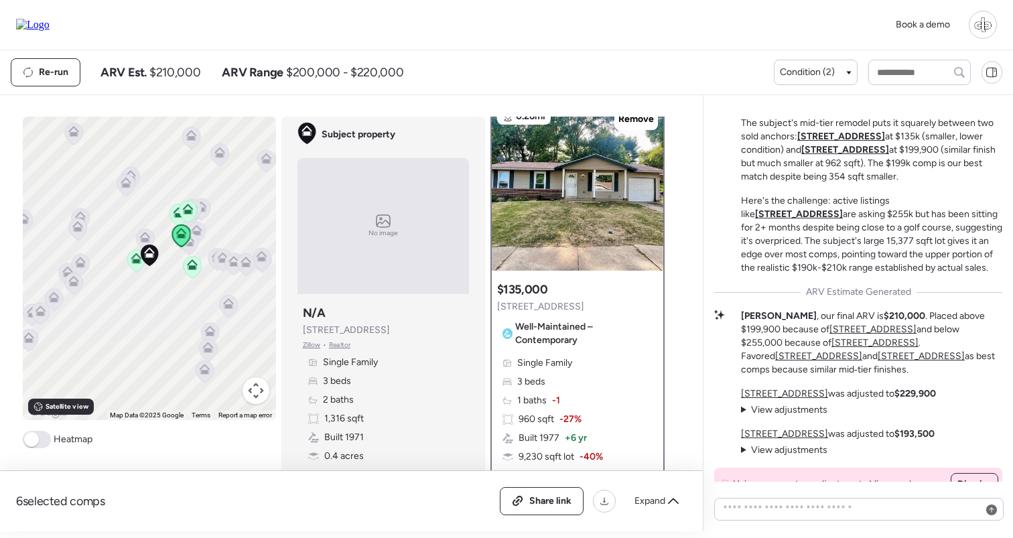
scroll to position [0, 0]
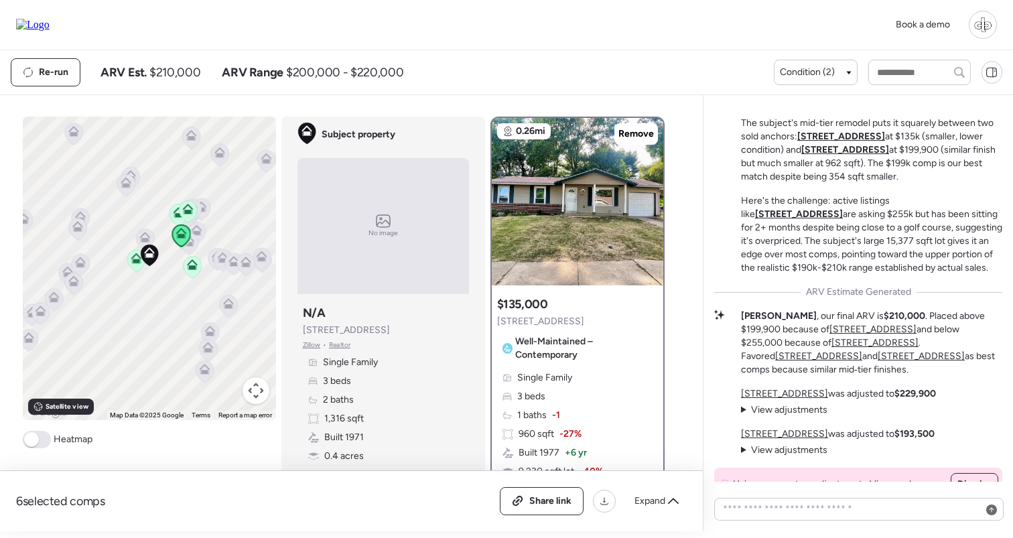
click at [186, 213] on icon at bounding box center [187, 212] width 9 height 4
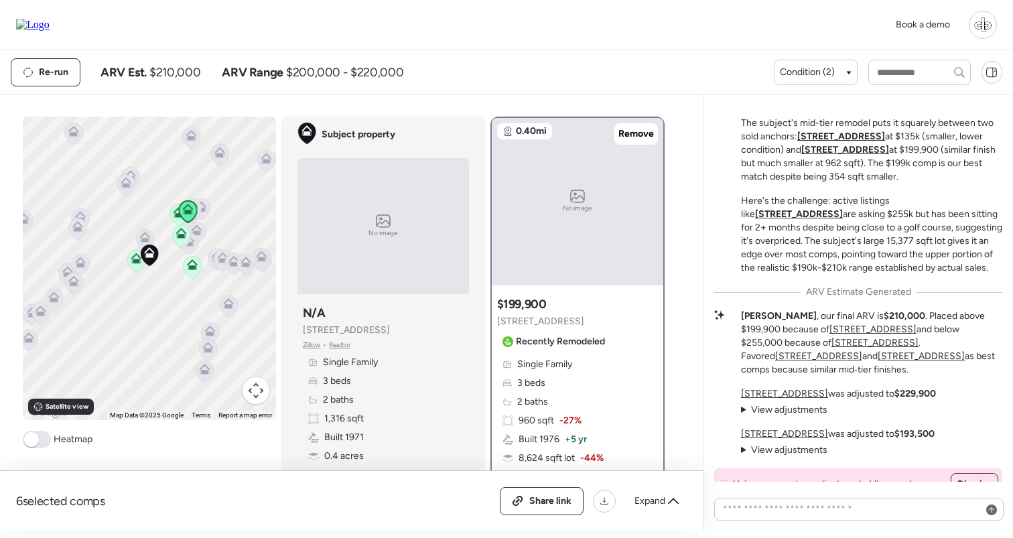
click at [174, 214] on icon at bounding box center [177, 215] width 9 height 4
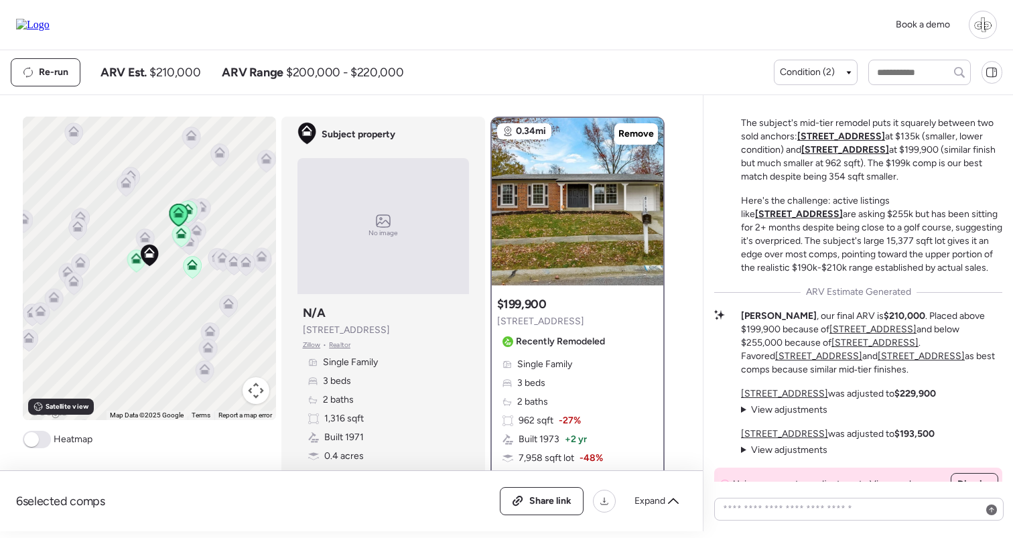
click at [813, 206] on div "Mid-Tier Remodel in a Wide Market The subject's mid-tier remodel puts it square…" at bounding box center [871, 183] width 261 height 182
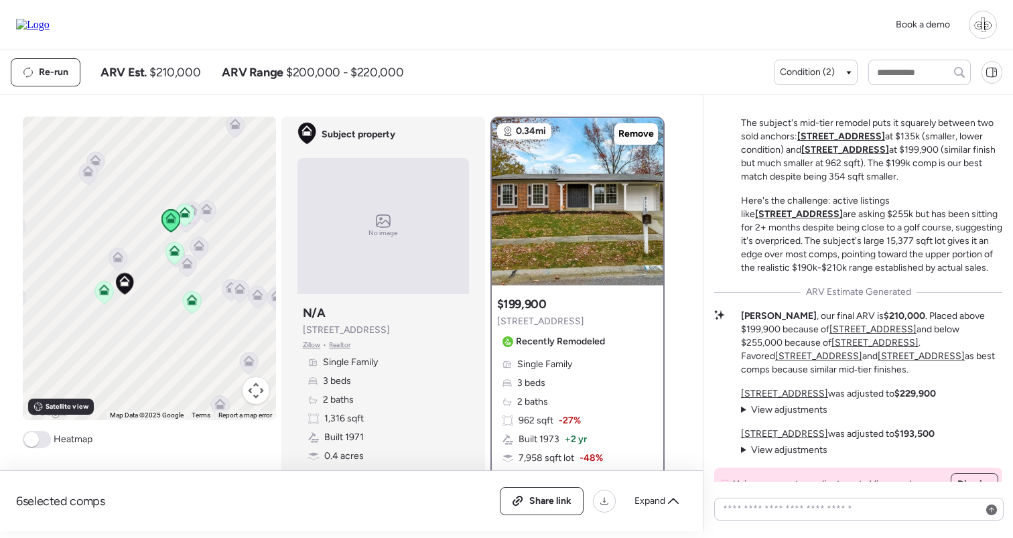
click at [186, 218] on icon at bounding box center [185, 212] width 11 height 11
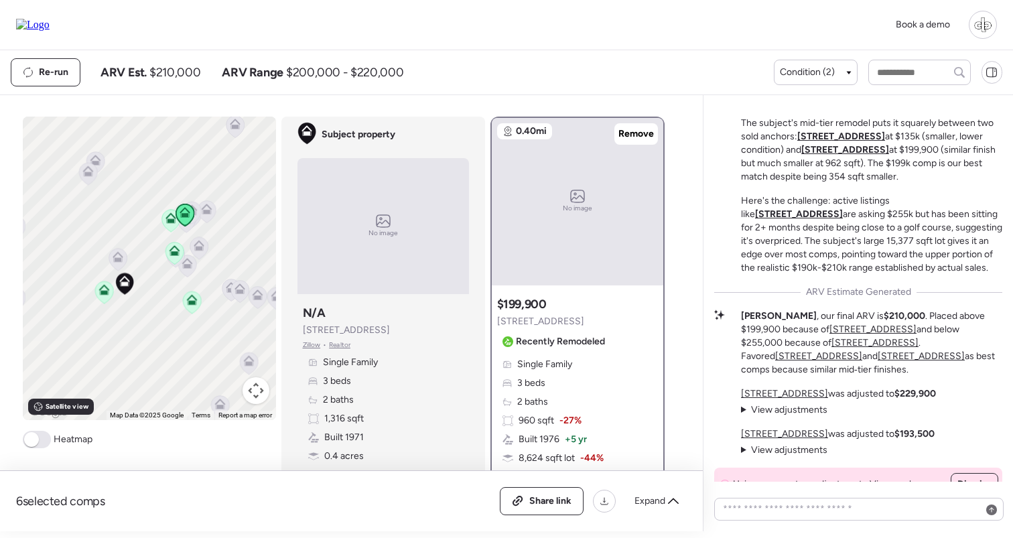
click at [169, 222] on icon at bounding box center [170, 220] width 9 height 4
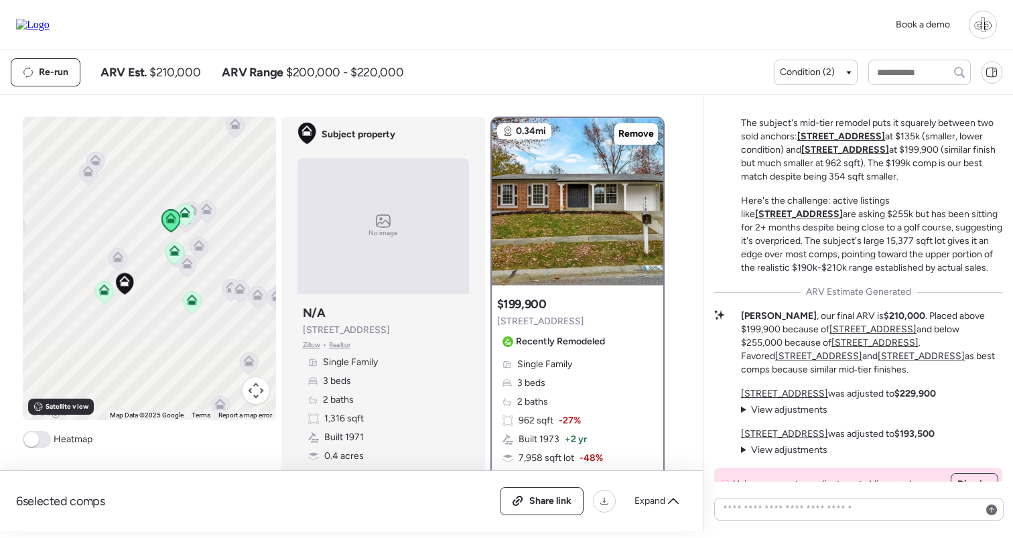
scroll to position [76, 0]
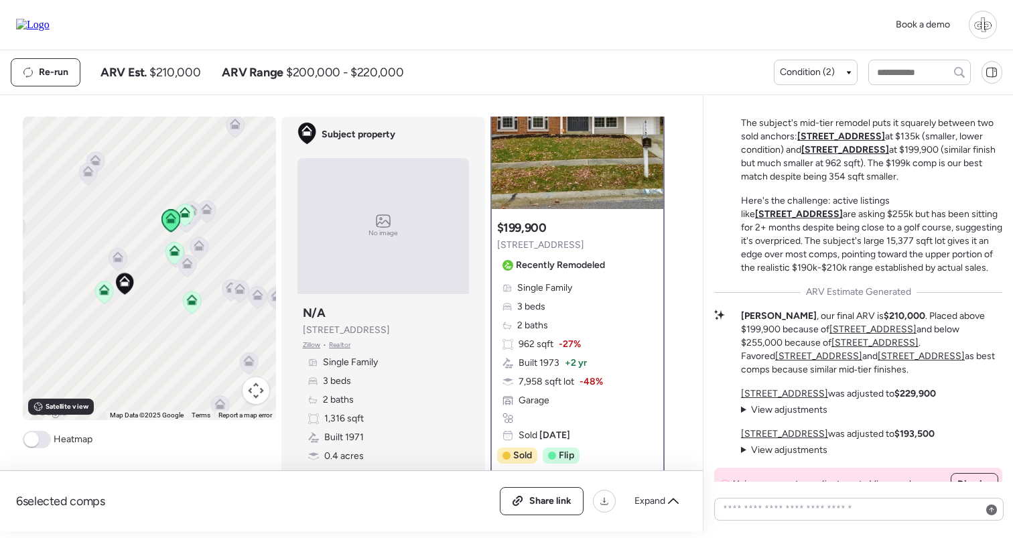
click at [184, 218] on icon at bounding box center [185, 212] width 11 height 11
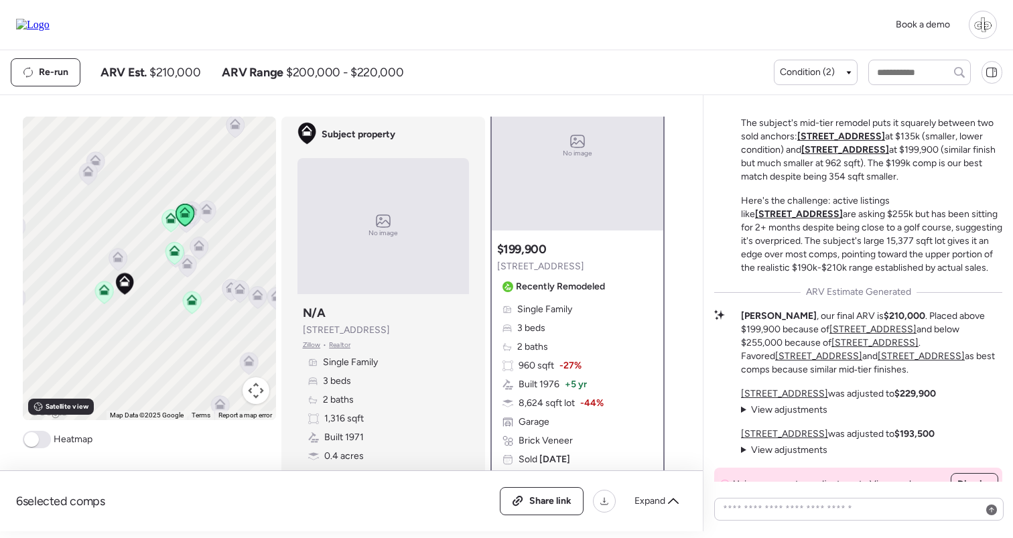
scroll to position [54, 0]
click at [167, 221] on icon at bounding box center [170, 220] width 9 height 4
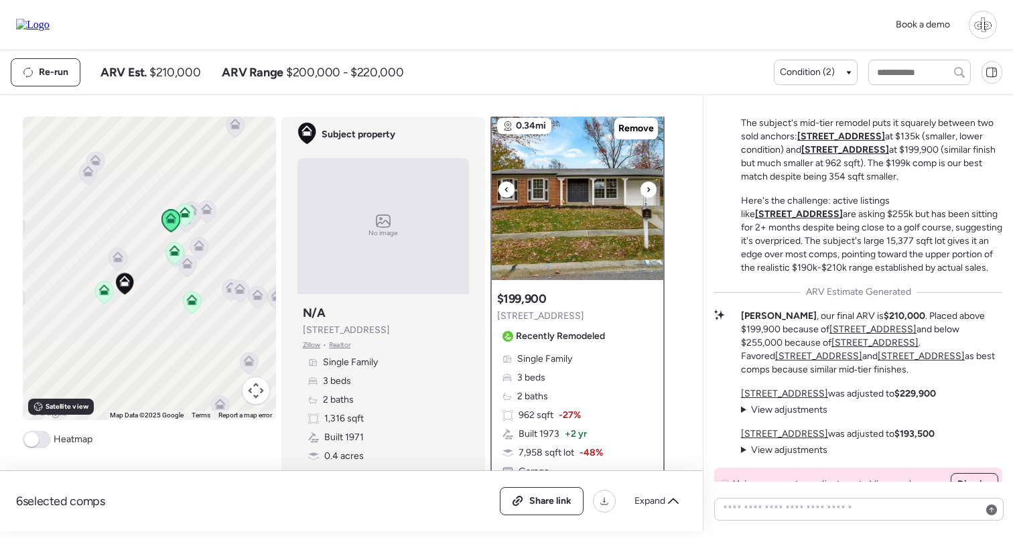
scroll to position [0, 0]
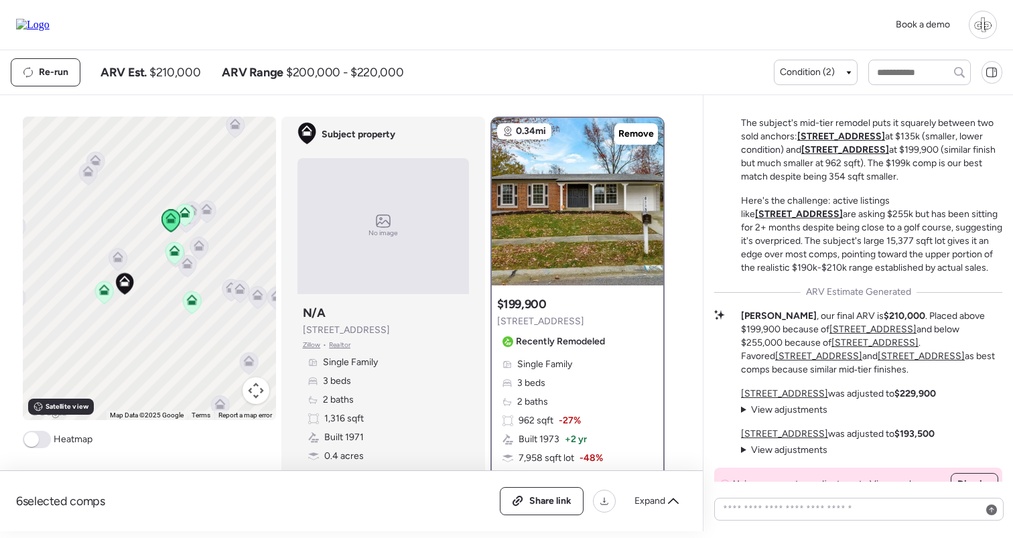
click at [537, 219] on img at bounding box center [577, 201] width 171 height 167
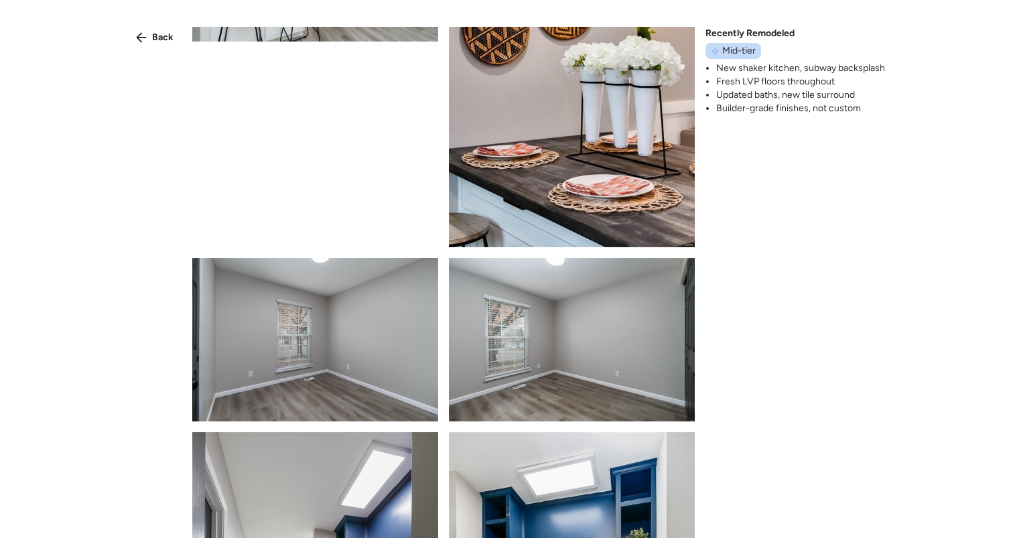
scroll to position [1772, 0]
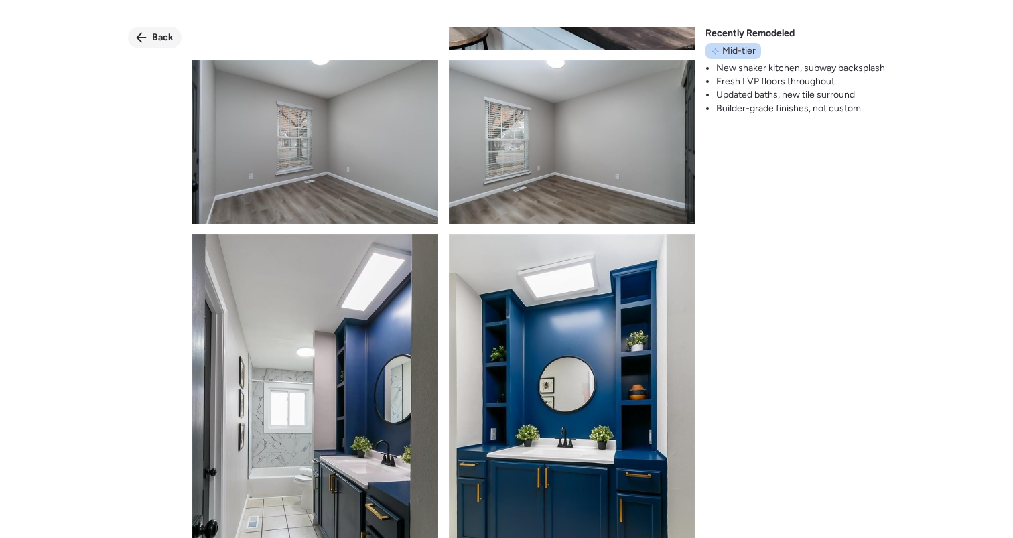
click at [154, 35] on span "Back" at bounding box center [162, 37] width 21 height 13
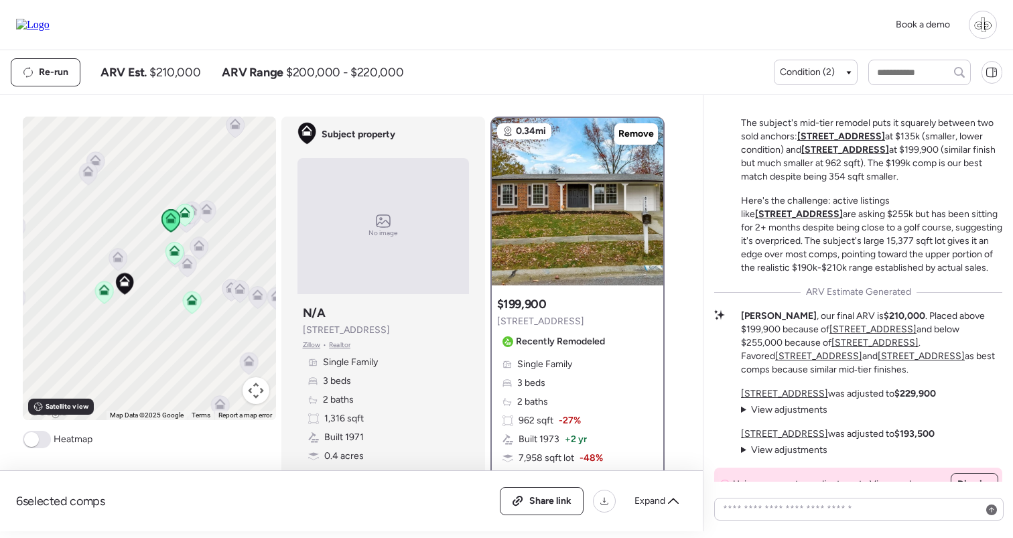
scroll to position [45, 0]
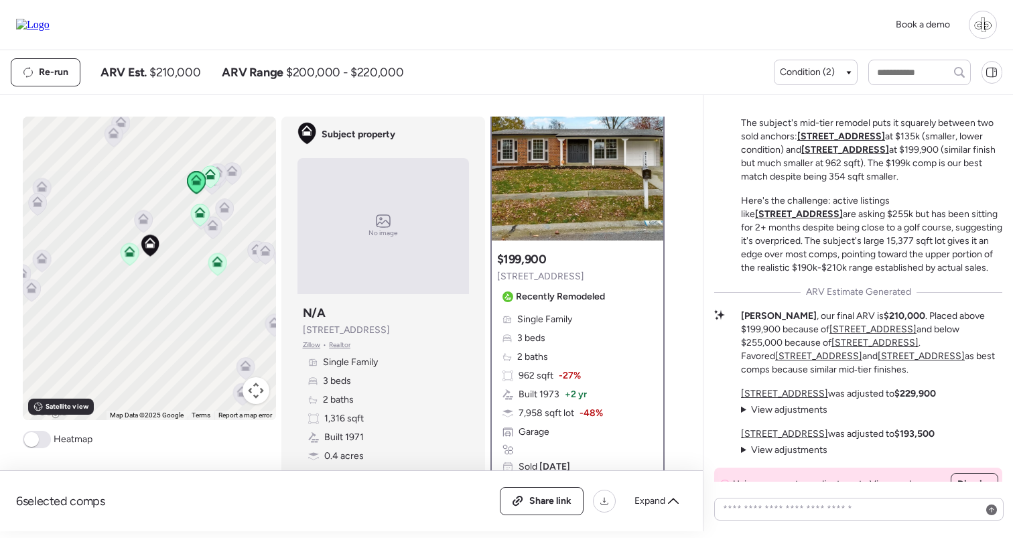
drag, startPoint x: 148, startPoint y: 281, endPoint x: 176, endPoint y: 237, distance: 51.5
click at [176, 236] on div "To activate drag with keyboard, press Alt + Enter. Once in keyboard drag state,…" at bounding box center [149, 268] width 253 height 303
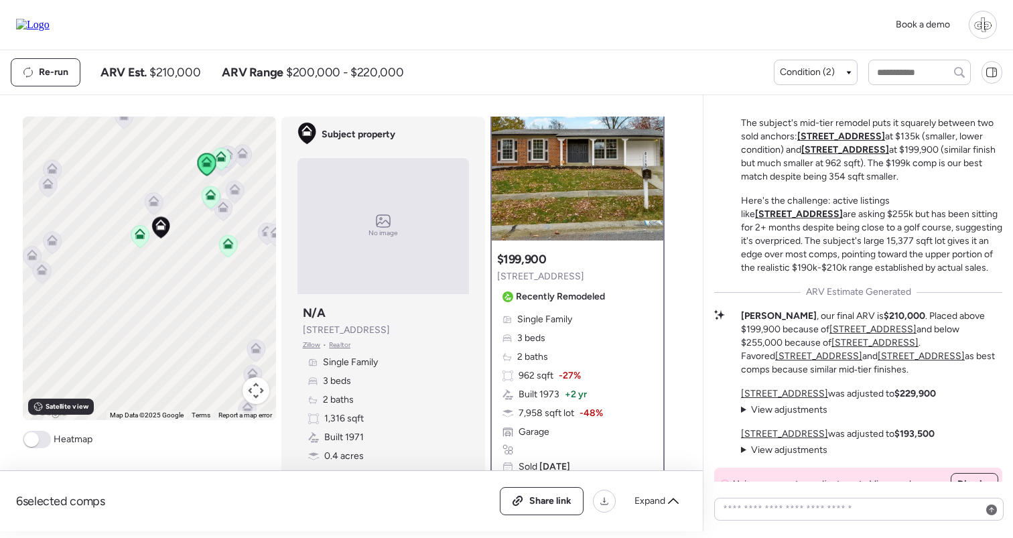
click at [140, 238] on icon at bounding box center [139, 236] width 9 height 4
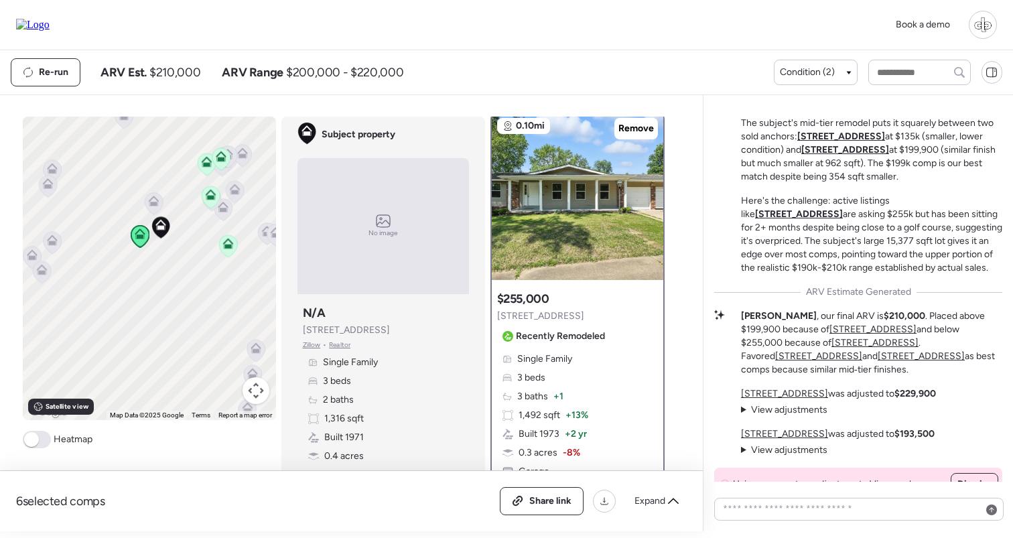
scroll to position [0, 0]
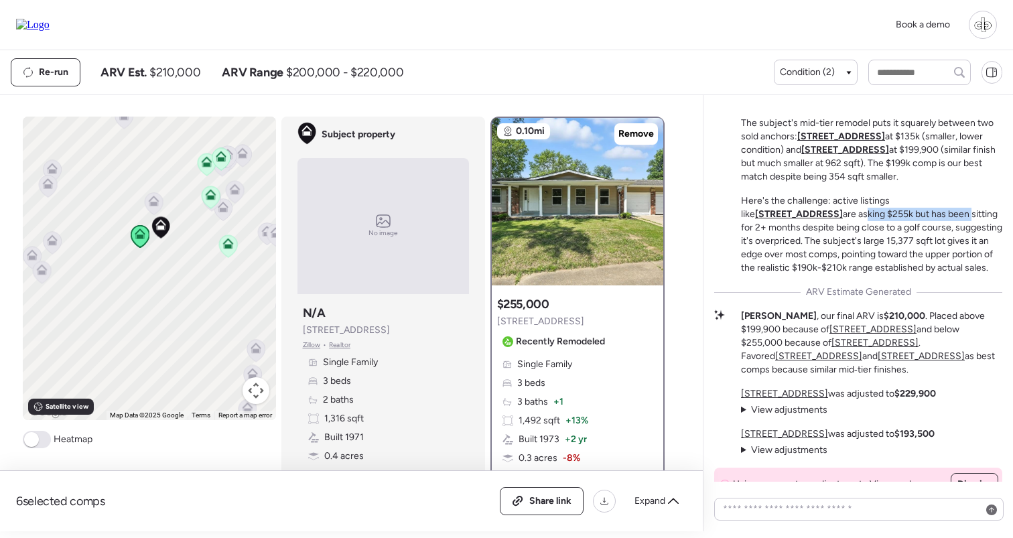
drag, startPoint x: 744, startPoint y: 229, endPoint x: 853, endPoint y: 229, distance: 109.9
click at [853, 229] on p "Here's the challenge: active listings like 11951 Jerries Ln are asking $255k bu…" at bounding box center [871, 234] width 261 height 80
drag, startPoint x: 871, startPoint y: 229, endPoint x: 967, endPoint y: 234, distance: 95.9
click at [967, 234] on p "Here's the challenge: active listings like 11951 Jerries Ln are asking $255k bu…" at bounding box center [871, 234] width 261 height 80
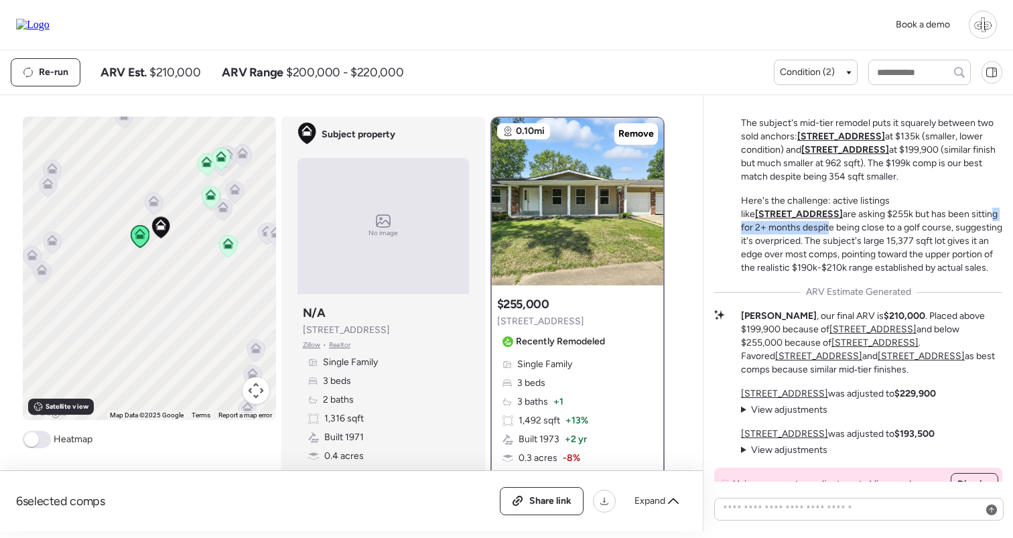
click at [967, 234] on p "Here's the challenge: active listings like 11951 Jerries Ln are asking $255k bu…" at bounding box center [871, 234] width 261 height 80
drag, startPoint x: 746, startPoint y: 245, endPoint x: 849, endPoint y: 243, distance: 103.9
click at [849, 243] on p "Here's the challenge: active listings like 11951 Jerries Ln are asking $255k bu…" at bounding box center [871, 234] width 261 height 80
drag, startPoint x: 864, startPoint y: 242, endPoint x: 977, endPoint y: 240, distance: 112.6
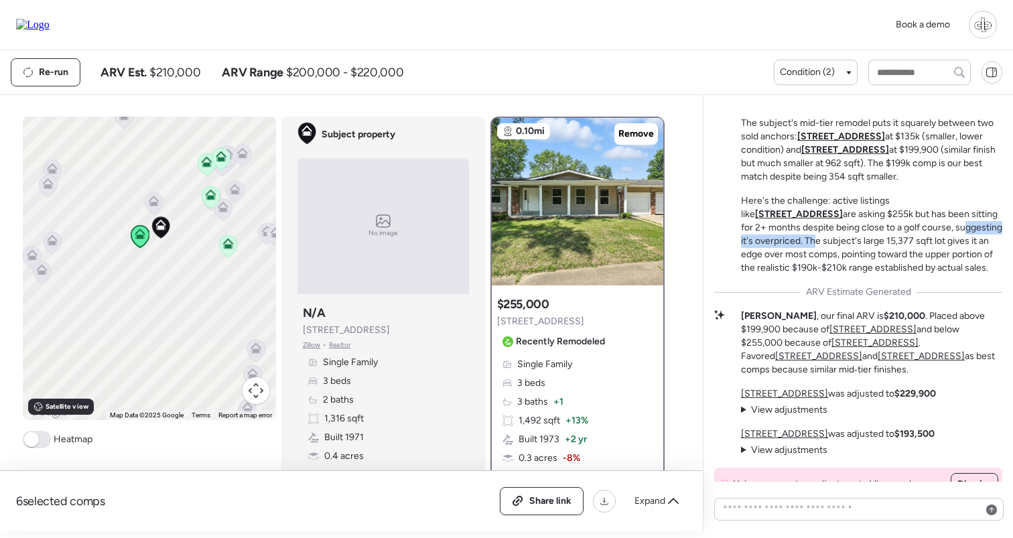
click at [977, 240] on p "Here's the challenge: active listings like 11951 Jerries Ln are asking $255k bu…" at bounding box center [871, 234] width 261 height 80
click at [965, 240] on p "Here's the challenge: active listings like 11951 Jerries Ln are asking $255k bu…" at bounding box center [871, 234] width 261 height 80
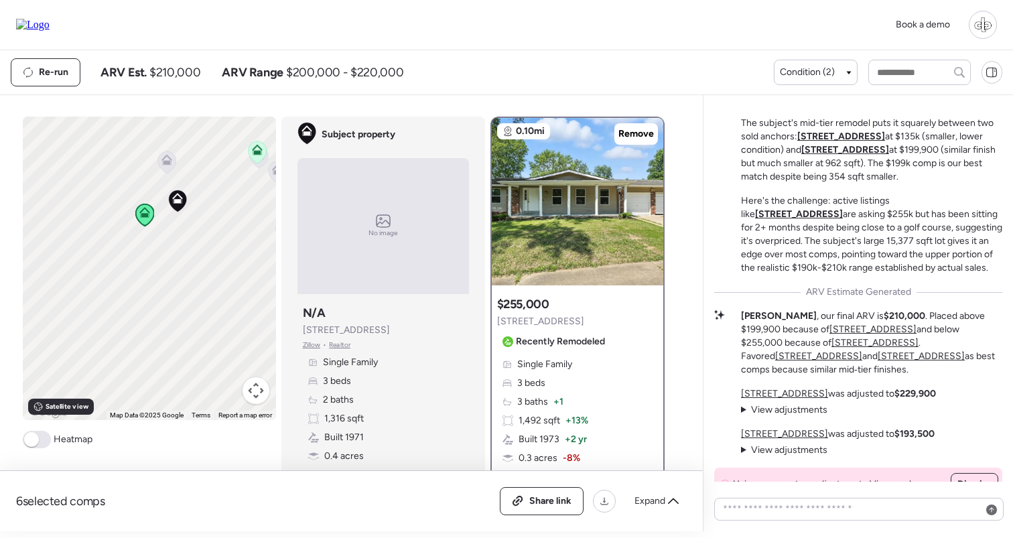
drag, startPoint x: 73, startPoint y: 405, endPoint x: 89, endPoint y: 386, distance: 24.7
click at [73, 405] on span "Satellite view" at bounding box center [67, 406] width 43 height 11
drag, startPoint x: 164, startPoint y: 220, endPoint x: 167, endPoint y: 362, distance: 142.0
click at [166, 361] on div "To activate drag with keyboard, press Alt + Enter. Once in keyboard drag state,…" at bounding box center [149, 268] width 253 height 303
drag, startPoint x: 90, startPoint y: 302, endPoint x: 130, endPoint y: 286, distance: 43.3
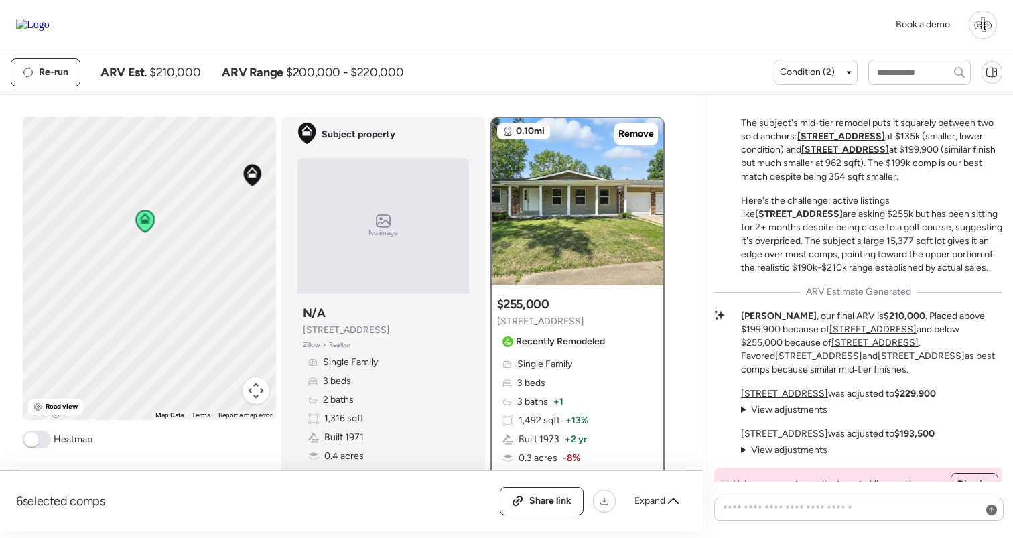
click at [130, 286] on div "To activate drag with keyboard, press Alt + Enter. Once in keyboard drag state,…" at bounding box center [149, 268] width 253 height 303
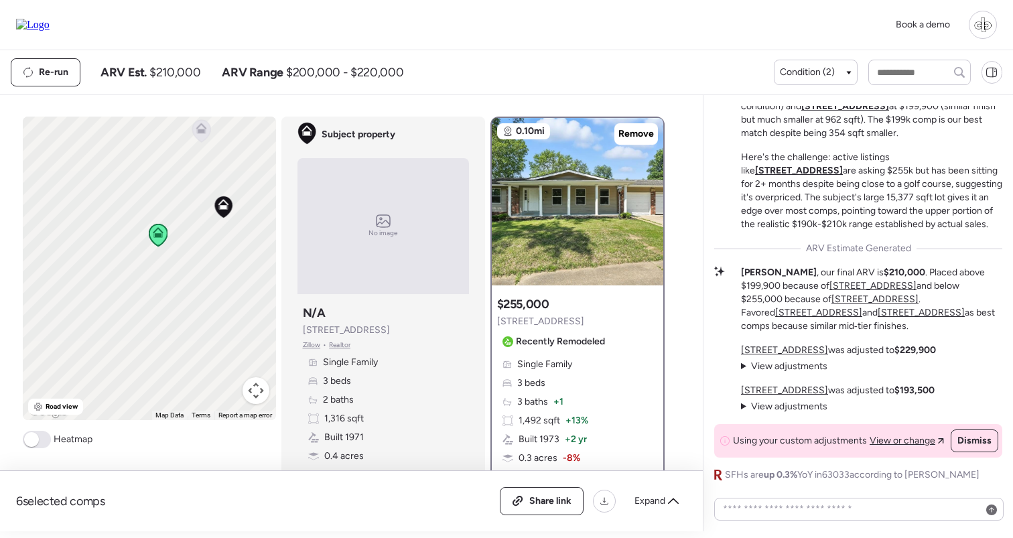
click at [788, 410] on span "View adjustments" at bounding box center [789, 406] width 76 height 11
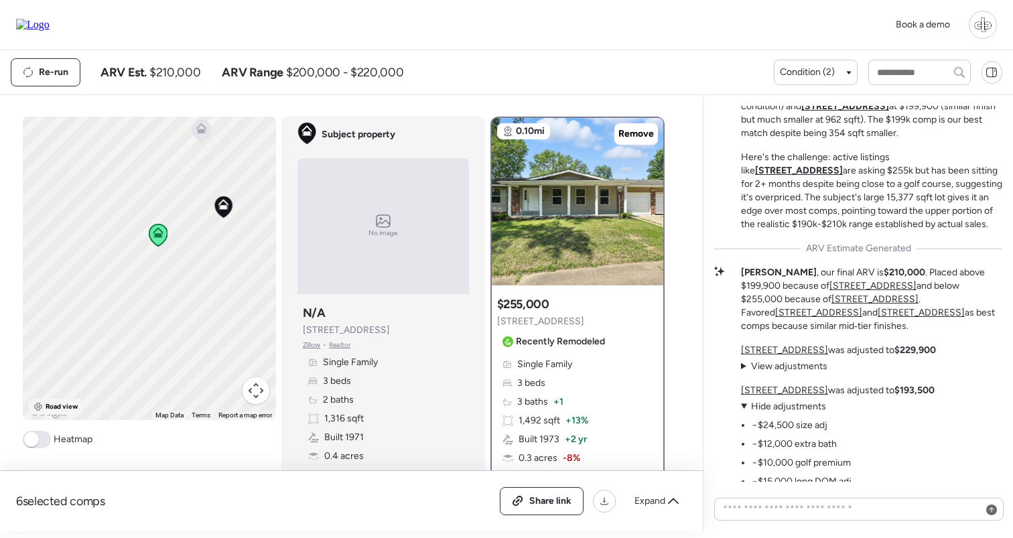
click at [63, 405] on span "Road view" at bounding box center [62, 406] width 33 height 11
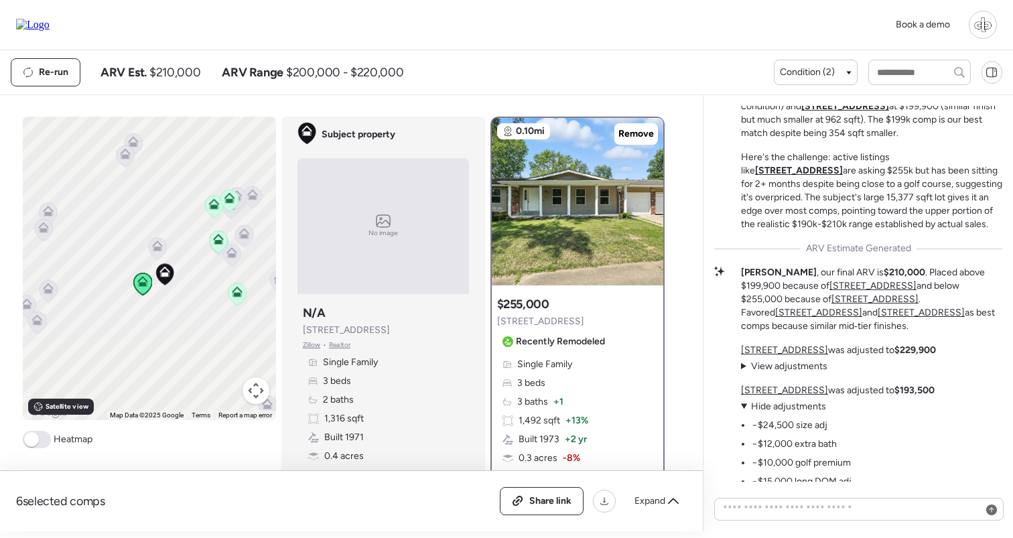
drag, startPoint x: 261, startPoint y: 272, endPoint x: 135, endPoint y: 324, distance: 136.1
click at [135, 323] on div "To activate drag with keyboard, press Alt + Enter. Once in keyboard drag state,…" at bounding box center [149, 268] width 253 height 303
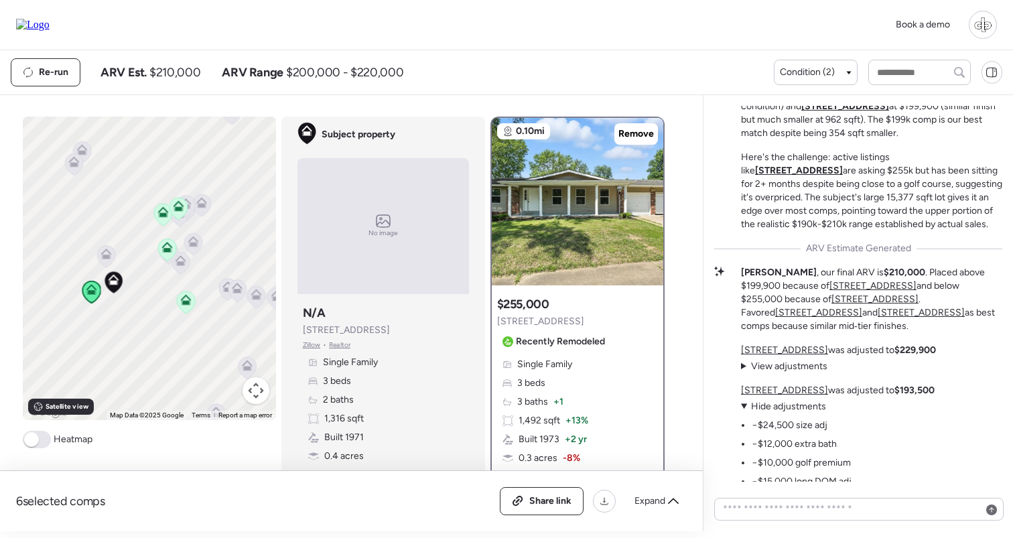
scroll to position [-169, 0]
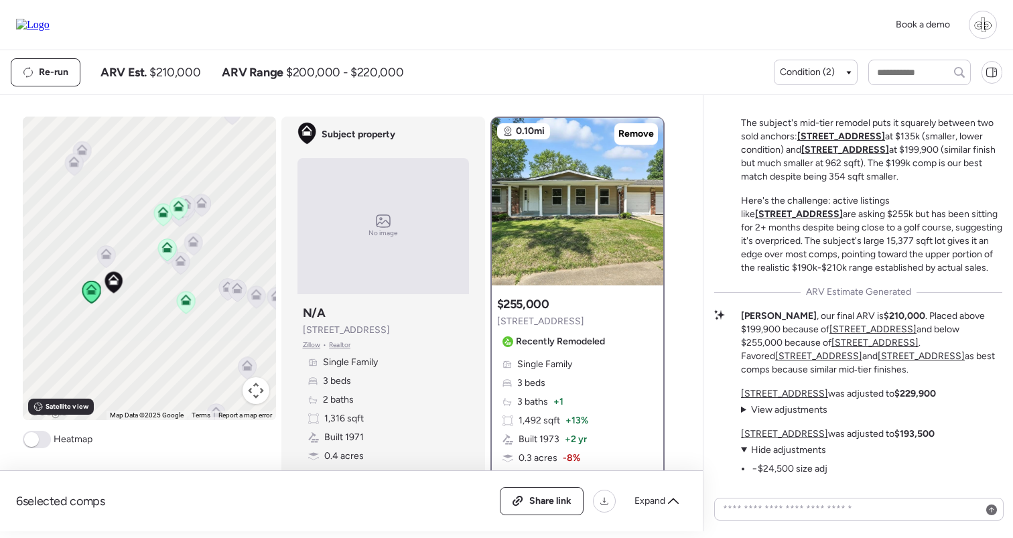
drag, startPoint x: 332, startPoint y: 332, endPoint x: 403, endPoint y: 331, distance: 71.0
click at [390, 331] on span "[STREET_ADDRESS]" at bounding box center [346, 330] width 87 height 13
click at [390, 332] on span "[STREET_ADDRESS]" at bounding box center [346, 330] width 87 height 13
click at [434, 29] on div "Book a demo" at bounding box center [506, 25] width 981 height 28
click at [162, 221] on icon at bounding box center [163, 215] width 18 height 22
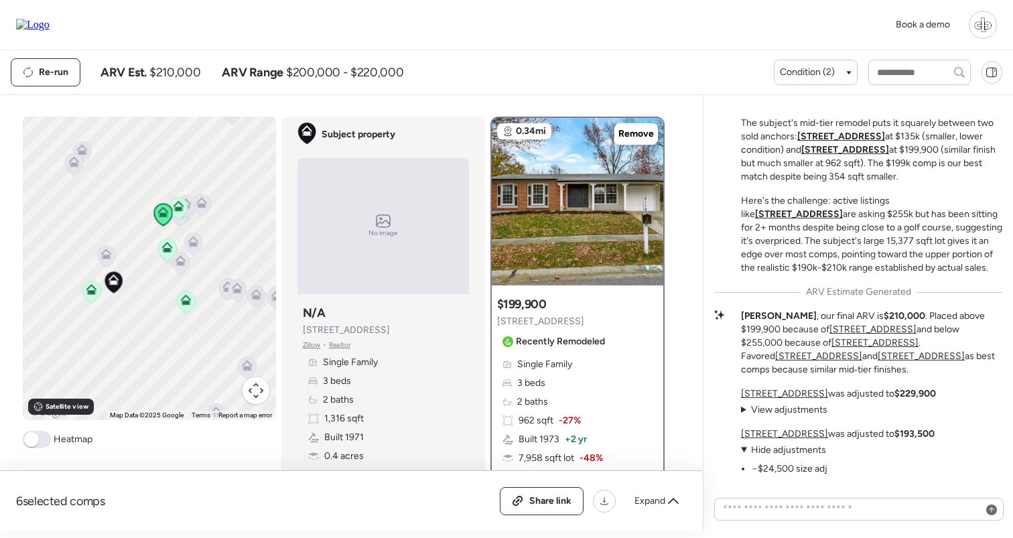
click at [180, 210] on icon at bounding box center [177, 208] width 9 height 4
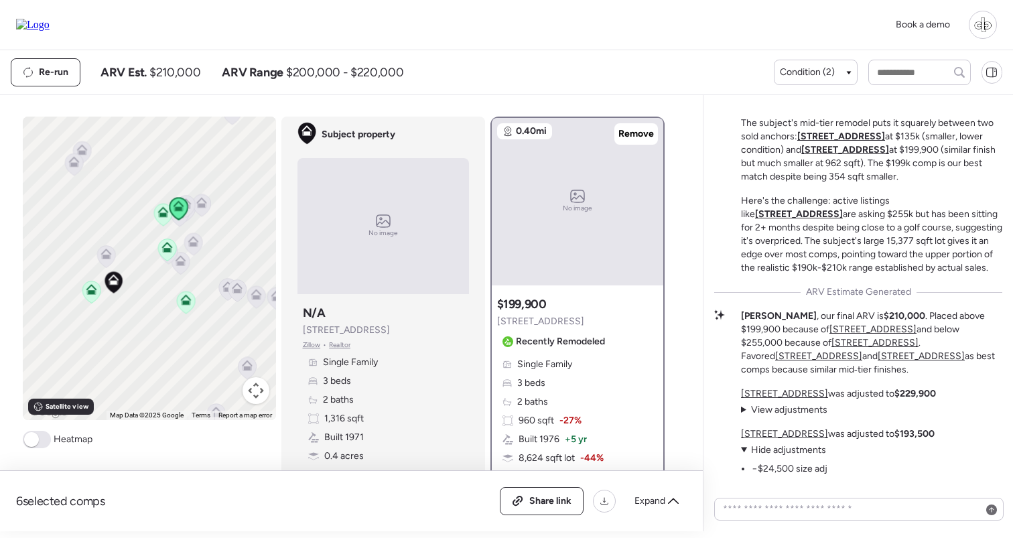
click at [161, 218] on icon at bounding box center [163, 215] width 18 height 22
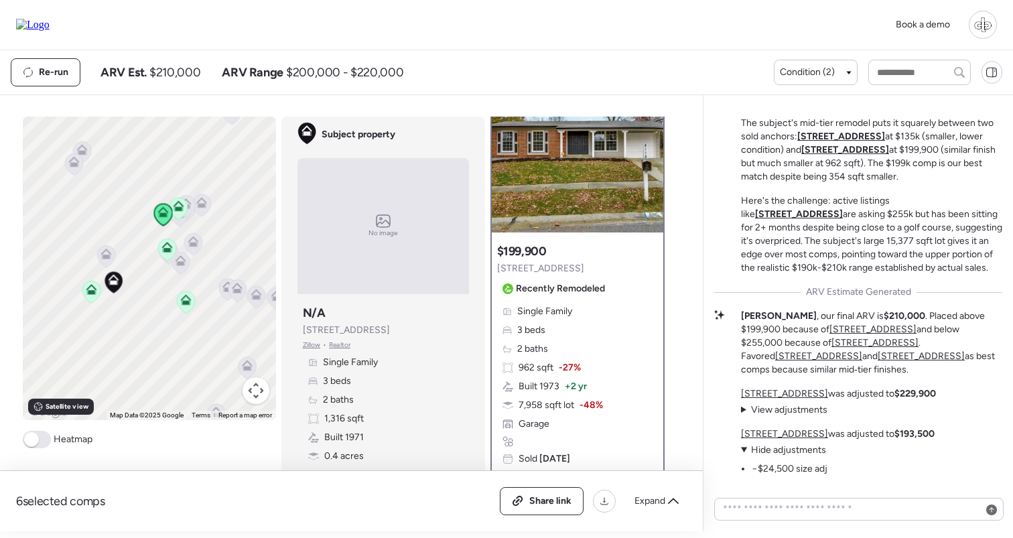
scroll to position [0, 0]
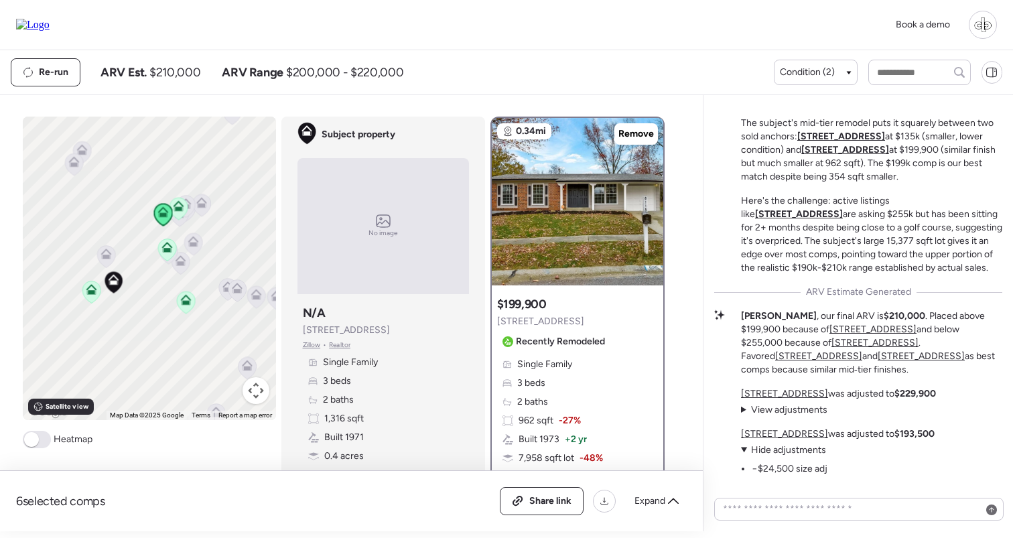
click at [180, 214] on icon at bounding box center [178, 209] width 18 height 22
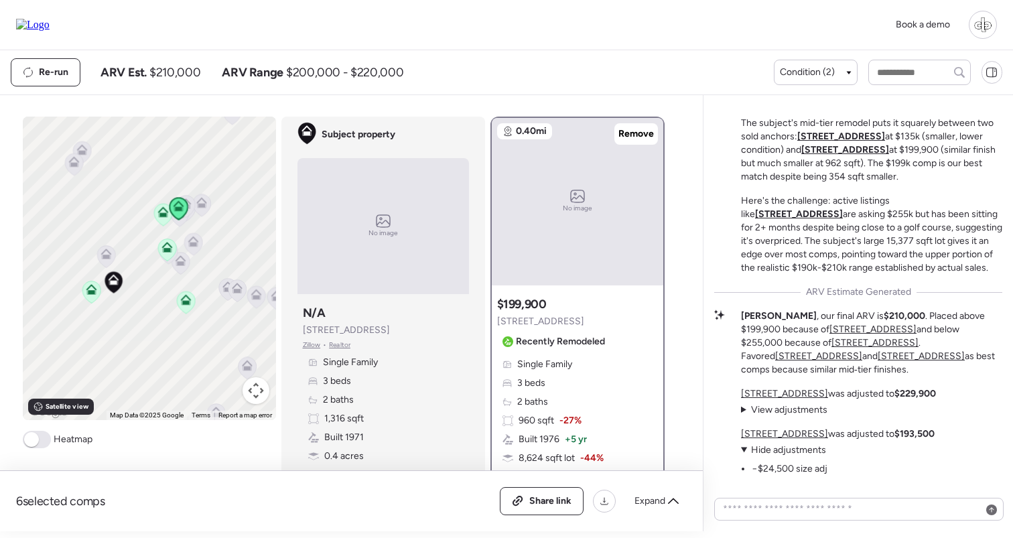
drag, startPoint x: 160, startPoint y: 218, endPoint x: 188, endPoint y: 214, distance: 27.8
click at [160, 218] on icon at bounding box center [163, 215] width 18 height 22
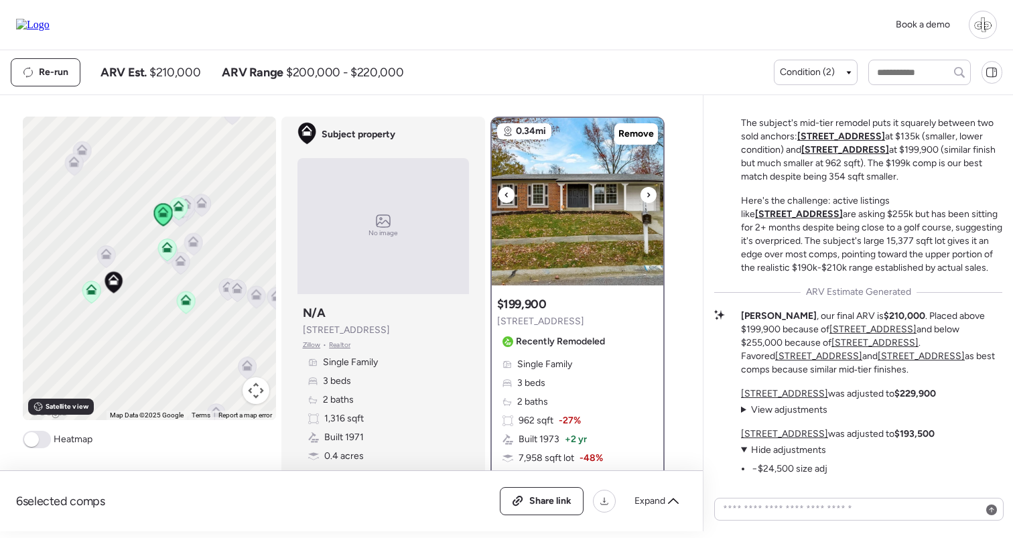
click at [539, 218] on img at bounding box center [577, 201] width 171 height 167
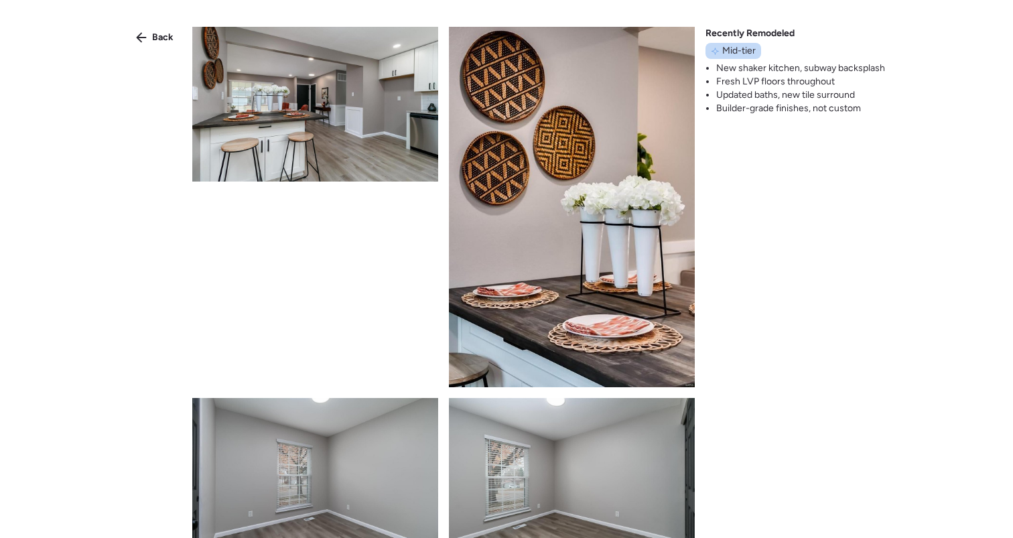
scroll to position [1450, 0]
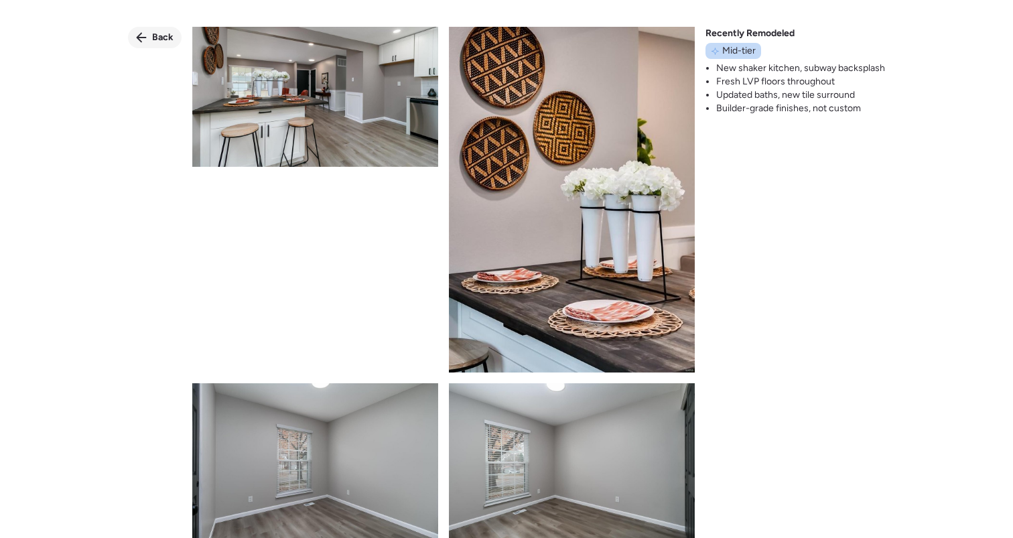
click at [159, 33] on span "Back" at bounding box center [162, 37] width 21 height 13
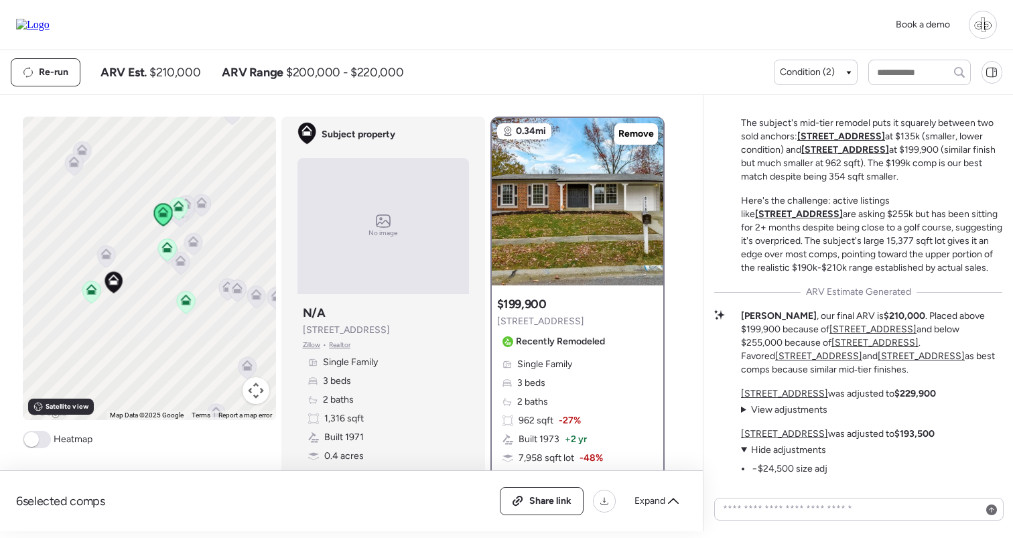
click at [173, 208] on icon at bounding box center [177, 208] width 9 height 4
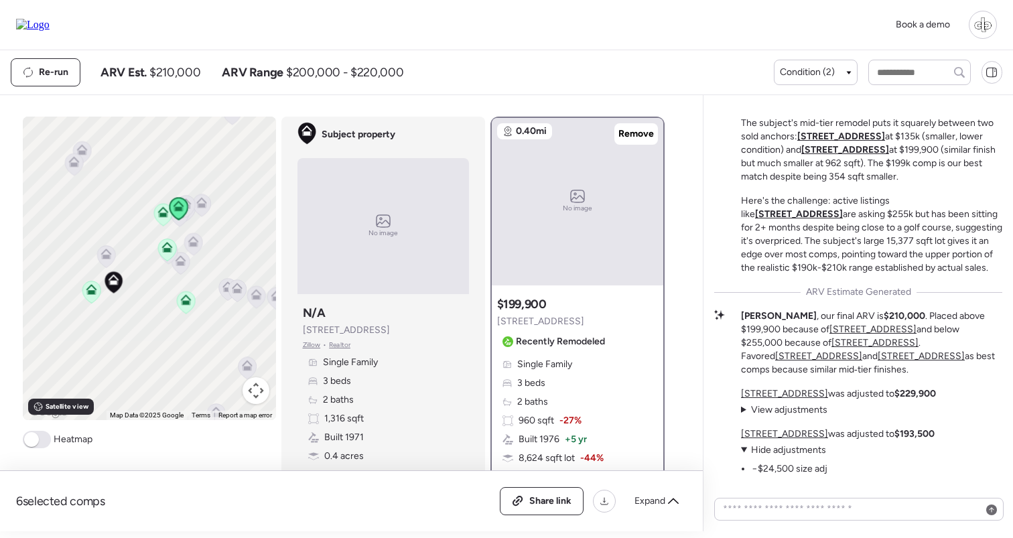
click at [159, 220] on icon at bounding box center [163, 215] width 18 height 22
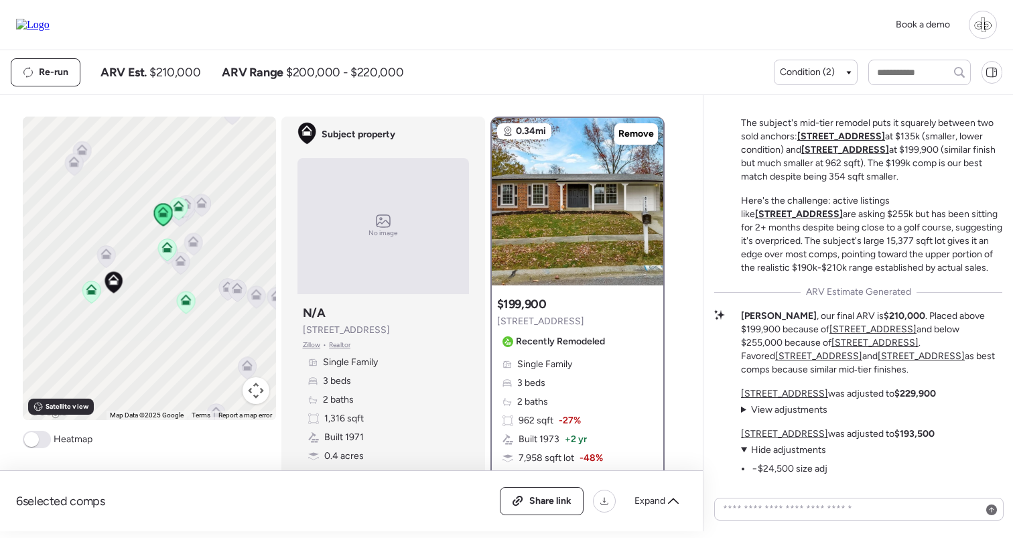
click at [843, 212] on u "[STREET_ADDRESS]" at bounding box center [799, 213] width 88 height 11
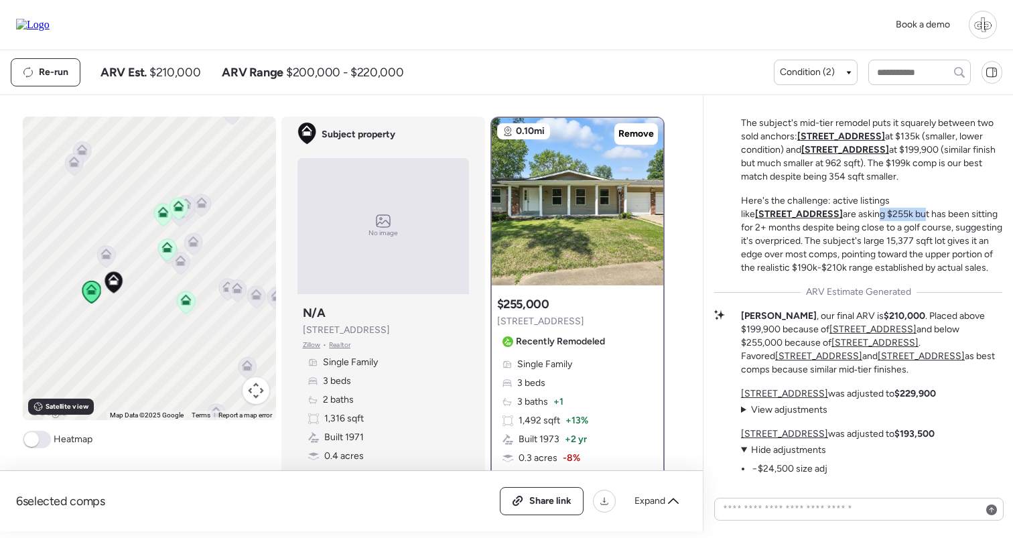
drag, startPoint x: 758, startPoint y: 228, endPoint x: 805, endPoint y: 228, distance: 46.9
click at [805, 228] on p "Here's the challenge: active listings like 11951 Jerries Ln are asking $255k bu…" at bounding box center [871, 234] width 261 height 80
drag, startPoint x: 829, startPoint y: 228, endPoint x: 938, endPoint y: 228, distance: 109.9
click at [938, 228] on p "Here's the challenge: active listings like 11951 Jerries Ln are asking $255k bu…" at bounding box center [871, 234] width 261 height 80
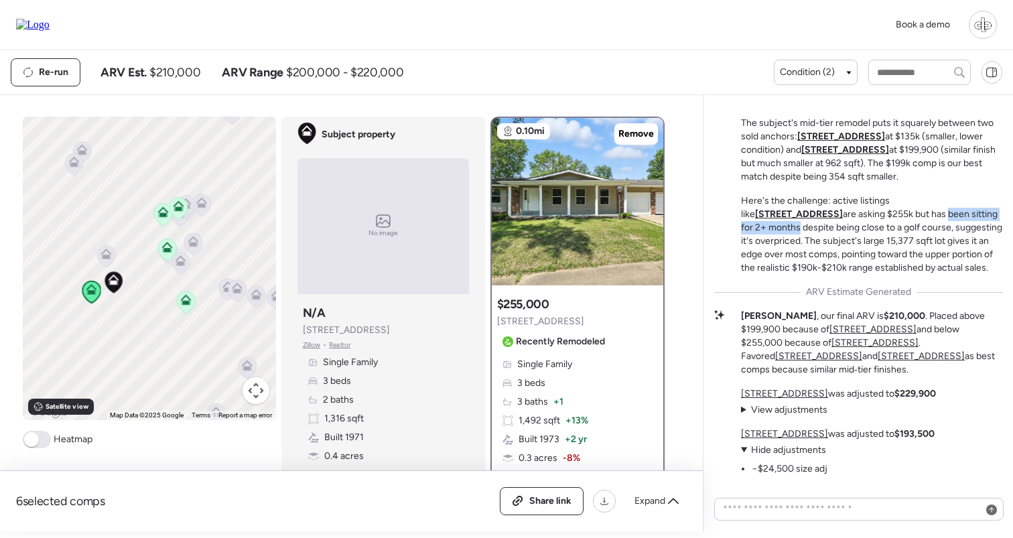
click at [938, 228] on p "Here's the challenge: active listings like 11951 Jerries Ln are asking $255k bu…" at bounding box center [871, 234] width 261 height 80
drag, startPoint x: 745, startPoint y: 240, endPoint x: 840, endPoint y: 244, distance: 95.2
click at [840, 244] on p "Here's the challenge: active listings like 11951 Jerries Ln are asking $255k bu…" at bounding box center [871, 234] width 261 height 80
drag, startPoint x: 876, startPoint y: 247, endPoint x: 941, endPoint y: 232, distance: 66.6
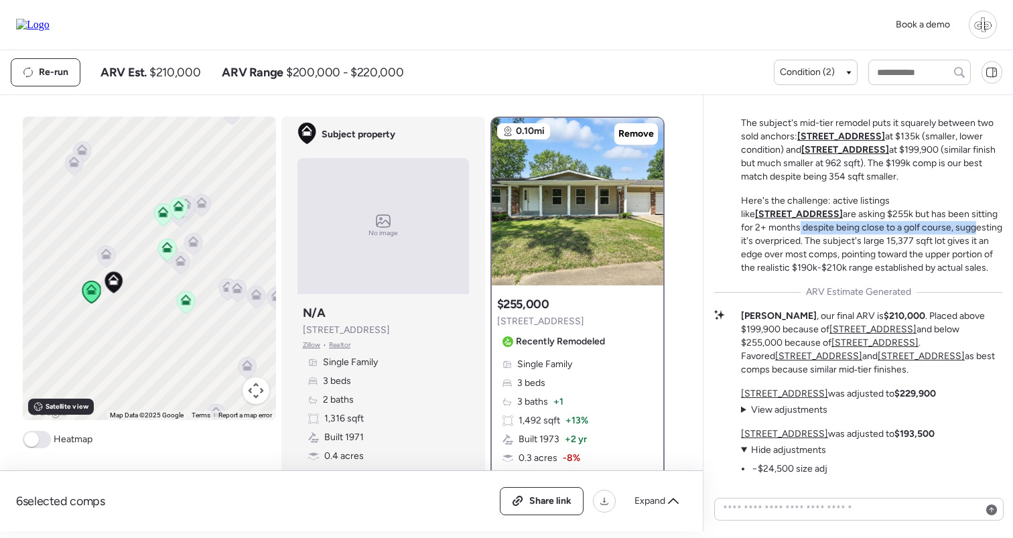
click at [941, 232] on p "Here's the challenge: active listings like 11951 Jerries Ln are asking $255k bu…" at bounding box center [871, 234] width 261 height 80
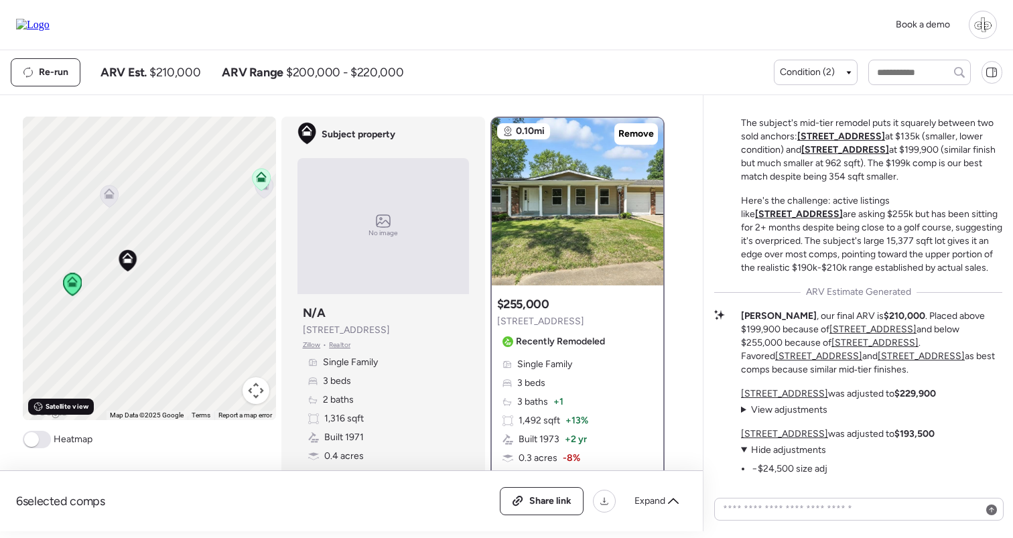
click at [67, 409] on span "Satellite view" at bounding box center [67, 406] width 43 height 11
drag, startPoint x: 93, startPoint y: 294, endPoint x: 160, endPoint y: 284, distance: 67.7
click at [160, 284] on div "To activate drag with keyboard, press Alt + Enter. Once in keyboard drag state,…" at bounding box center [149, 268] width 253 height 303
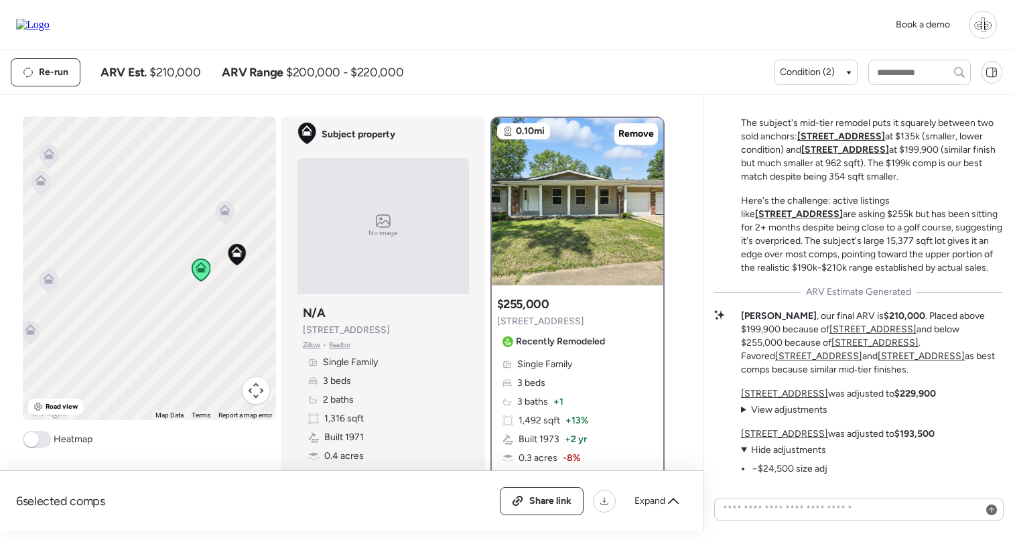
drag, startPoint x: 243, startPoint y: 279, endPoint x: 190, endPoint y: 291, distance: 54.9
click at [190, 291] on div "To activate drag with keyboard, press Alt + Enter. Once in keyboard drag state,…" at bounding box center [149, 268] width 253 height 303
drag, startPoint x: 208, startPoint y: 279, endPoint x: 173, endPoint y: 301, distance: 41.8
click at [173, 301] on div "To activate drag with keyboard, press Alt + Enter. Once in keyboard drag state,…" at bounding box center [149, 268] width 253 height 303
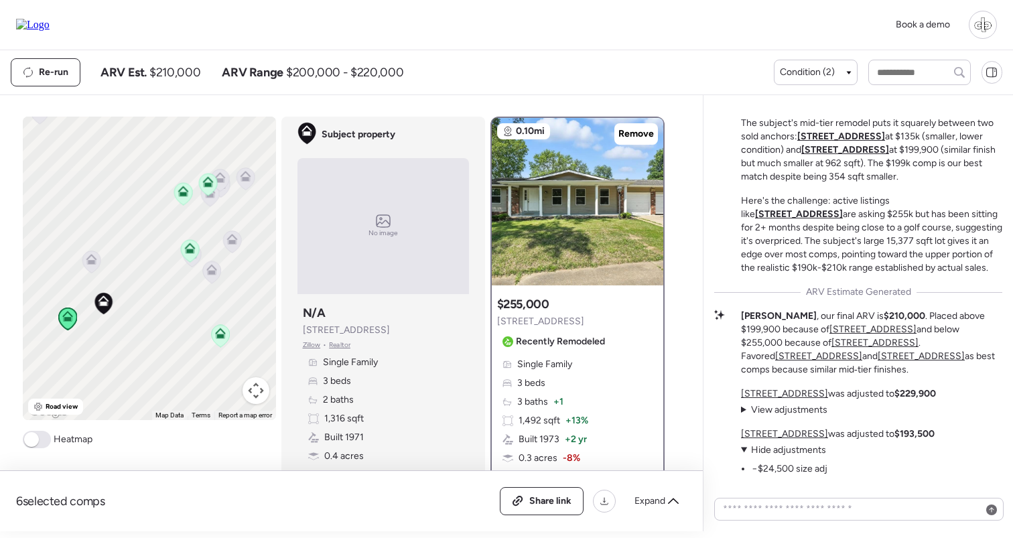
click at [212, 186] on icon at bounding box center [207, 181] width 11 height 11
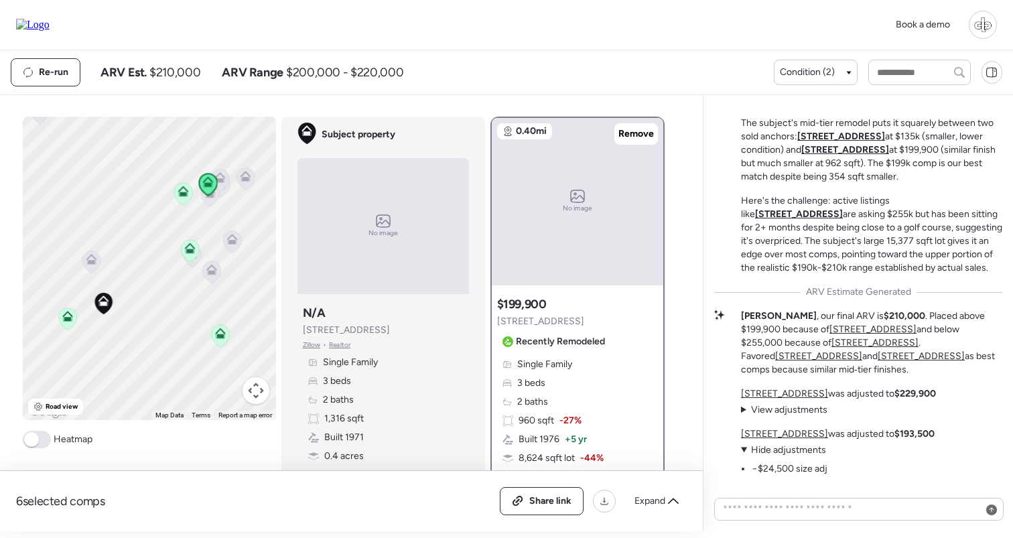
click at [178, 192] on icon at bounding box center [183, 189] width 10 height 6
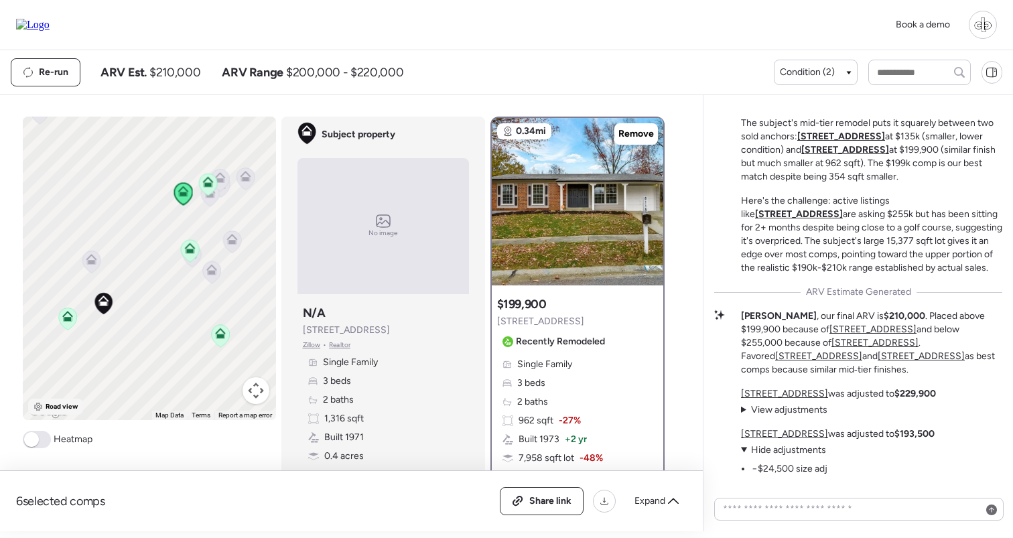
click at [60, 410] on span "Road view" at bounding box center [62, 406] width 33 height 11
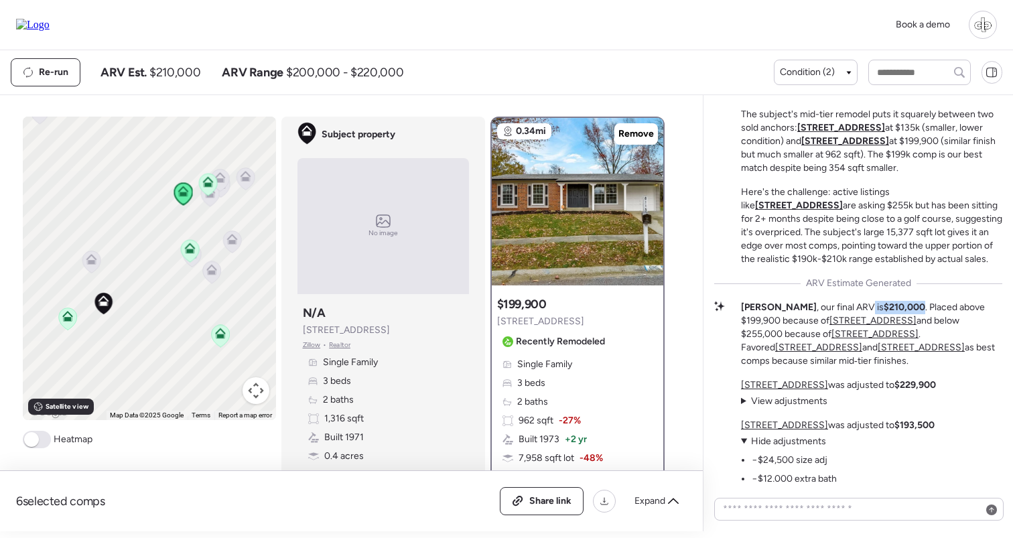
drag, startPoint x: 819, startPoint y: 320, endPoint x: 874, endPoint y: 320, distance: 54.9
click at [874, 320] on p "[PERSON_NAME] , our final ARV is $210,000 . Placed above $199,900 because of [S…" at bounding box center [871, 334] width 261 height 67
click at [210, 188] on icon at bounding box center [208, 184] width 18 height 22
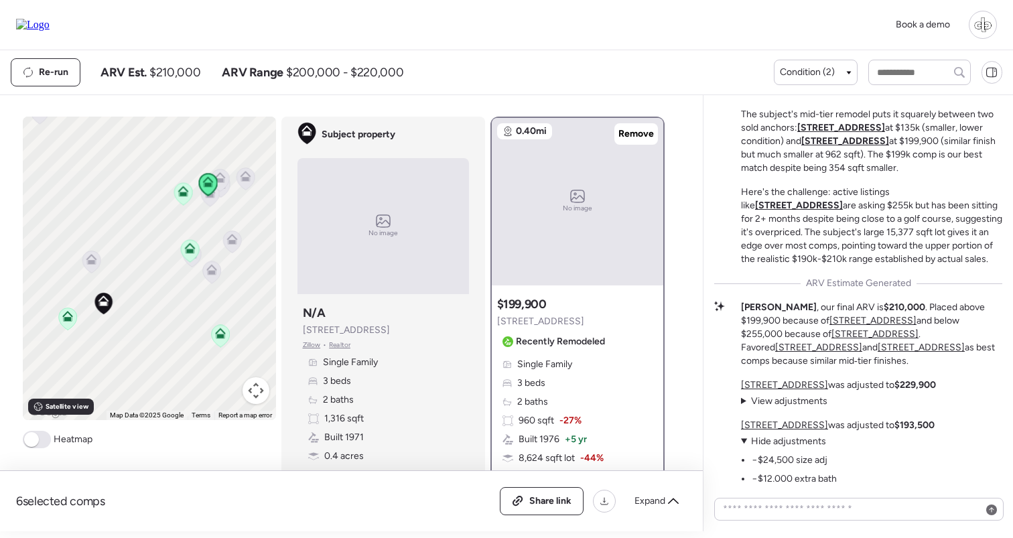
click at [184, 196] on icon at bounding box center [182, 194] width 9 height 4
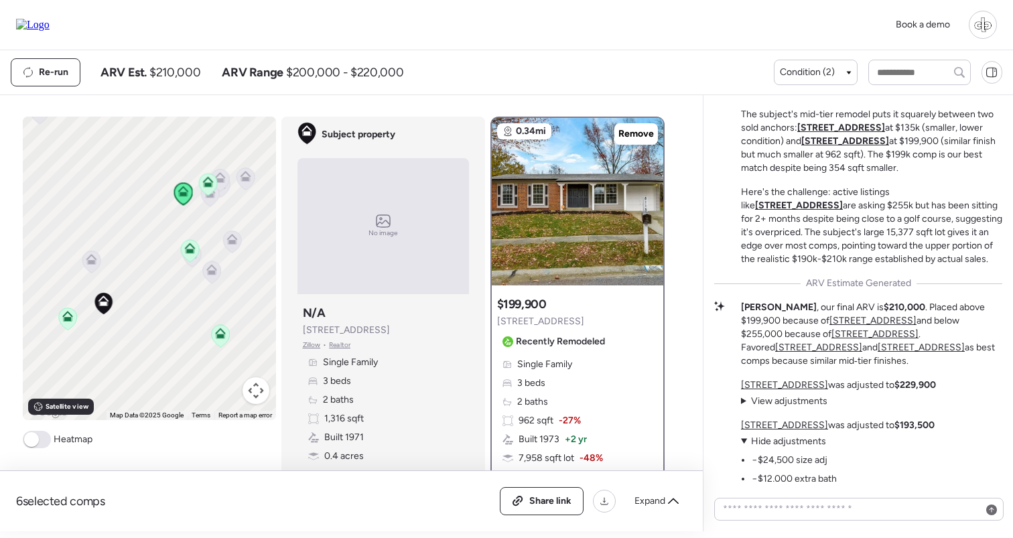
click at [68, 324] on icon at bounding box center [67, 318] width 18 height 22
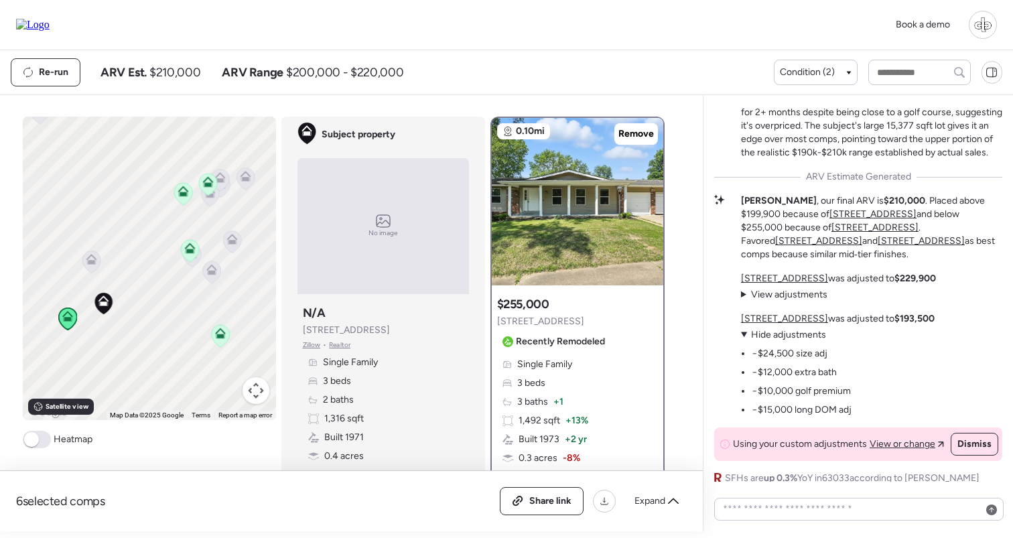
scroll to position [-55, 0]
drag, startPoint x: 771, startPoint y: 364, endPoint x: 808, endPoint y: 385, distance: 42.0
click at [808, 385] on ul "−$24,500 size adj −$12,000 extra bath −$10,000 golf premium −$15,000 long DOM a…" at bounding box center [796, 379] width 111 height 75
drag, startPoint x: 768, startPoint y: 354, endPoint x: 815, endPoint y: 398, distance: 64.9
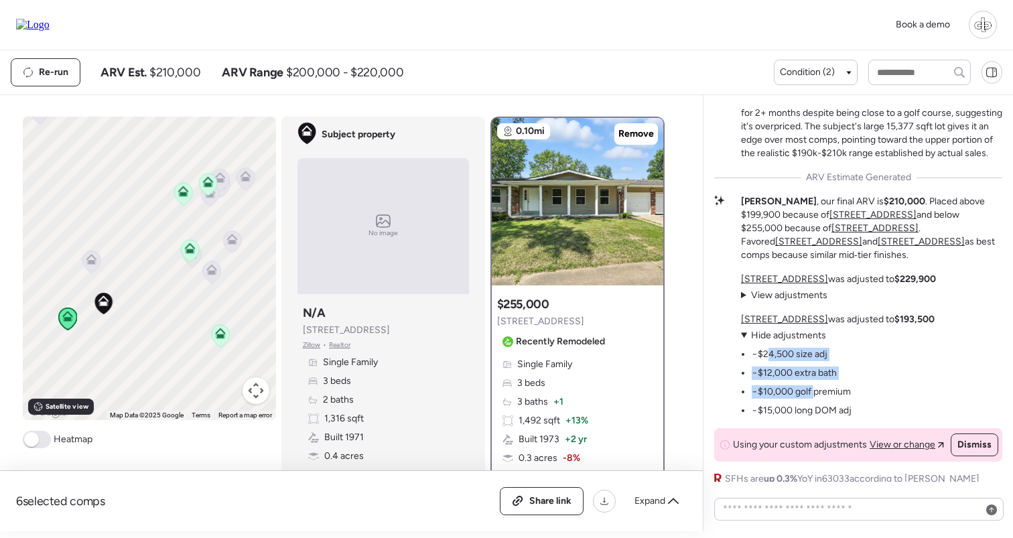
click at [815, 398] on ul "−$24,500 size adj −$12,000 extra bath −$10,000 golf premium −$15,000 long DOM a…" at bounding box center [796, 379] width 111 height 75
click at [815, 398] on li "−$10,000 golf premium" at bounding box center [801, 391] width 99 height 13
drag, startPoint x: 758, startPoint y: 394, endPoint x: 838, endPoint y: 394, distance: 80.4
click at [838, 394] on li "−$10,000 golf premium" at bounding box center [801, 391] width 99 height 13
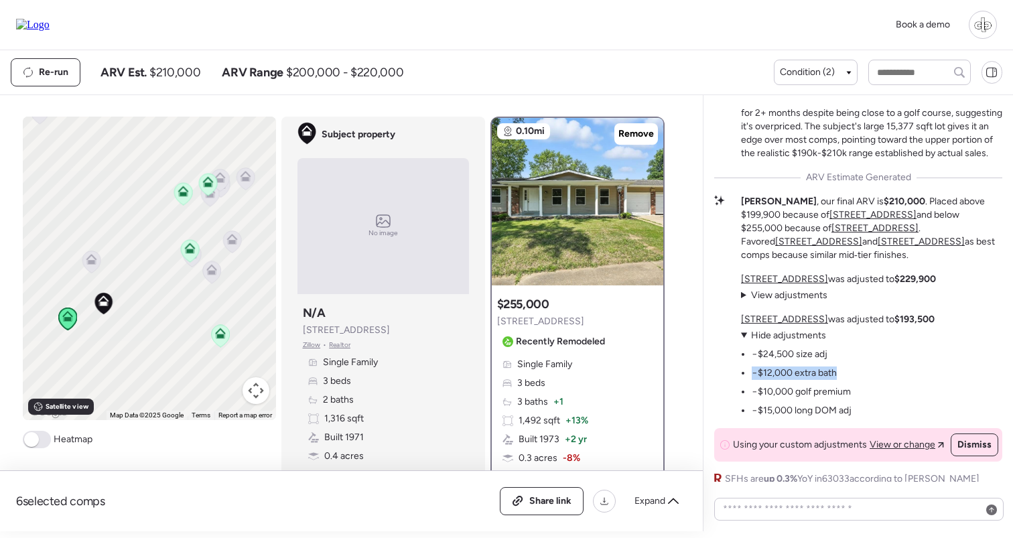
drag, startPoint x: 752, startPoint y: 376, endPoint x: 842, endPoint y: 375, distance: 89.8
click at [842, 375] on ul "−$24,500 size adj −$12,000 extra bath −$10,000 golf premium −$15,000 long DOM a…" at bounding box center [796, 379] width 111 height 75
drag, startPoint x: 758, startPoint y: 358, endPoint x: 827, endPoint y: 354, distance: 69.1
click at [827, 354] on ul "−$24,500 size adj −$12,000 extra bath −$10,000 golf premium −$15,000 long DOM a…" at bounding box center [796, 379] width 111 height 75
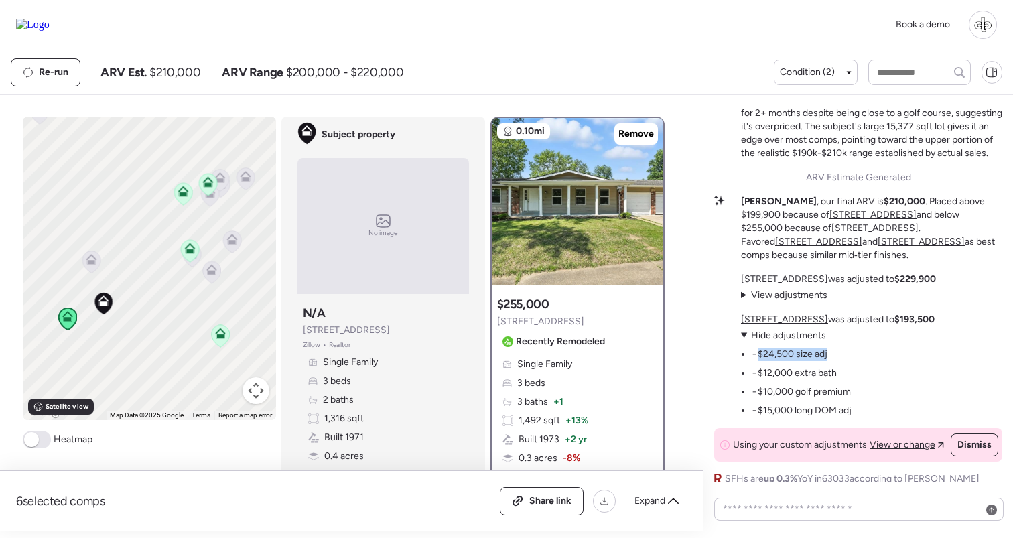
click at [827, 354] on ul "−$24,500 size adj −$12,000 extra bath −$10,000 golf premium −$15,000 long DOM a…" at bounding box center [796, 379] width 111 height 75
drag, startPoint x: 756, startPoint y: 413, endPoint x: 855, endPoint y: 413, distance: 99.1
click at [855, 413] on div "11951 Jerries Ln was adjusted to $193,500 View adjustments Hide adjustments −$2…" at bounding box center [838, 365] width 194 height 105
drag, startPoint x: 817, startPoint y: 411, endPoint x: 835, endPoint y: 411, distance: 18.1
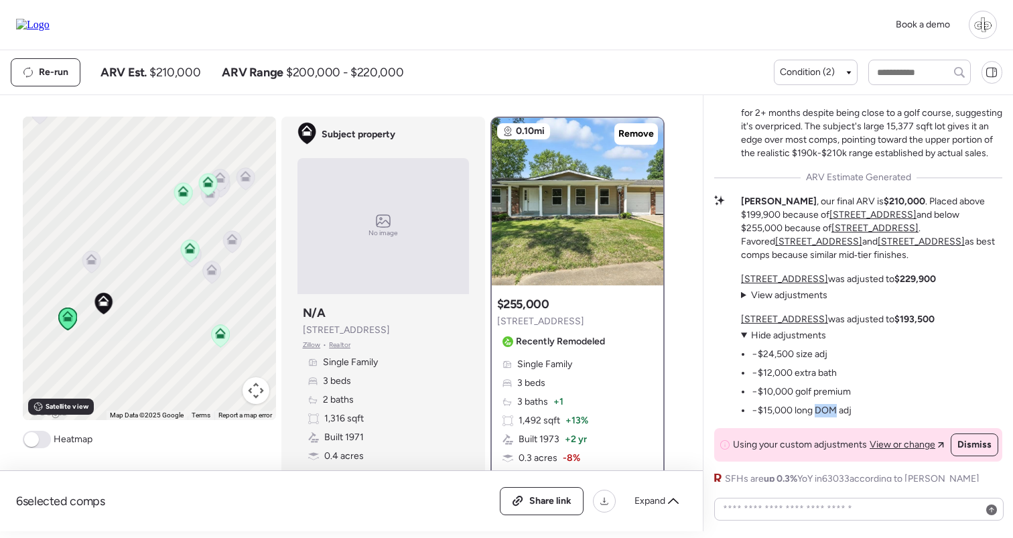
click at [835, 411] on li "−$15,000 long DOM adj" at bounding box center [802, 410] width 100 height 13
drag, startPoint x: 766, startPoint y: 356, endPoint x: 836, endPoint y: 411, distance: 89.2
click at [836, 411] on ul "−$24,500 size adj −$12,000 extra bath −$10,000 golf premium −$15,000 long DOM a…" at bounding box center [796, 379] width 111 height 75
click at [836, 411] on li "−$15,000 long DOM adj" at bounding box center [802, 410] width 100 height 13
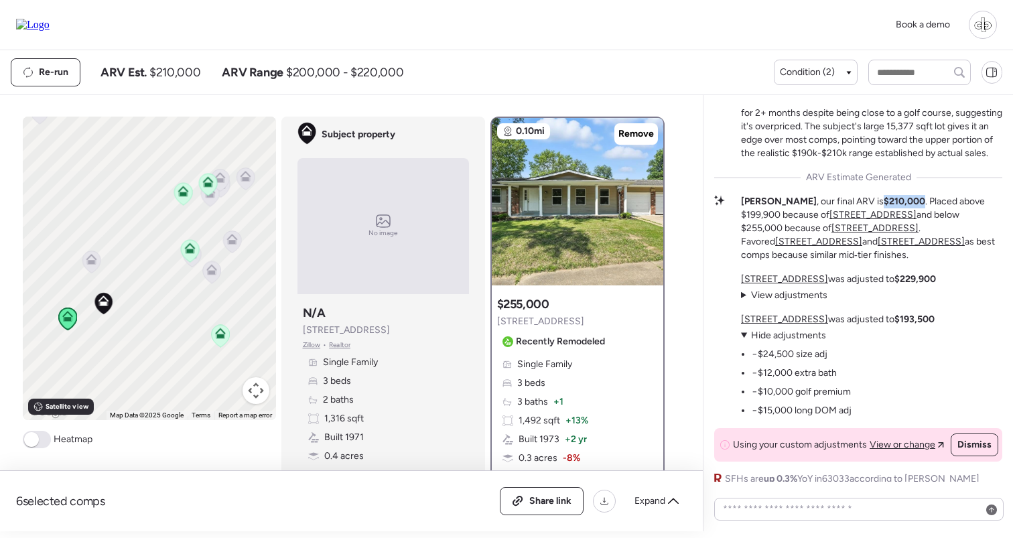
drag, startPoint x: 833, startPoint y: 216, endPoint x: 871, endPoint y: 216, distance: 37.5
click at [884, 207] on strong "$210,000" at bounding box center [905, 201] width 42 height 11
click at [177, 196] on icon at bounding box center [183, 194] width 18 height 22
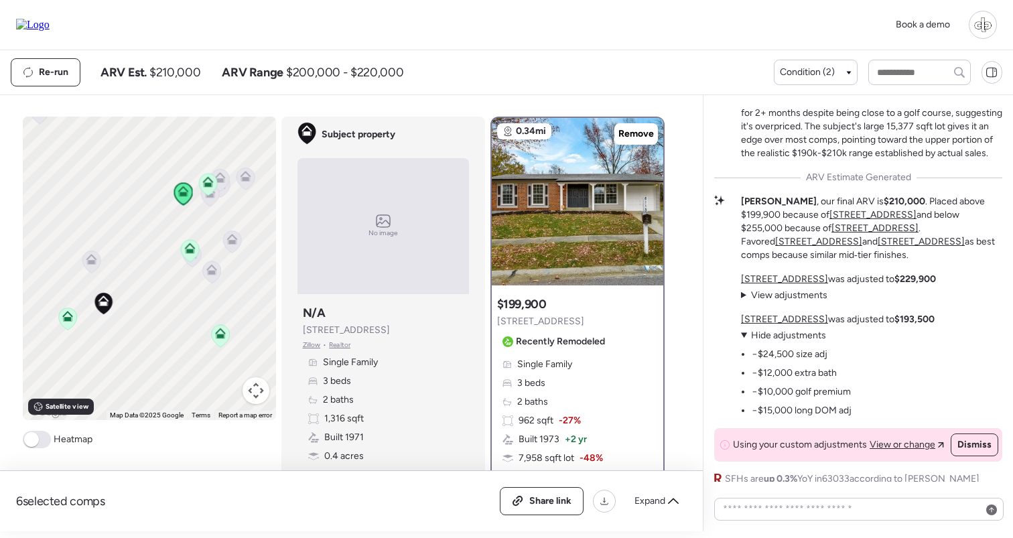
click at [70, 324] on icon at bounding box center [67, 318] width 18 height 22
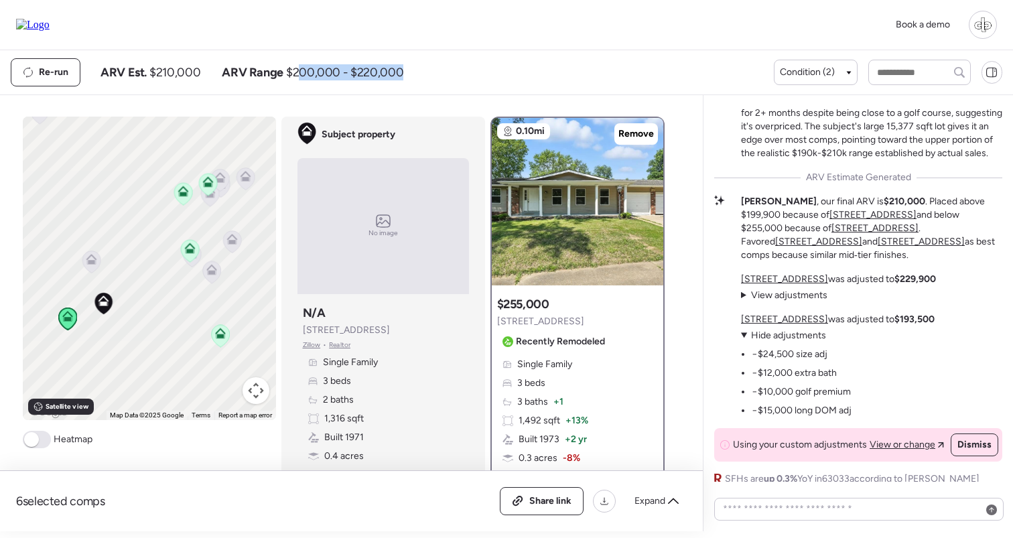
drag, startPoint x: 337, startPoint y: 76, endPoint x: 417, endPoint y: 86, distance: 80.3
click at [417, 86] on div "Re-run ARV Est. $210,000 ARV Range $200,000 - $220,000" at bounding box center [392, 72] width 763 height 28
click at [190, 198] on icon at bounding box center [183, 194] width 18 height 22
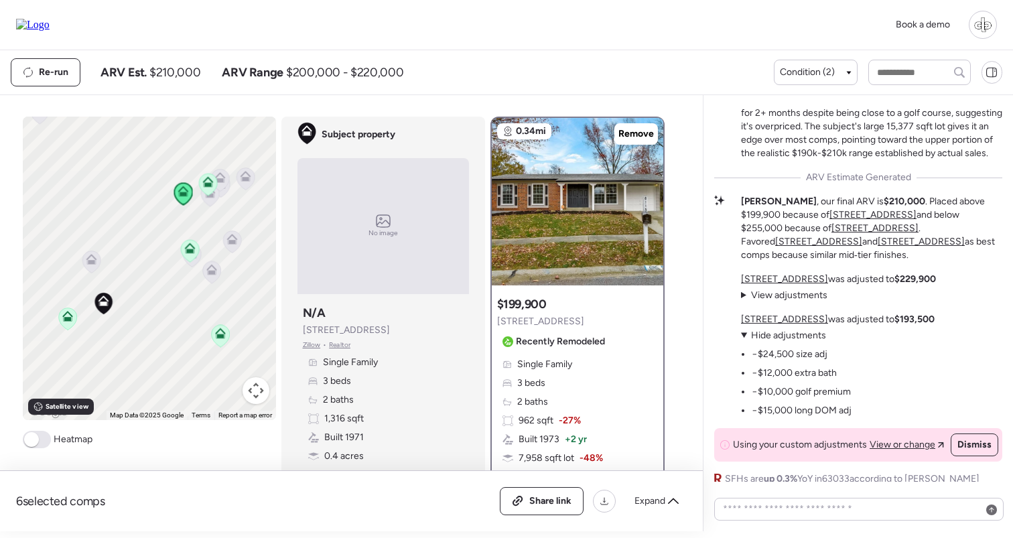
scroll to position [-169, 0]
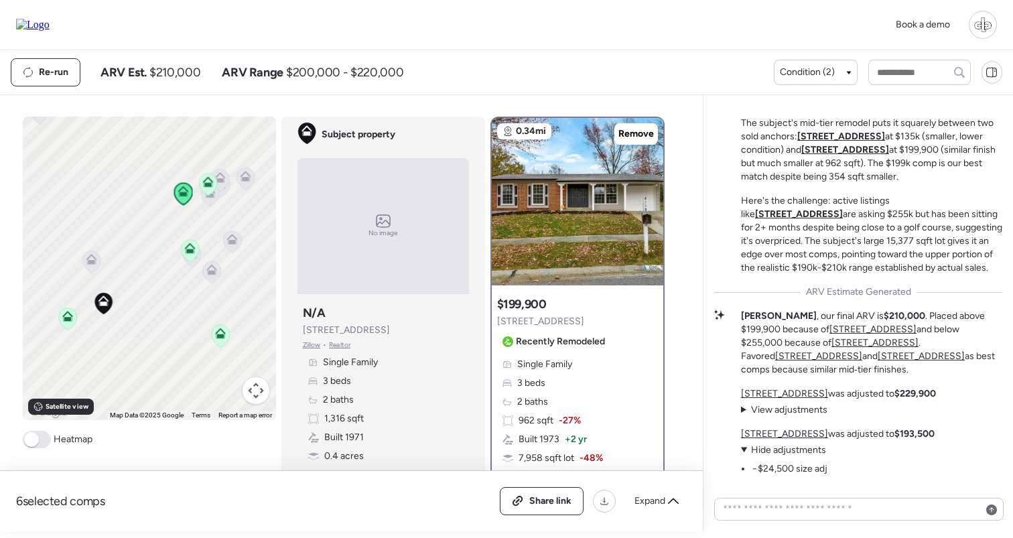
drag, startPoint x: 332, startPoint y: 332, endPoint x: 404, endPoint y: 334, distance: 72.4
click at [404, 334] on div "Subject property N/A [STREET_ADDRESS][PERSON_NAME] • Realtor Single Family 3 be…" at bounding box center [382, 401] width 171 height 204
drag, startPoint x: 333, startPoint y: 330, endPoint x: 408, endPoint y: 331, distance: 75.0
click at [408, 331] on div "Subject property N/A [STREET_ADDRESS][PERSON_NAME] • Realtor Single Family 3 be…" at bounding box center [382, 401] width 171 height 204
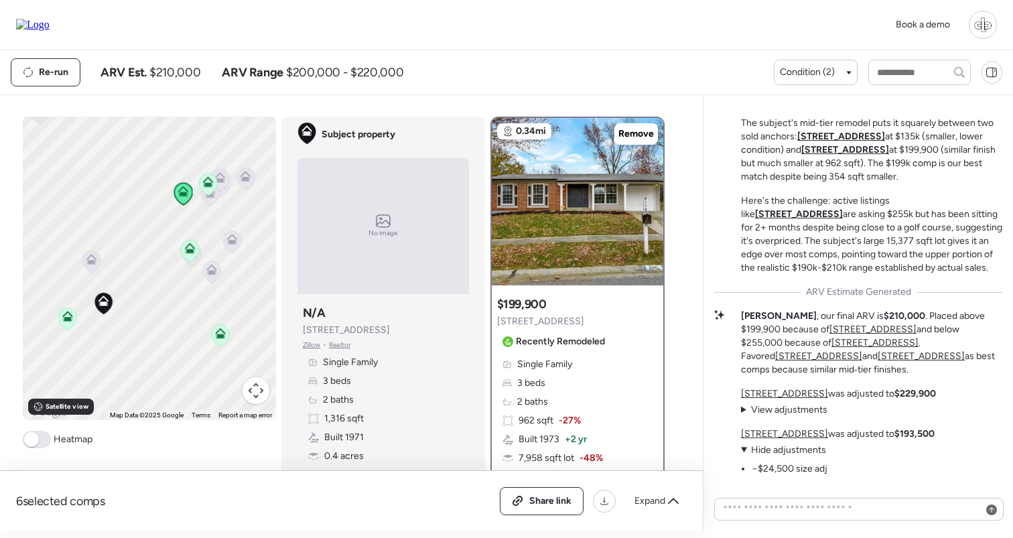
click at [408, 331] on div "Subject property N/A [STREET_ADDRESS][PERSON_NAME] • Realtor Single Family 3 be…" at bounding box center [382, 401] width 171 height 204
click at [208, 190] on icon at bounding box center [208, 184] width 18 height 22
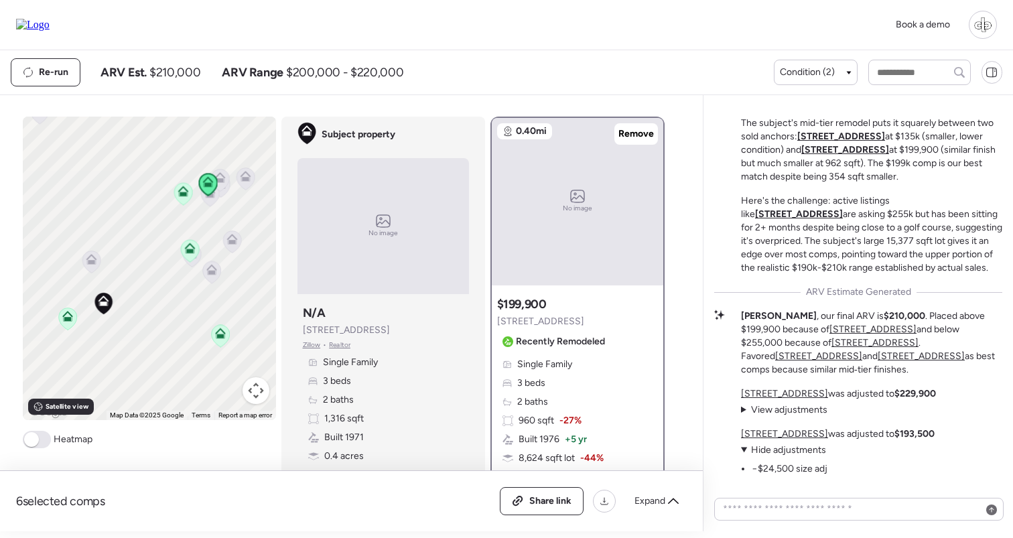
click at [184, 196] on icon at bounding box center [183, 191] width 11 height 11
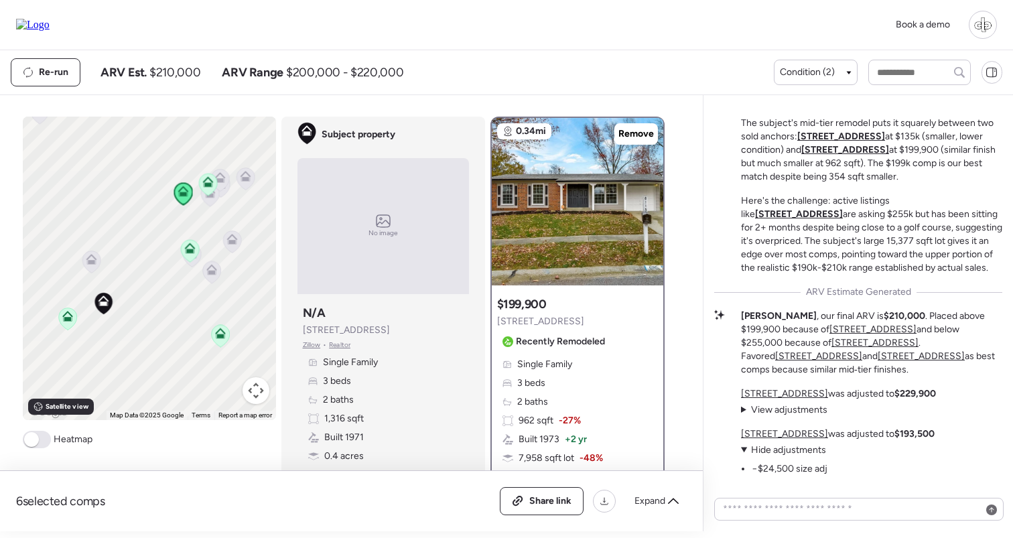
click at [206, 181] on icon at bounding box center [207, 181] width 11 height 11
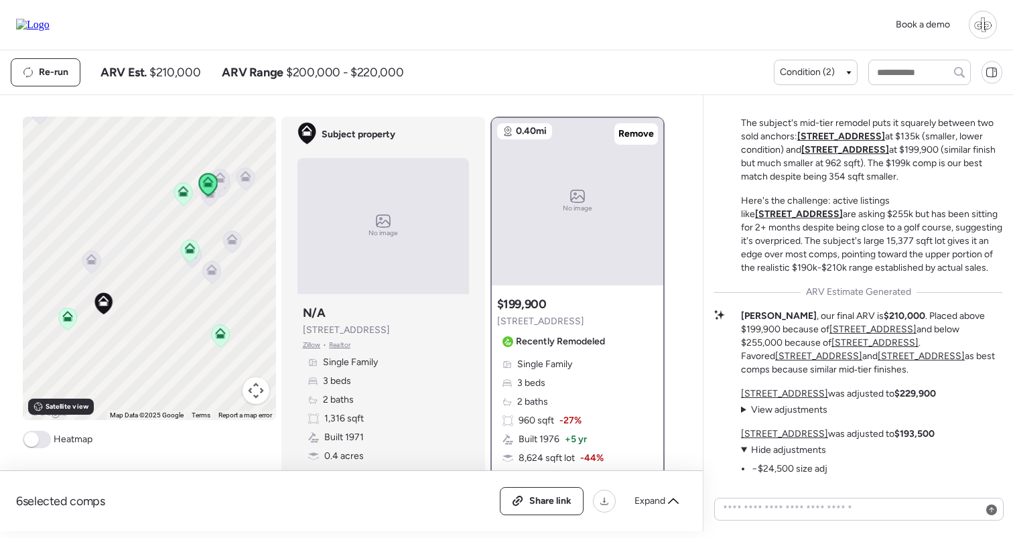
click at [176, 196] on icon at bounding box center [183, 194] width 18 height 22
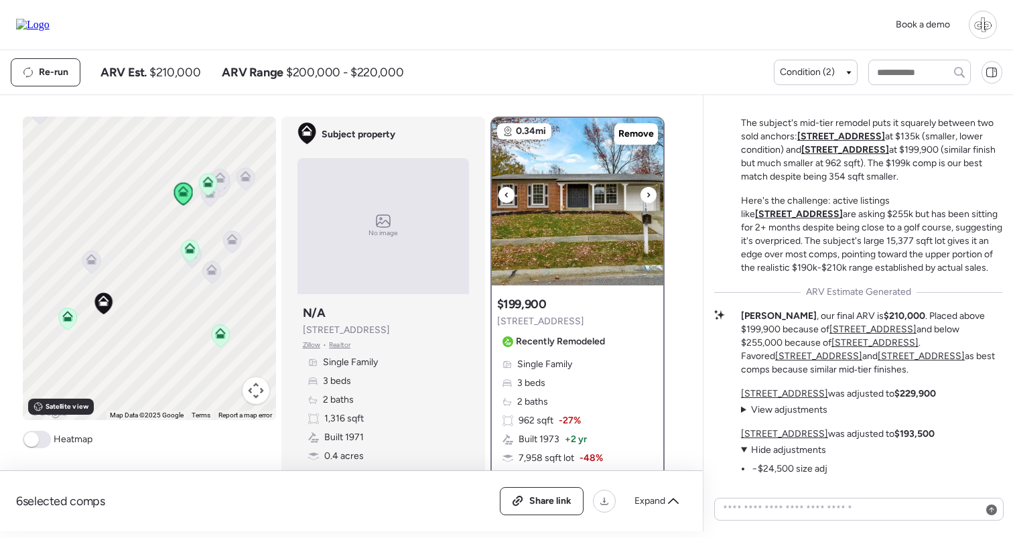
click at [589, 214] on img at bounding box center [577, 201] width 171 height 167
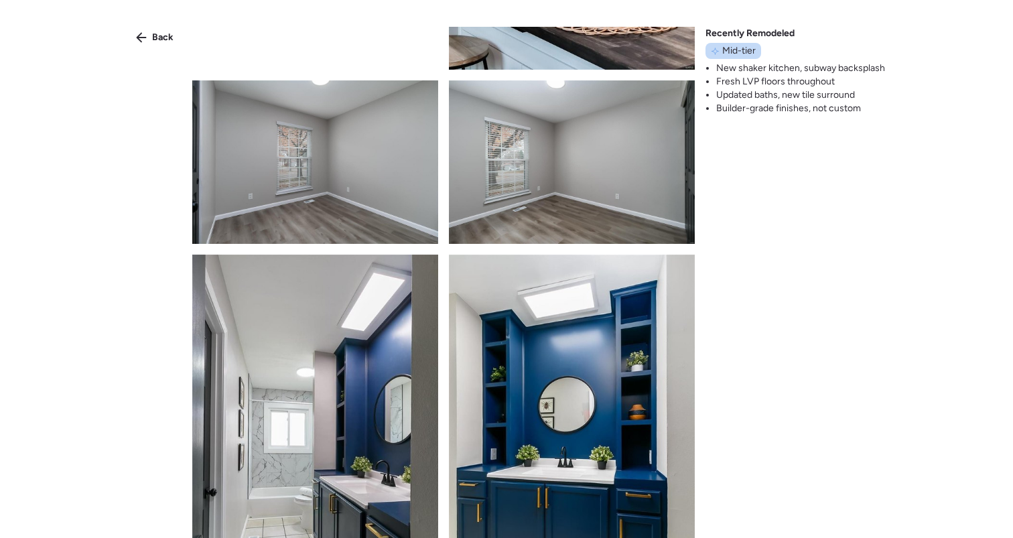
scroll to position [1768, 0]
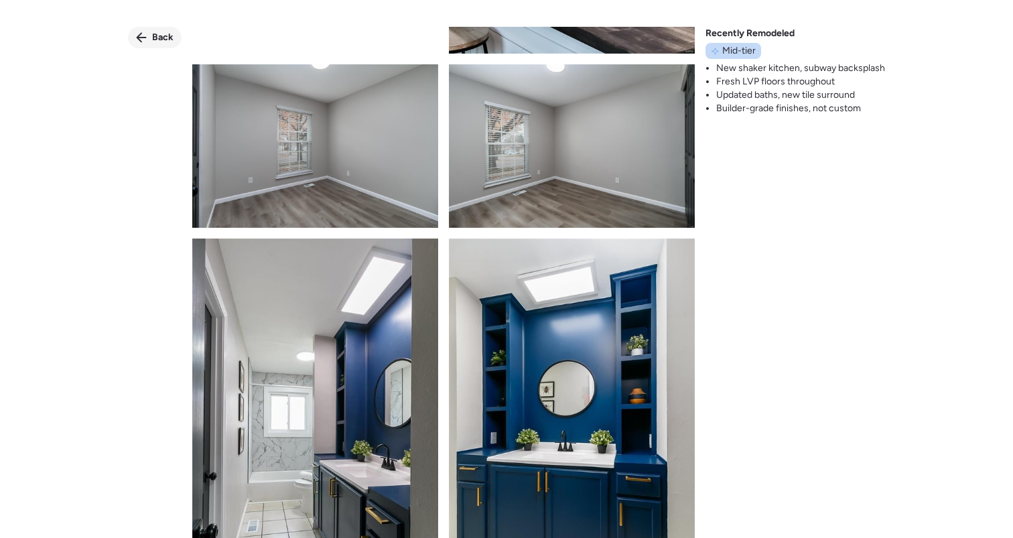
click at [167, 44] on span "Back" at bounding box center [162, 37] width 21 height 13
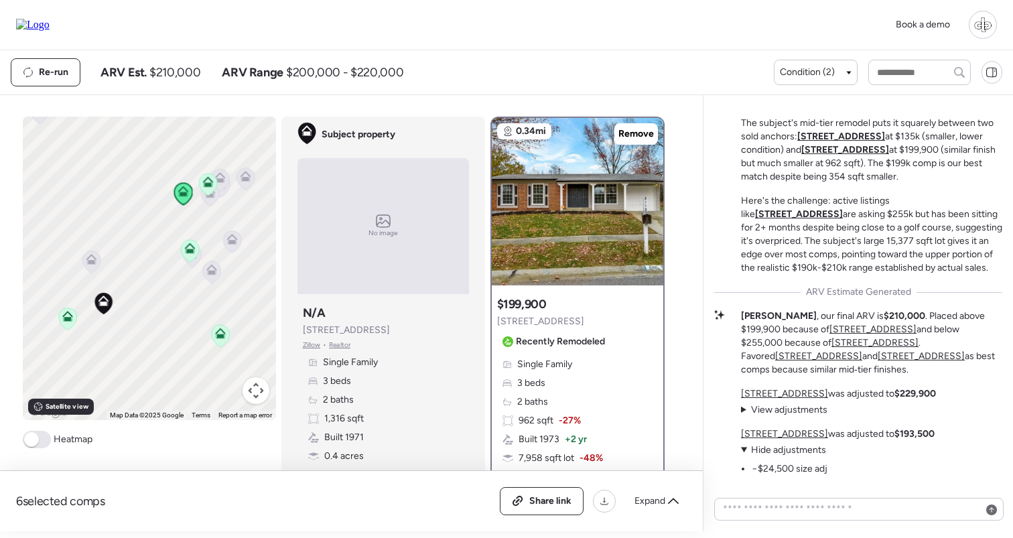
click at [207, 184] on icon at bounding box center [207, 184] width 9 height 4
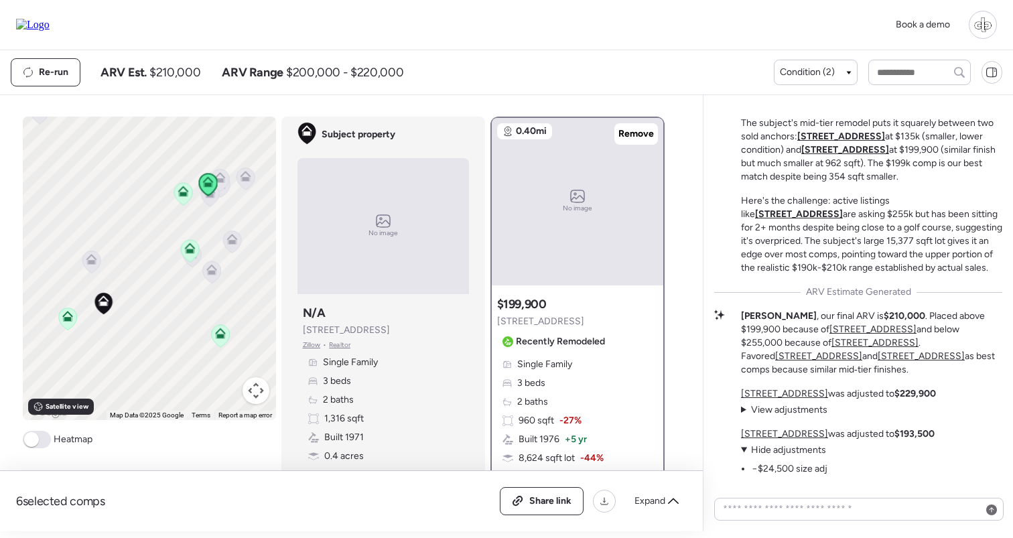
click at [183, 192] on icon at bounding box center [182, 194] width 9 height 4
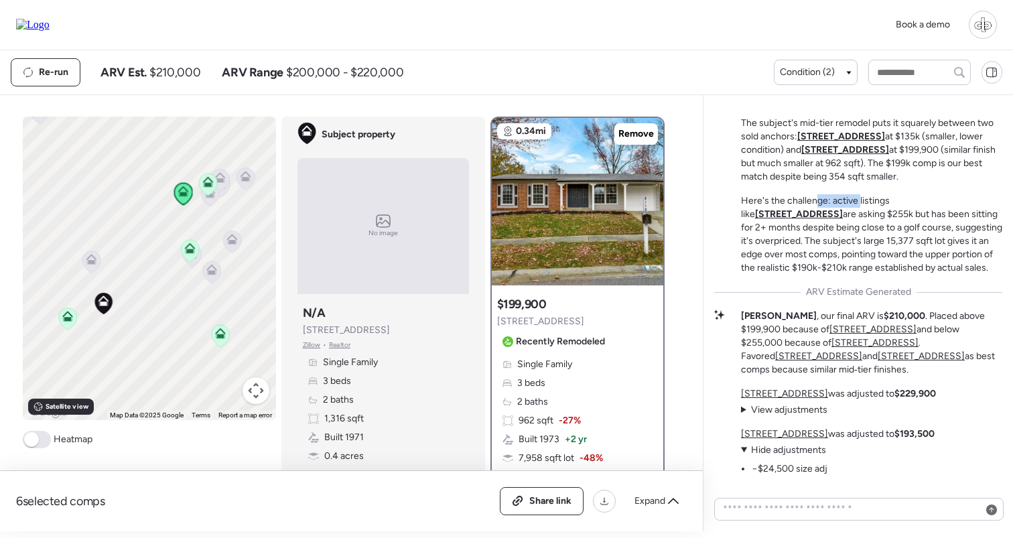
drag, startPoint x: 814, startPoint y: 213, endPoint x: 859, endPoint y: 214, distance: 44.9
click at [859, 214] on p "Here's the challenge: active listings like 11951 Jerries Ln are asking $255k bu…" at bounding box center [871, 234] width 261 height 80
click at [843, 216] on u "[STREET_ADDRESS]" at bounding box center [799, 213] width 88 height 11
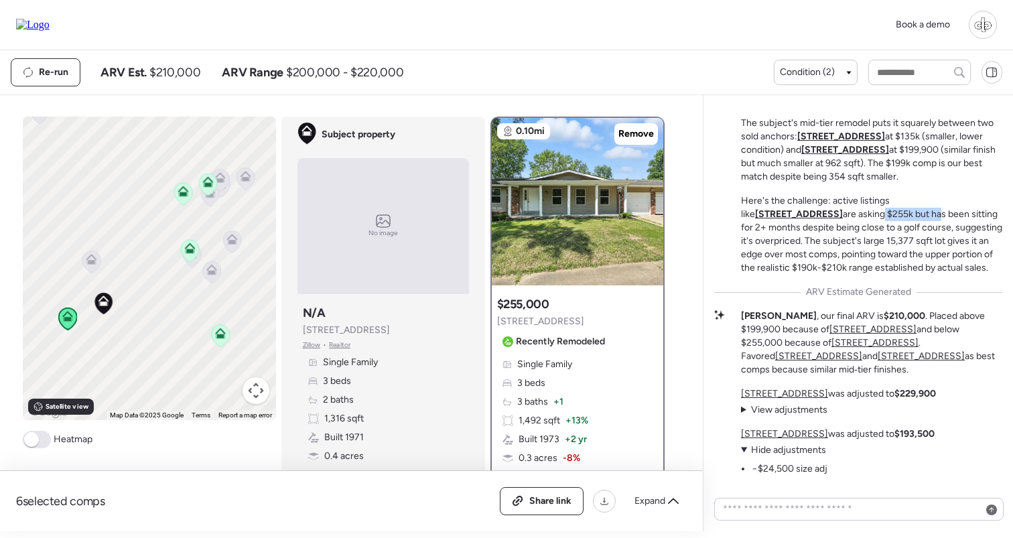
drag, startPoint x: 762, startPoint y: 228, endPoint x: 819, endPoint y: 229, distance: 56.9
click at [819, 229] on p "Here's the challenge: active listings like 11951 Jerries Ln are asking $255k bu…" at bounding box center [871, 234] width 261 height 80
click at [786, 229] on p "Here's the challenge: active listings like 11951 Jerries Ln are asking $255k bu…" at bounding box center [871, 234] width 261 height 80
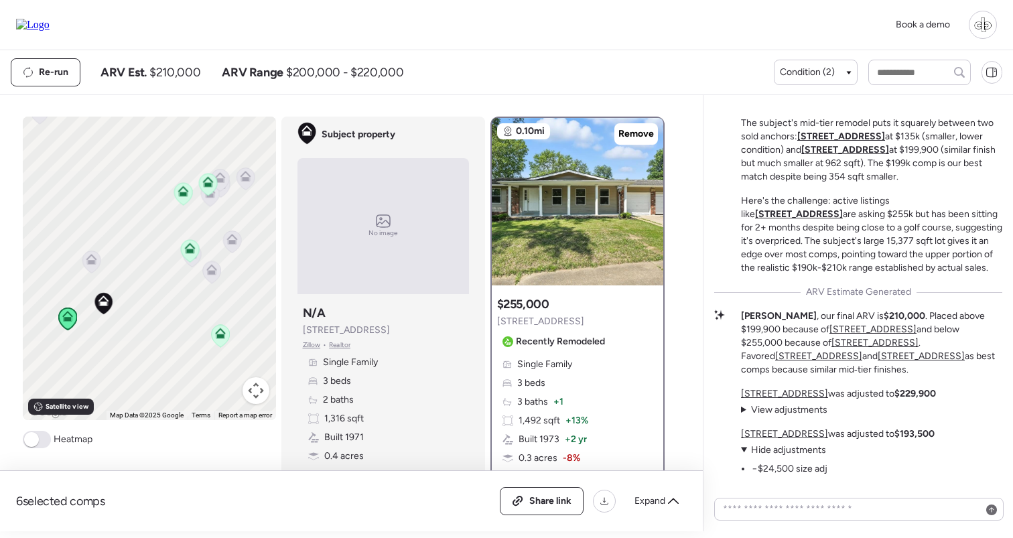
click at [828, 238] on p "Here's the challenge: active listings like 11951 Jerries Ln are asking $255k bu…" at bounding box center [871, 234] width 261 height 80
drag, startPoint x: 746, startPoint y: 242, endPoint x: 845, endPoint y: 245, distance: 98.5
click at [845, 245] on p "Here's the challenge: active listings like 11951 Jerries Ln are asking $255k bu…" at bounding box center [871, 234] width 261 height 80
drag, startPoint x: 869, startPoint y: 244, endPoint x: 947, endPoint y: 239, distance: 77.8
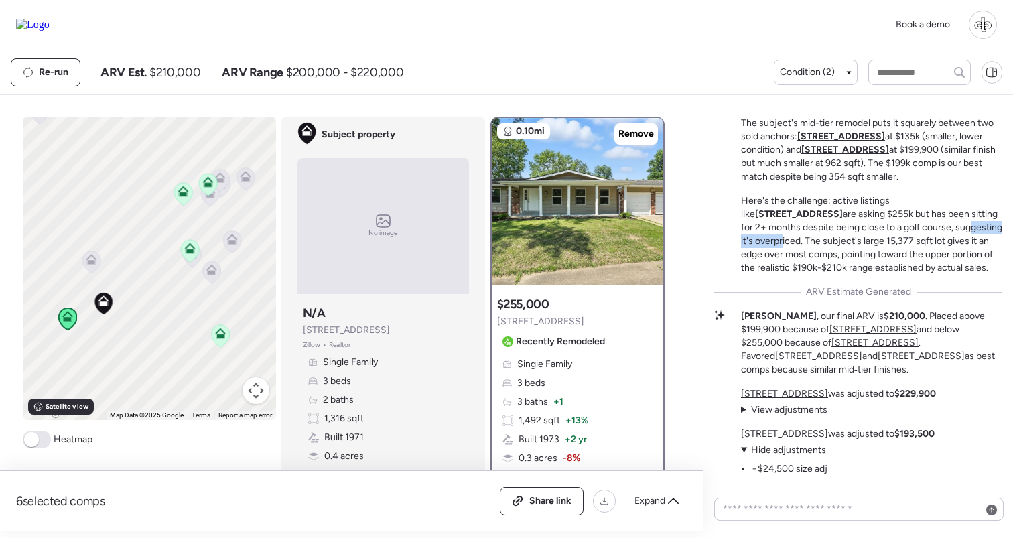
click at [947, 239] on p "Here's the challenge: active listings like 11951 Jerries Ln are asking $255k bu…" at bounding box center [871, 234] width 261 height 80
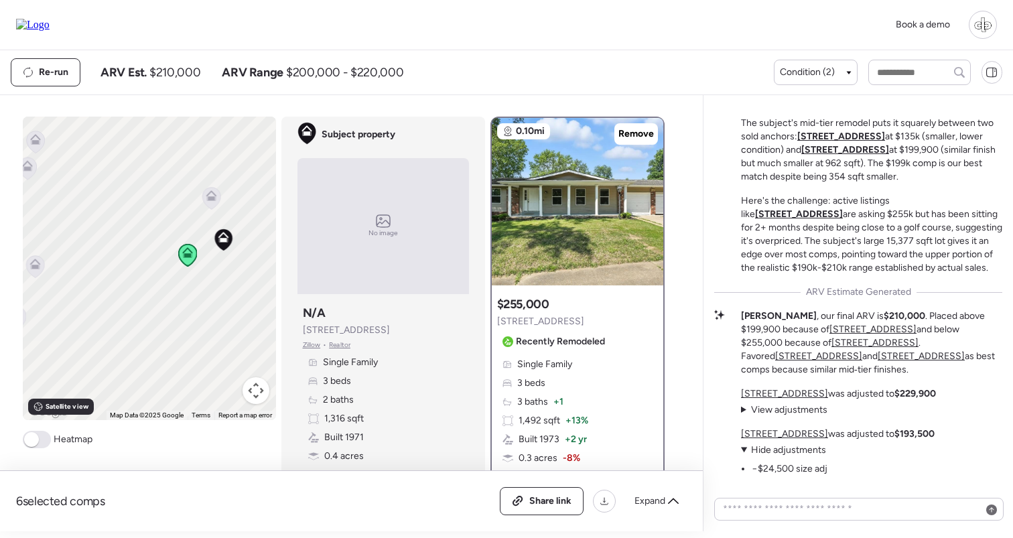
drag, startPoint x: 109, startPoint y: 331, endPoint x: 232, endPoint y: 267, distance: 139.6
click at [232, 267] on div "To activate drag with keyboard, press Alt + Enter. Once in keyboard drag state,…" at bounding box center [149, 268] width 253 height 303
click at [51, 414] on div "Satellite view" at bounding box center [61, 407] width 66 height 16
drag, startPoint x: 173, startPoint y: 272, endPoint x: 196, endPoint y: 252, distance: 30.9
click at [196, 252] on div "To activate drag with keyboard, press Alt + Enter. Once in keyboard drag state,…" at bounding box center [149, 268] width 253 height 303
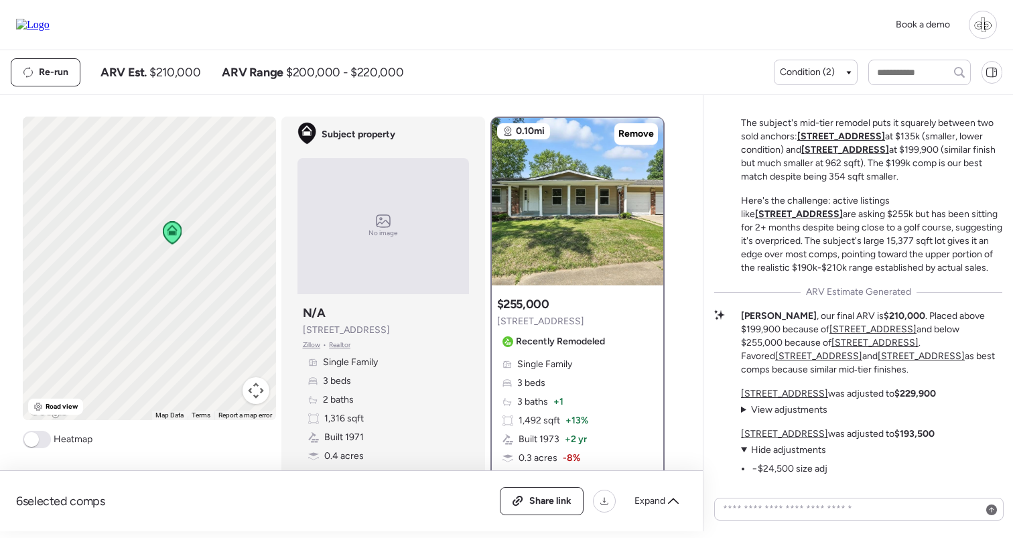
drag, startPoint x: 182, startPoint y: 287, endPoint x: 133, endPoint y: 301, distance: 51.1
click at [133, 301] on div "To activate drag with keyboard, press Alt + Enter. Once in keyboard drag state,…" at bounding box center [149, 268] width 253 height 303
click at [62, 407] on span "Road view" at bounding box center [62, 406] width 33 height 11
drag, startPoint x: 166, startPoint y: 314, endPoint x: 111, endPoint y: 346, distance: 64.0
click at [111, 346] on div "To activate drag with keyboard, press Alt + Enter. Once in keyboard drag state,…" at bounding box center [149, 268] width 253 height 303
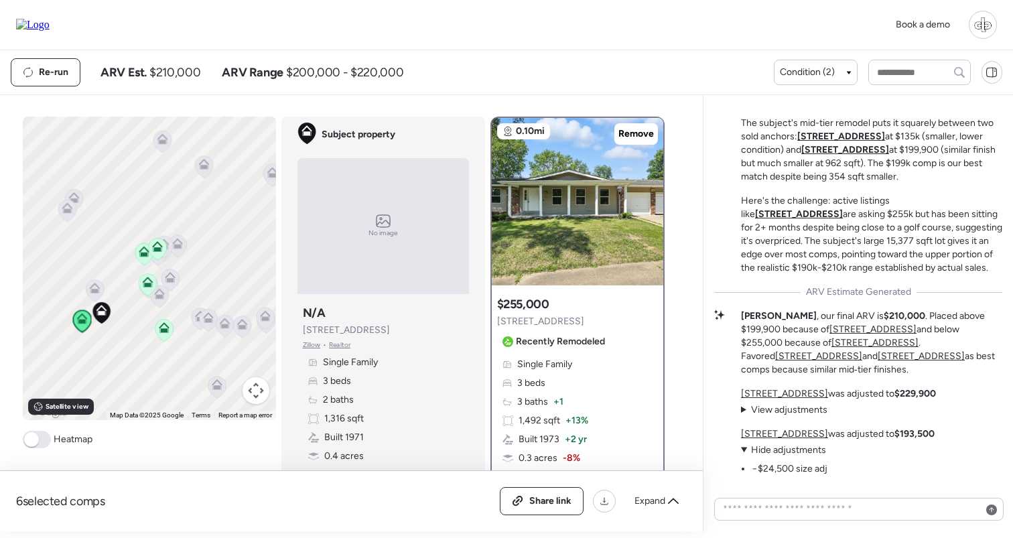
click at [155, 246] on icon at bounding box center [157, 246] width 11 height 11
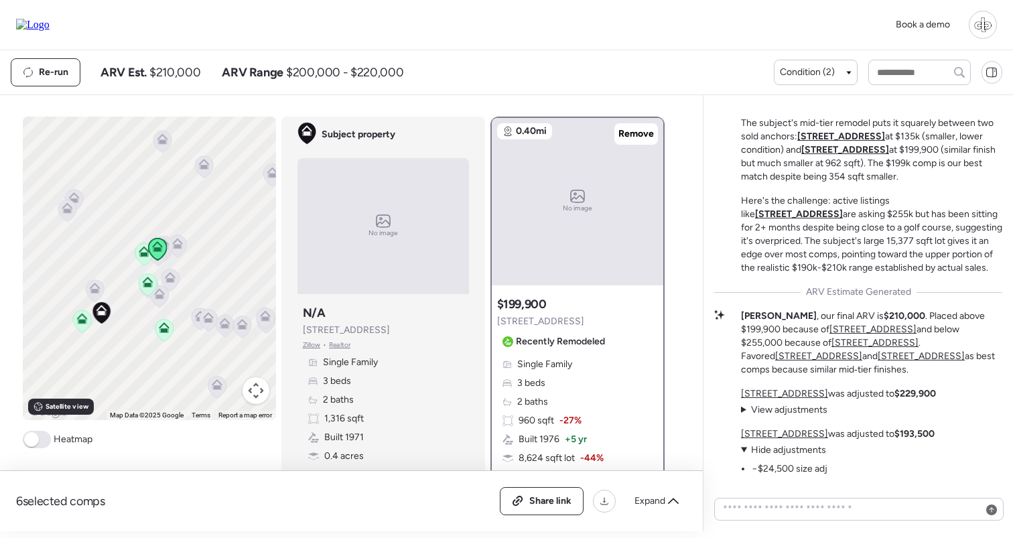
click at [140, 258] on icon at bounding box center [144, 254] width 18 height 22
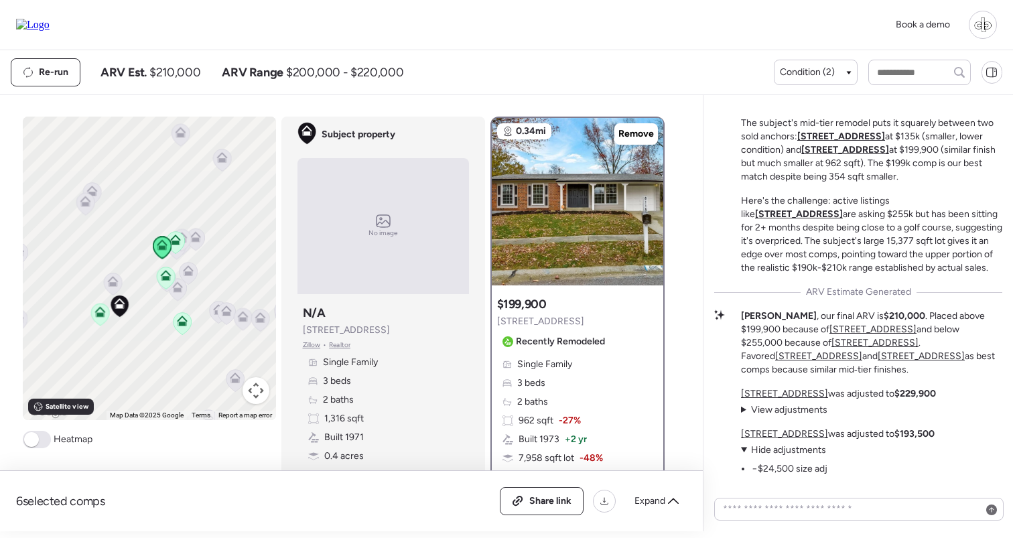
drag, startPoint x: 133, startPoint y: 332, endPoint x: 153, endPoint y: 324, distance: 21.6
click at [153, 324] on div "To activate drag with keyboard, press Alt + Enter. Once in keyboard drag state,…" at bounding box center [149, 268] width 253 height 303
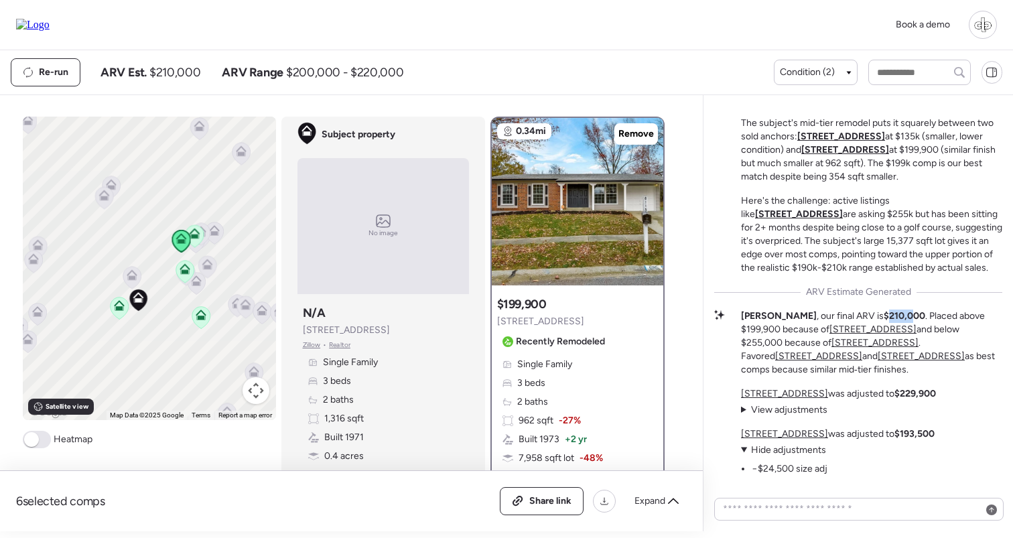
drag, startPoint x: 836, startPoint y: 332, endPoint x: 865, endPoint y: 332, distance: 28.8
click at [884, 322] on strong "$210,000" at bounding box center [905, 315] width 42 height 11
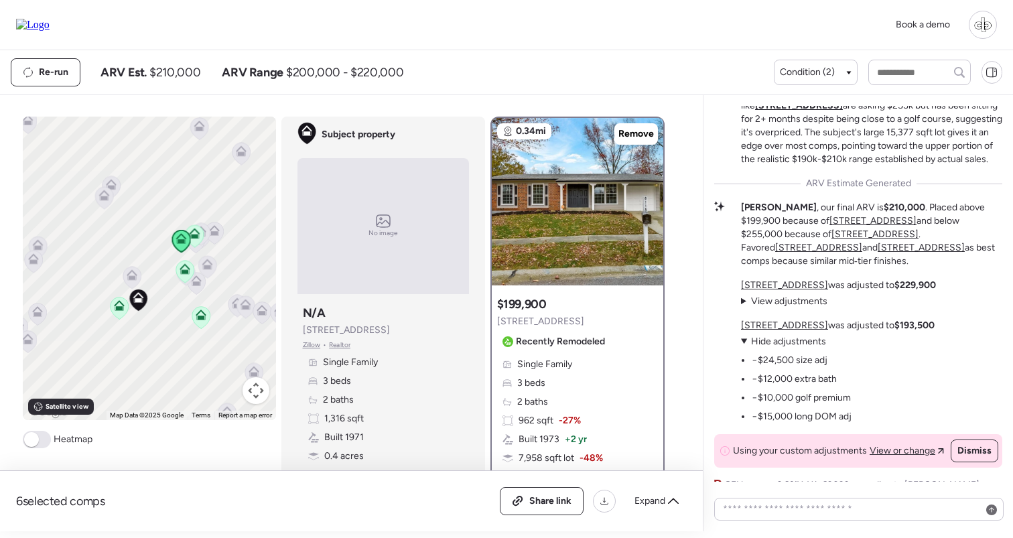
scroll to position [0, 0]
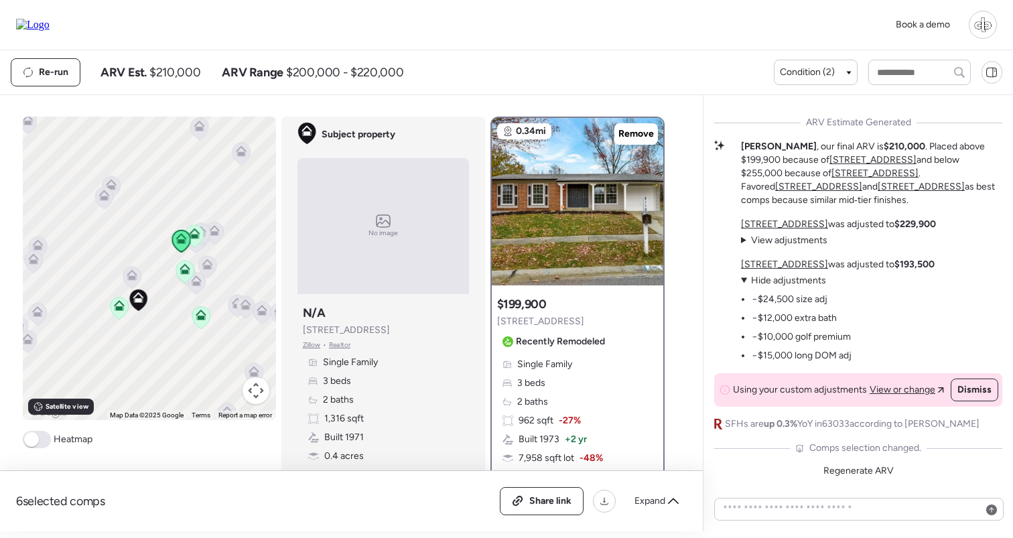
click at [778, 263] on u "[STREET_ADDRESS]" at bounding box center [784, 264] width 87 height 11
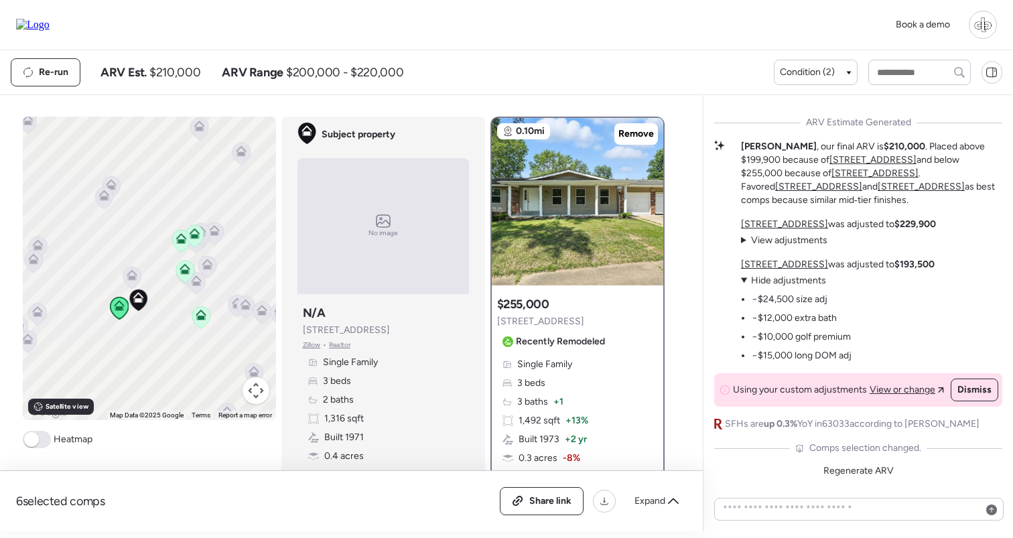
scroll to position [40, 0]
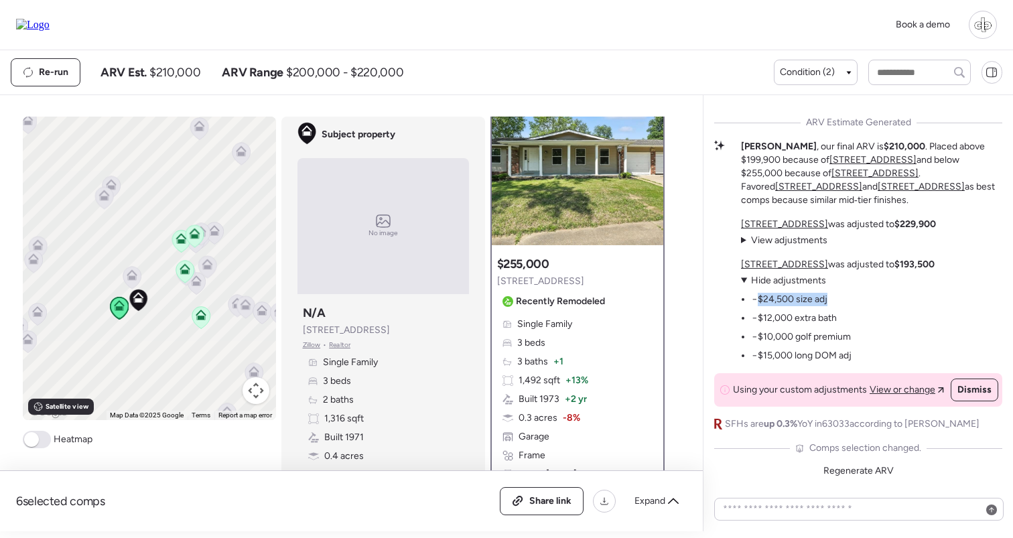
drag, startPoint x: 756, startPoint y: 301, endPoint x: 829, endPoint y: 298, distance: 73.1
click at [829, 298] on ul "−$24,500 size adj −$12,000 extra bath −$10,000 golf premium −$15,000 long DOM a…" at bounding box center [796, 324] width 111 height 75
drag, startPoint x: 760, startPoint y: 324, endPoint x: 843, endPoint y: 316, distance: 83.5
click at [843, 316] on ul "−$24,500 size adj −$12,000 extra bath −$10,000 golf premium −$15,000 long DOM a…" at bounding box center [796, 324] width 111 height 75
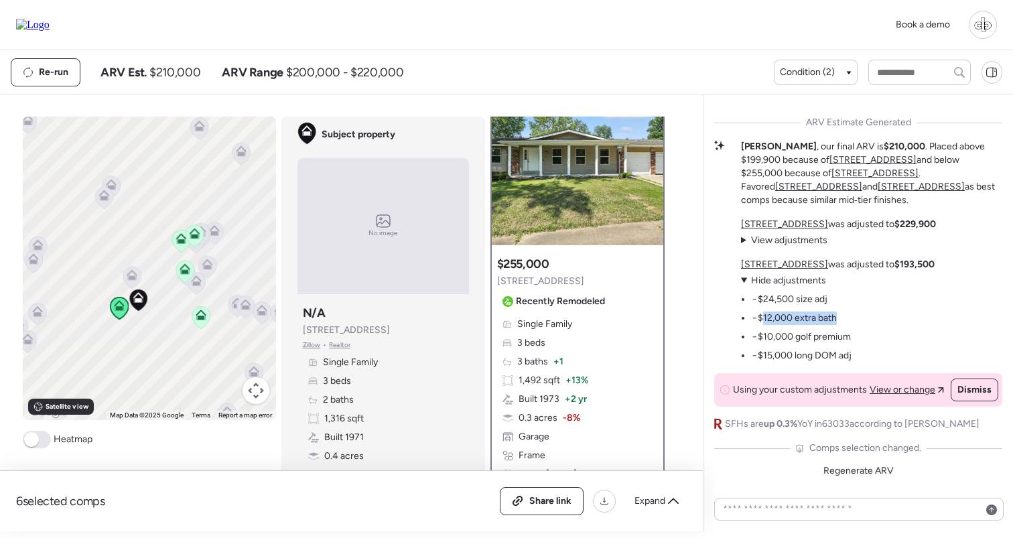
click at [843, 316] on ul "−$24,500 size adj −$12,000 extra bath −$10,000 golf premium −$15,000 long DOM a…" at bounding box center [796, 324] width 111 height 75
drag, startPoint x: 762, startPoint y: 341, endPoint x: 853, endPoint y: 338, distance: 91.2
click at [853, 338] on div "11951 Jerries Ln was adjusted to $193,500 View adjustments Hide adjustments −$2…" at bounding box center [838, 310] width 194 height 105
drag, startPoint x: 754, startPoint y: 357, endPoint x: 843, endPoint y: 352, distance: 89.9
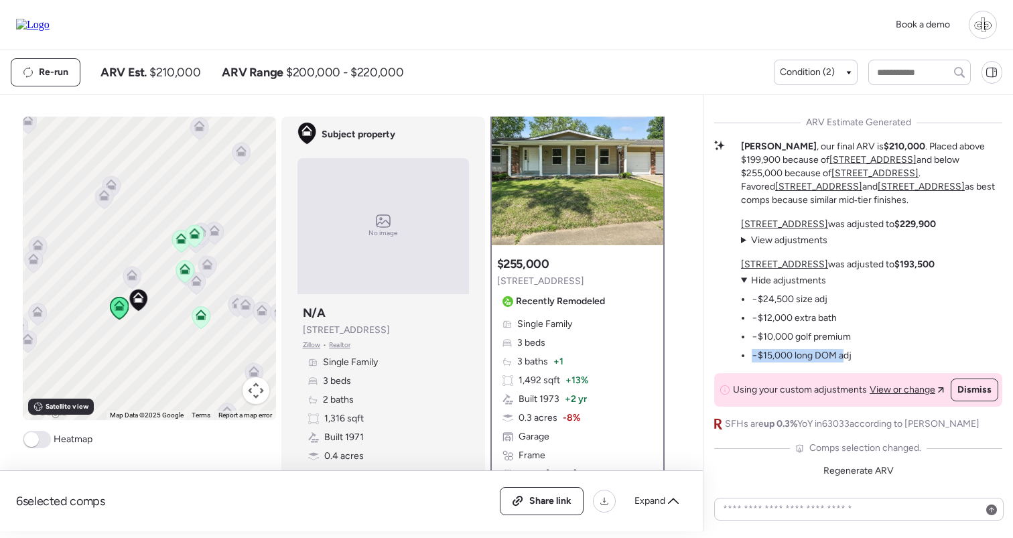
click at [843, 352] on li "−$15,000 long DOM adj" at bounding box center [802, 355] width 100 height 13
click at [890, 361] on div "11951 Jerries Ln was adjusted to $193,500 View adjustments Hide adjustments −$2…" at bounding box center [838, 310] width 194 height 105
drag, startPoint x: 761, startPoint y: 303, endPoint x: 847, endPoint y: 356, distance: 101.7
click at [847, 356] on ul "−$24,500 size adj −$12,000 extra bath −$10,000 golf premium −$15,000 long DOM a…" at bounding box center [796, 324] width 111 height 75
click at [874, 347] on div "11951 Jerries Ln was adjusted to $193,500 View adjustments Hide adjustments −$2…" at bounding box center [838, 310] width 194 height 105
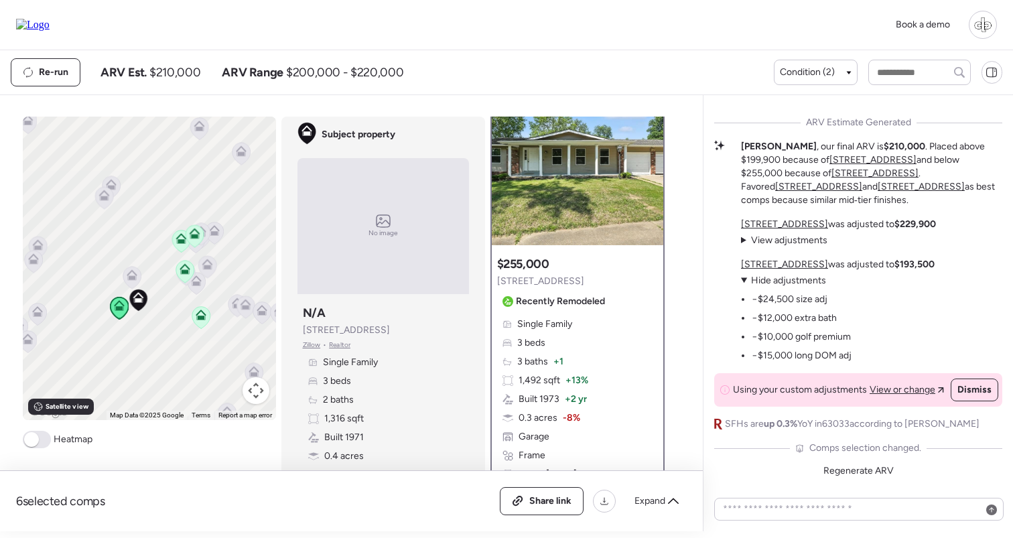
click at [176, 70] on span "$210,000" at bounding box center [174, 72] width 51 height 16
click at [219, 57] on div "Re-run ARV Est. $210,000 ARV Range $200,000 - $220,000 Condition (2)" at bounding box center [506, 72] width 1013 height 44
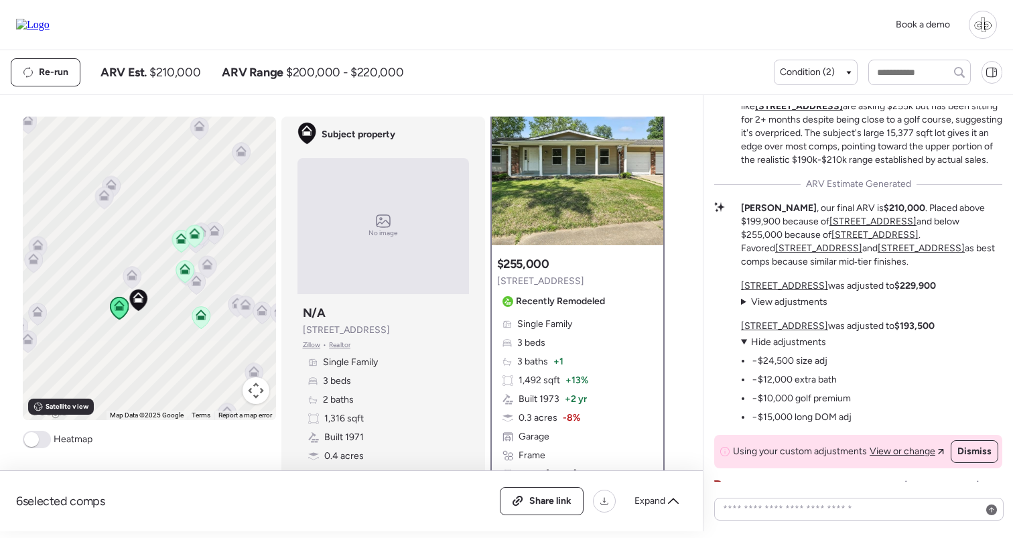
click at [178, 242] on icon at bounding box center [180, 241] width 9 height 4
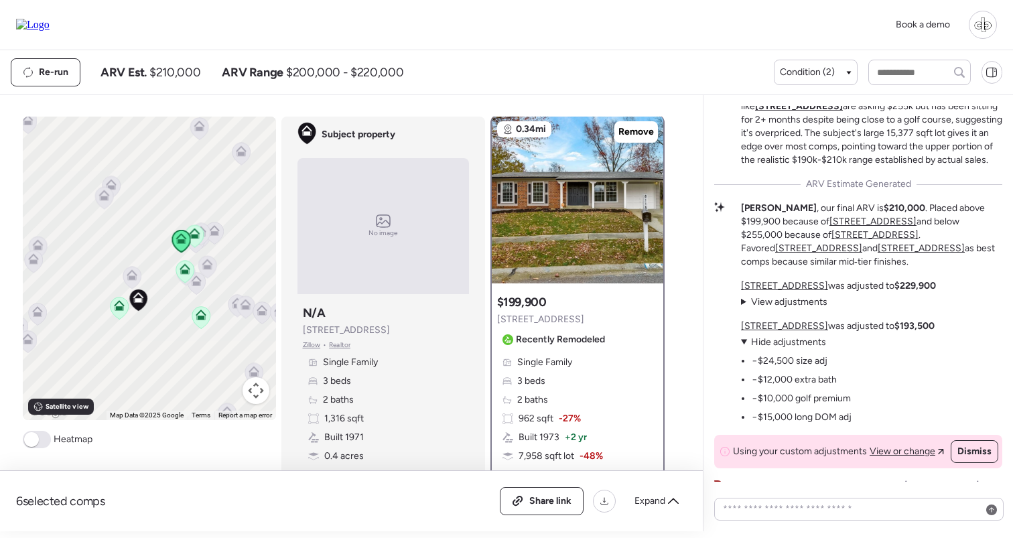
scroll to position [0, 0]
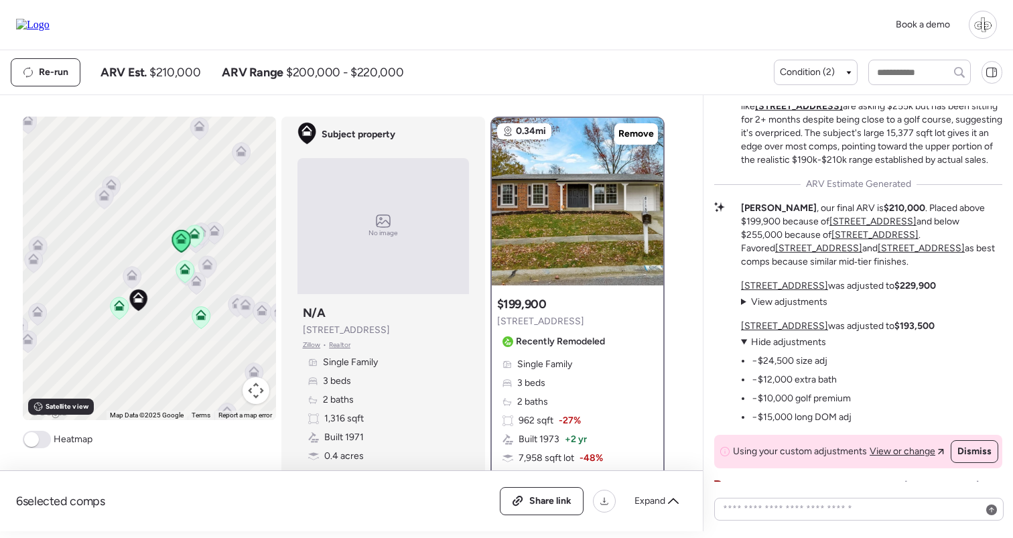
click at [200, 238] on icon at bounding box center [195, 236] width 18 height 22
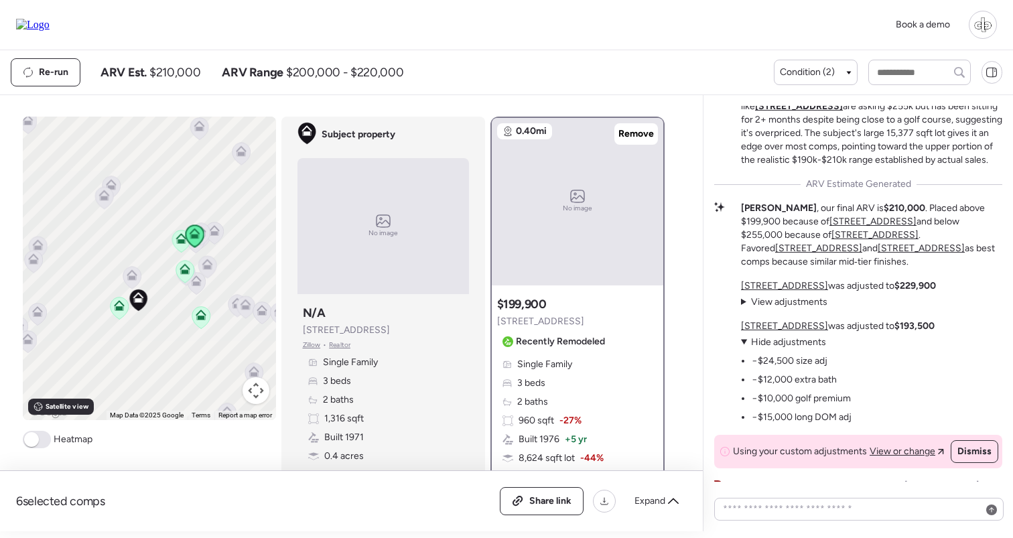
click at [123, 310] on icon at bounding box center [119, 305] width 11 height 11
